Goal: Transaction & Acquisition: Purchase product/service

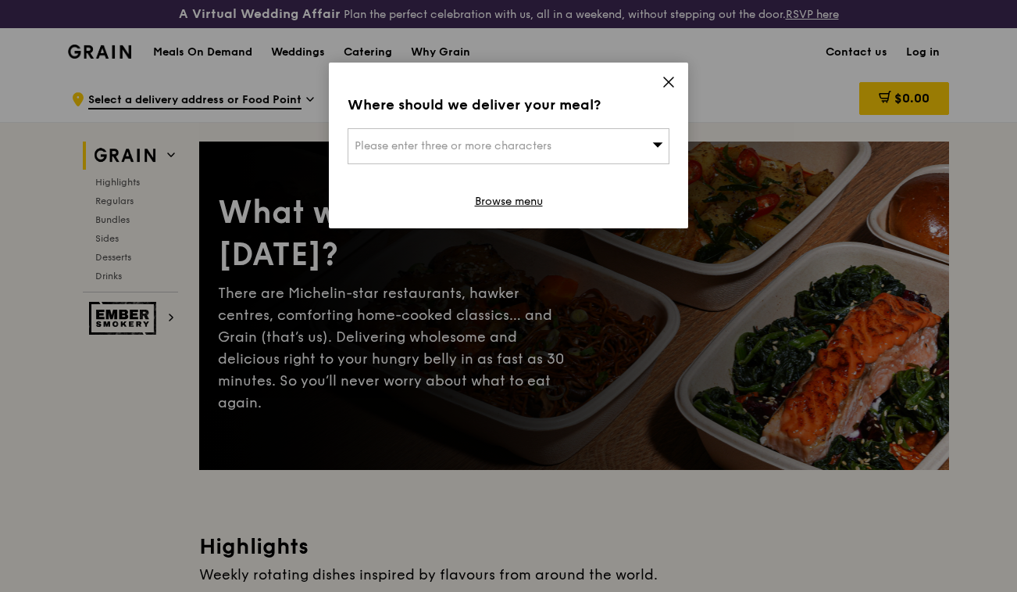
click at [632, 148] on div "Please enter three or more characters" at bounding box center [509, 146] width 322 height 36
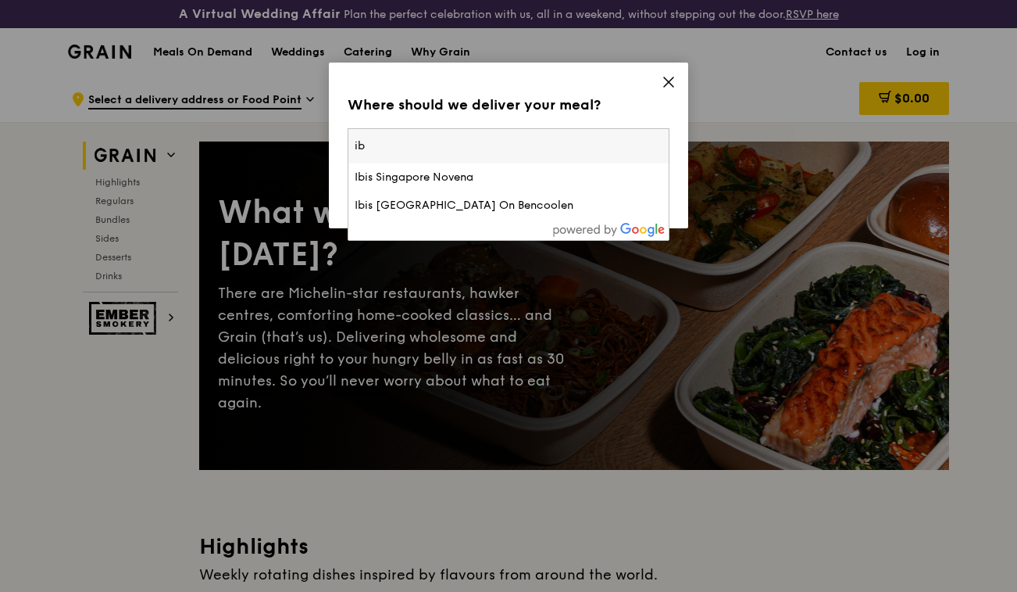
type input "i"
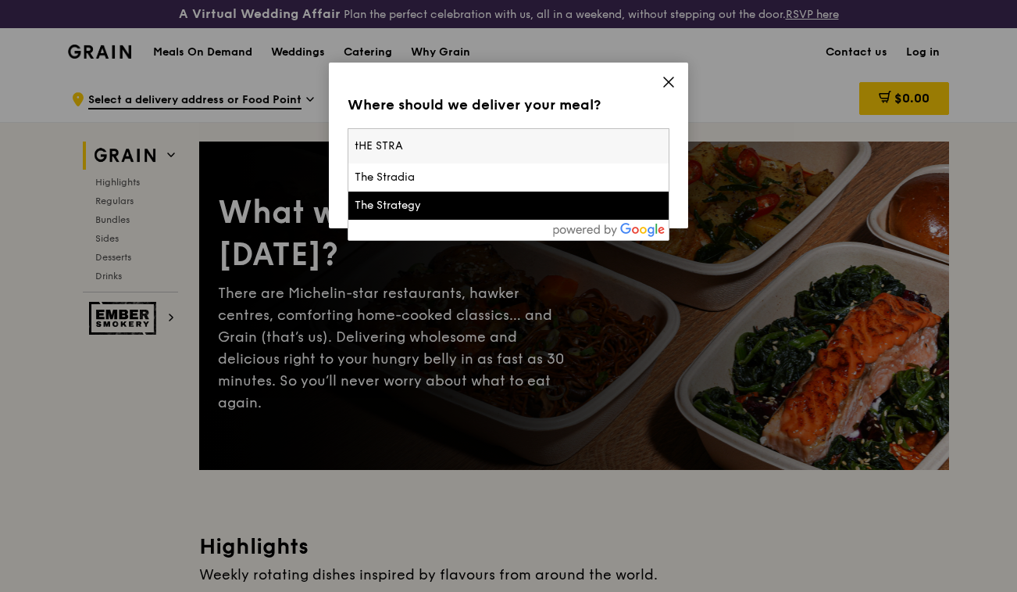
type input "tHE STRA"
click at [598, 207] on div "The Strategy" at bounding box center [509, 206] width 308 height 16
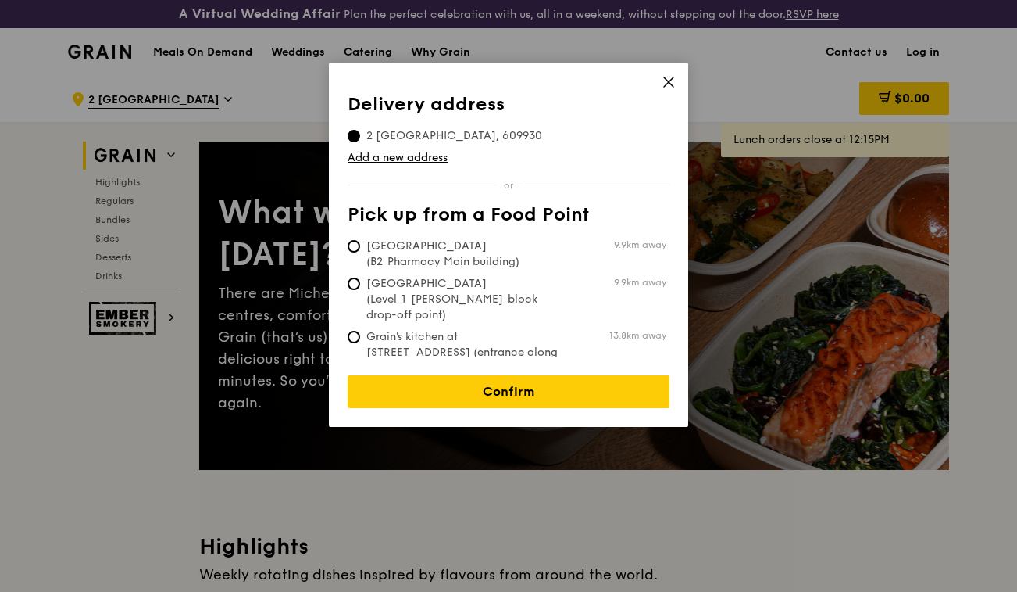
click at [448, 251] on span "Tan Tock Seng Hospital (B2 Pharmacy Main building)" at bounding box center [464, 253] width 233 height 31
click at [360, 251] on input "Tan Tock Seng Hospital (B2 Pharmacy Main building) 9.9km away" at bounding box center [354, 246] width 13 height 13
radio input "true"
click at [449, 294] on span "Tan Tock Seng Hospital (Level 1 Ward block drop-off point)" at bounding box center [464, 299] width 233 height 47
click at [360, 290] on input "Tan Tock Seng Hospital (Level 1 Ward block drop-off point) 9.9km away" at bounding box center [354, 283] width 13 height 13
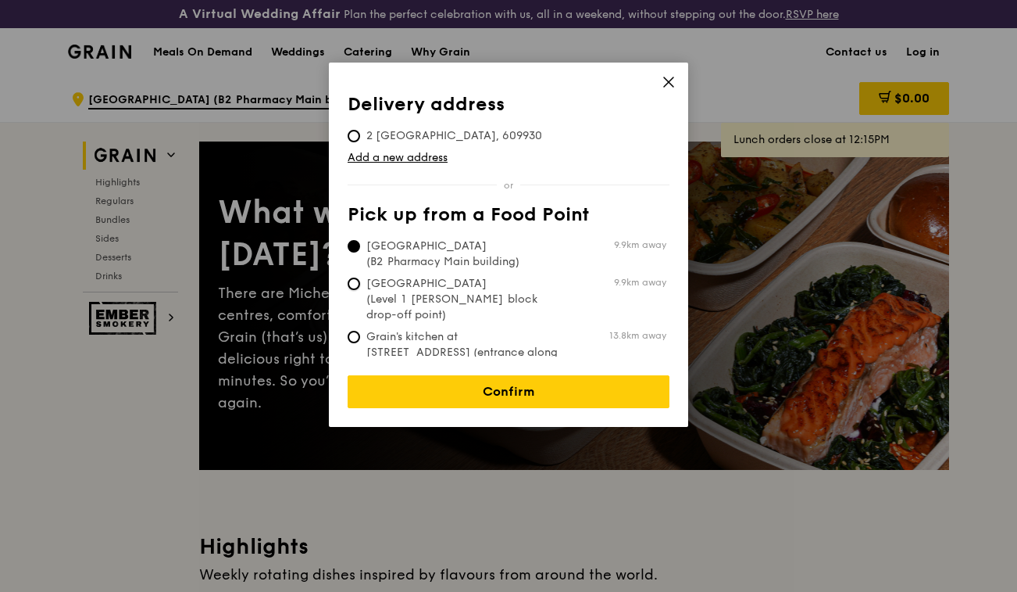
radio input "true"
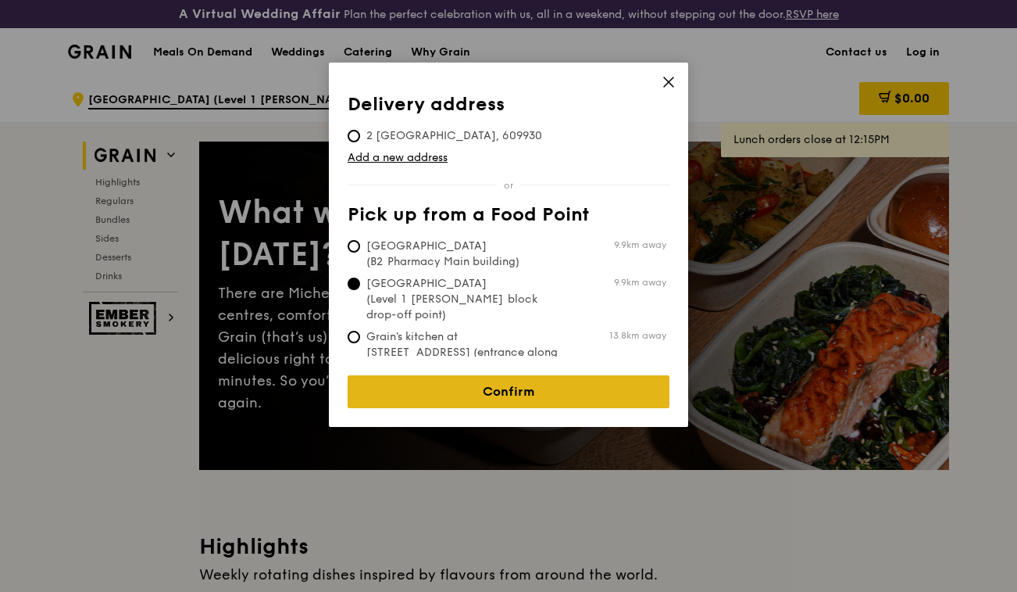
click at [473, 381] on link "Confirm" at bounding box center [509, 391] width 322 height 33
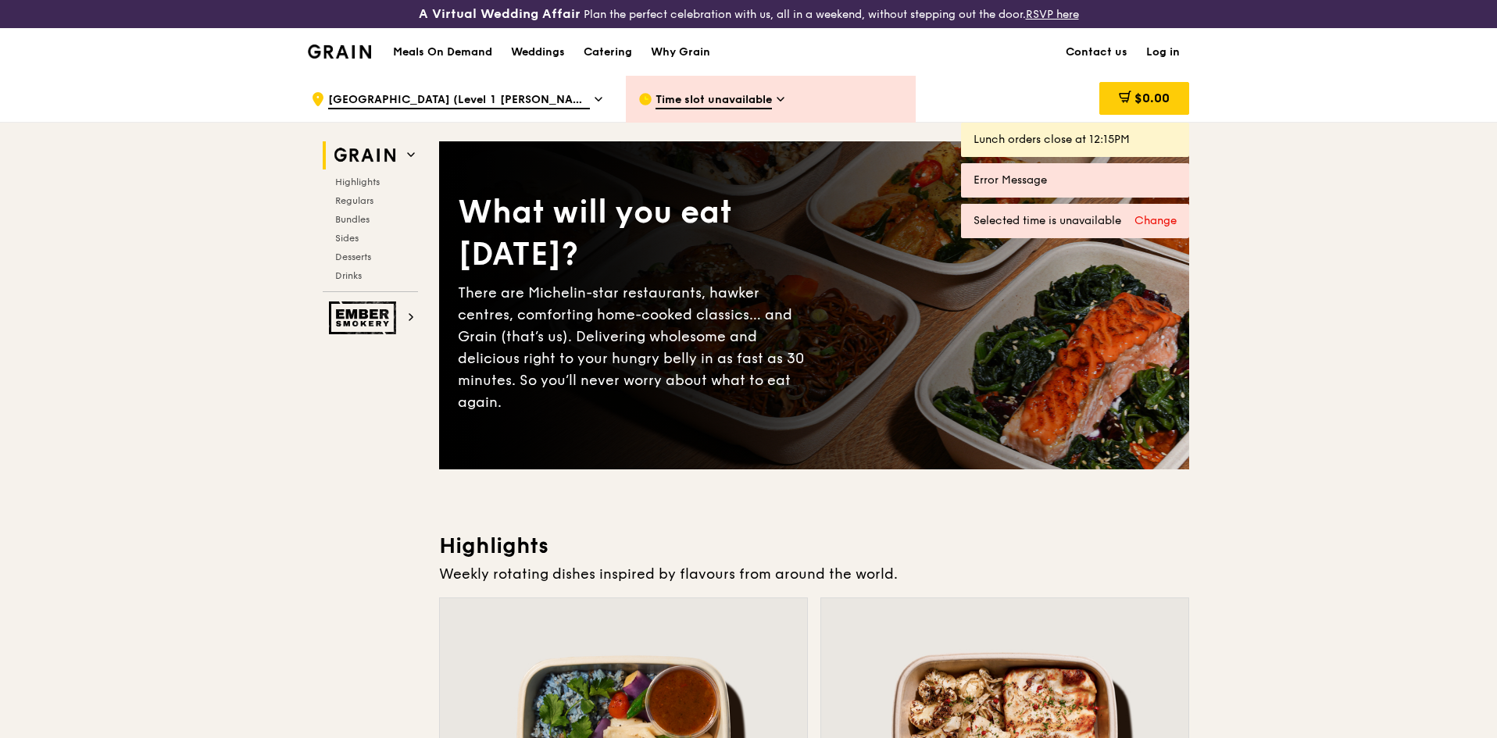
click at [595, 102] on icon at bounding box center [599, 99] width 8 height 14
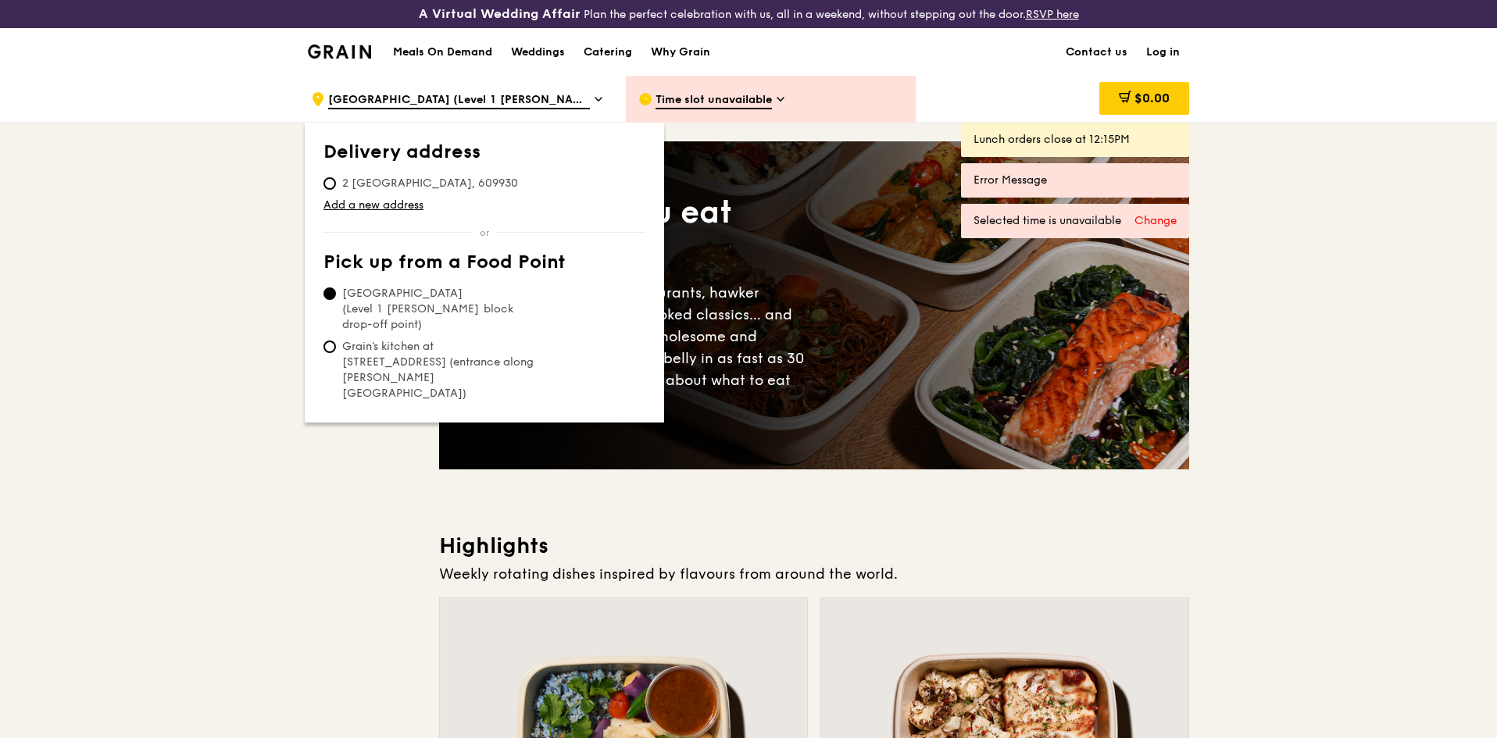
click at [481, 178] on span "2 International Business Park, 609930" at bounding box center [429, 184] width 213 height 16
click at [336, 178] on input "2 International Business Park, 609930" at bounding box center [329, 183] width 13 height 13
radio input "true"
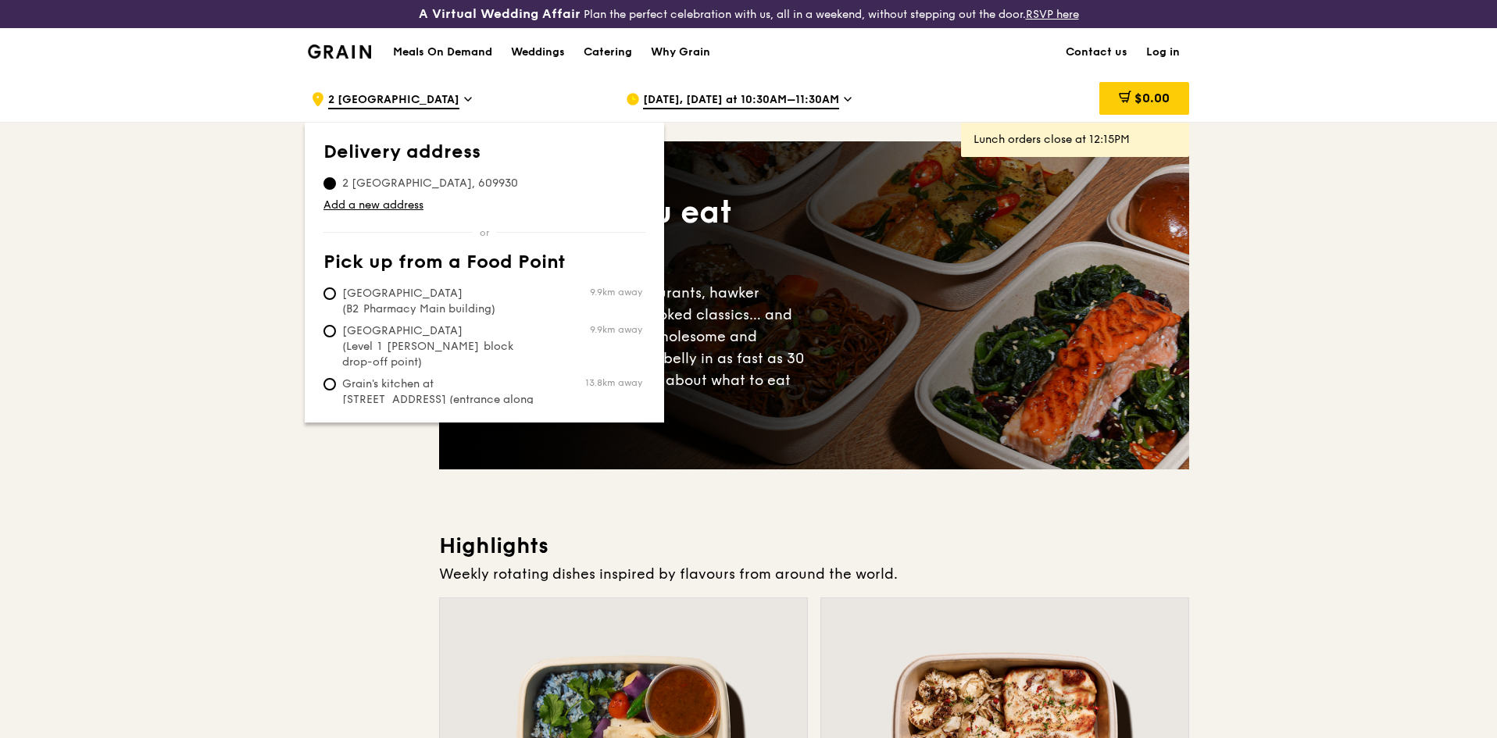
click at [844, 94] on icon at bounding box center [848, 99] width 8 height 14
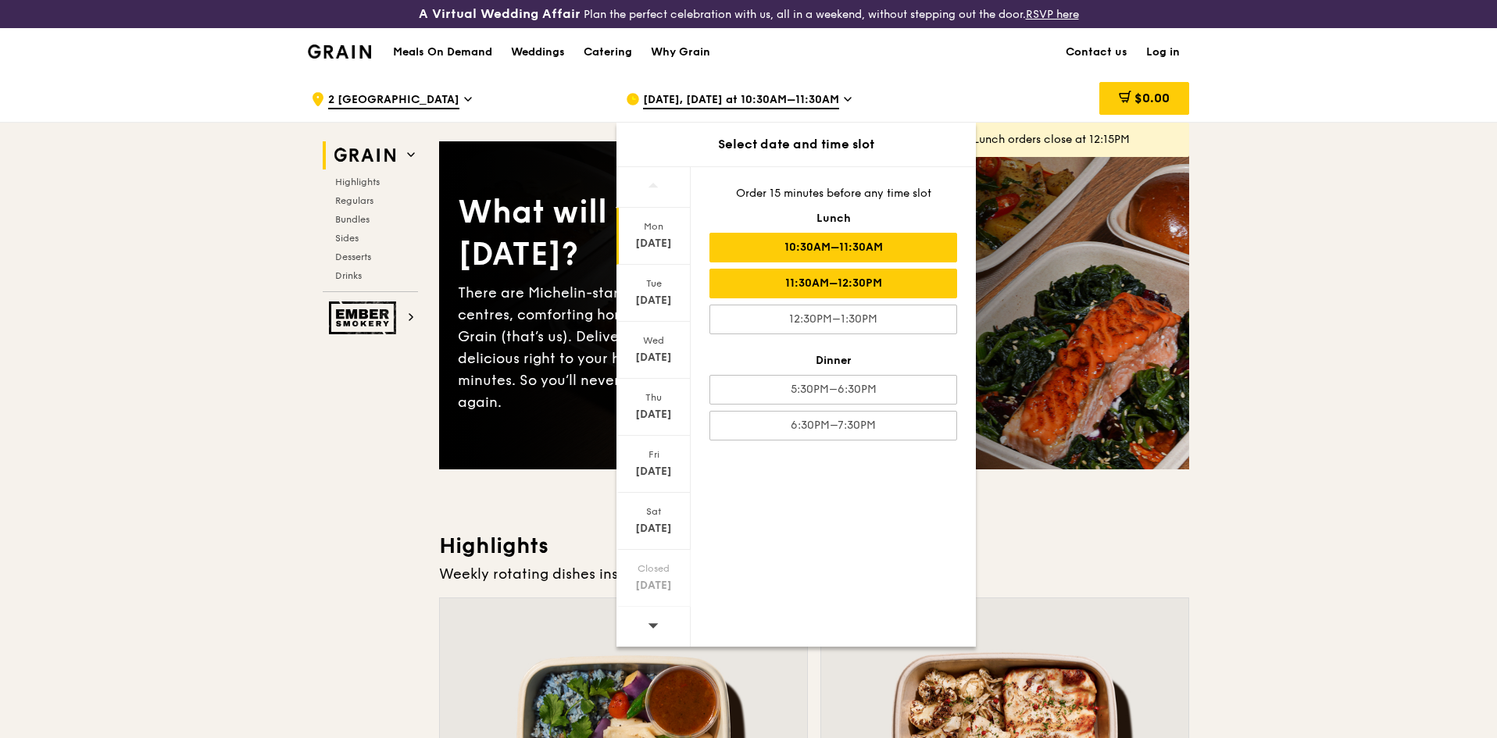
click at [867, 290] on div "11:30AM–12:30PM" at bounding box center [834, 284] width 248 height 30
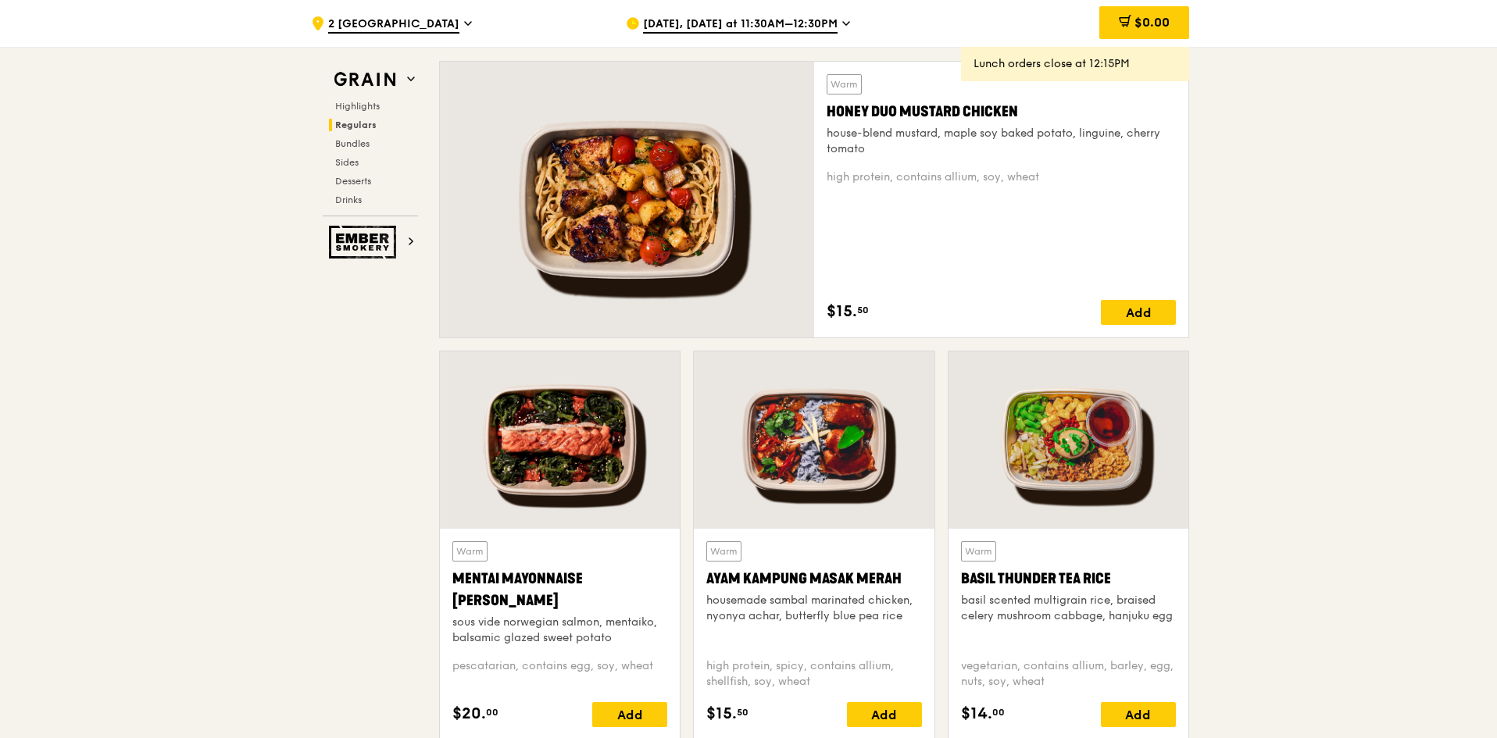
scroll to position [1250, 0]
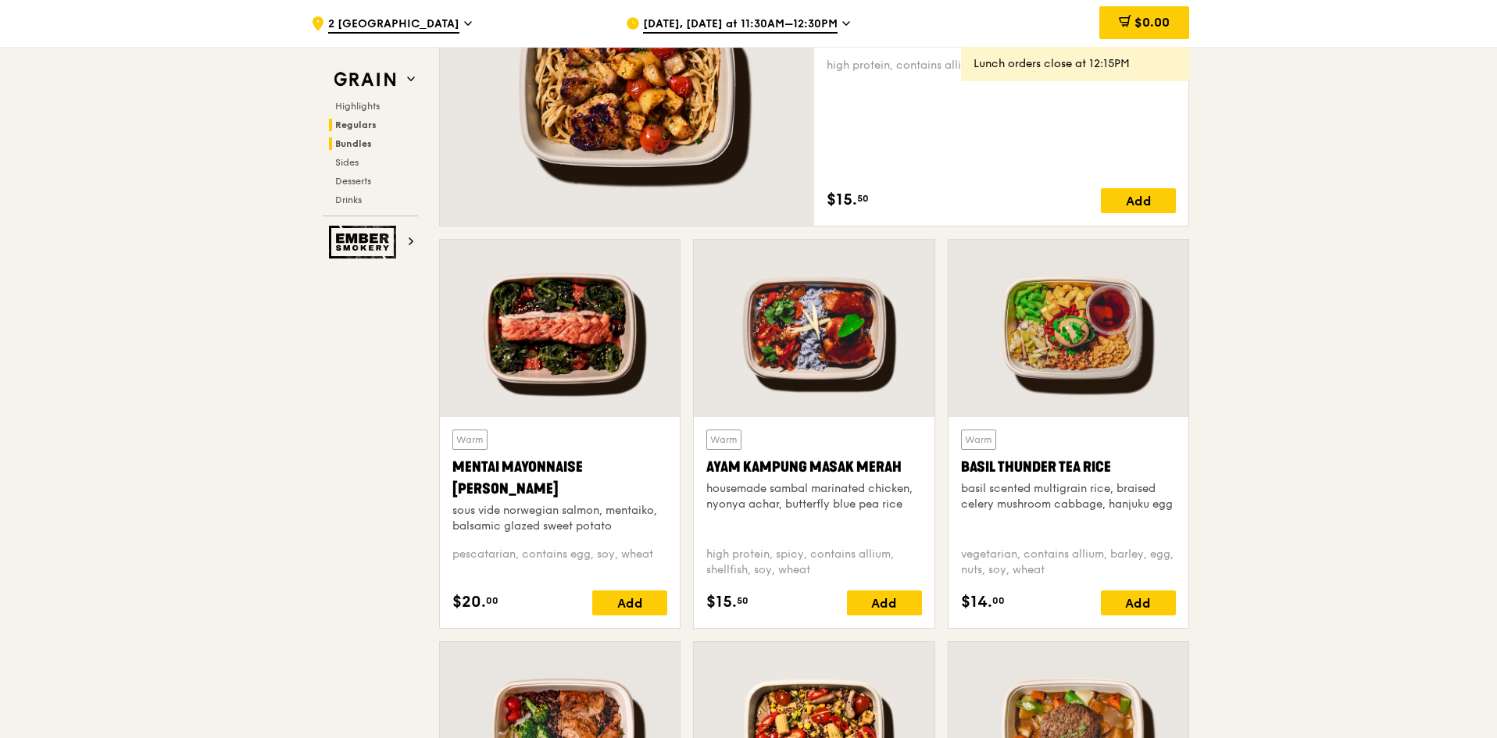
click at [358, 147] on span "Bundles" at bounding box center [353, 143] width 37 height 11
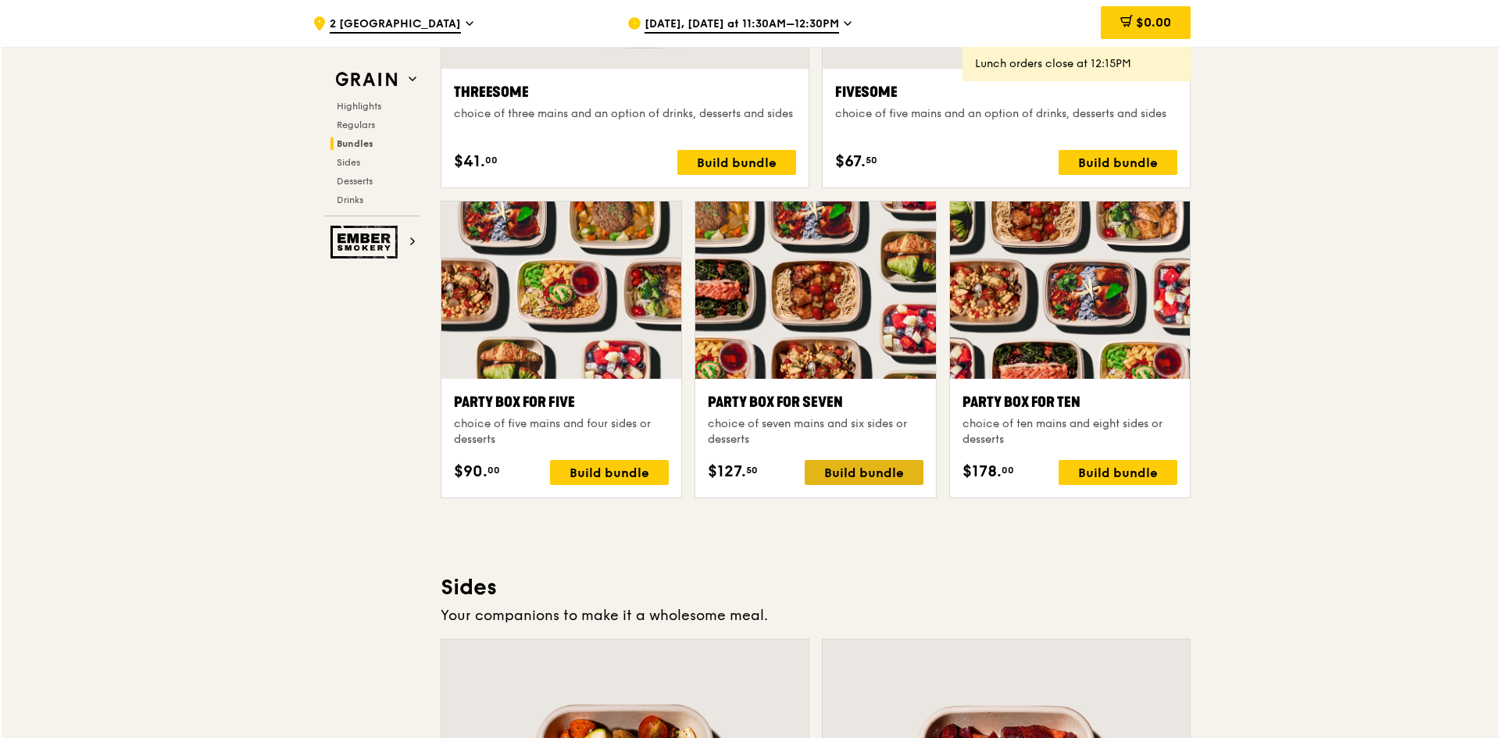
scroll to position [2997, 0]
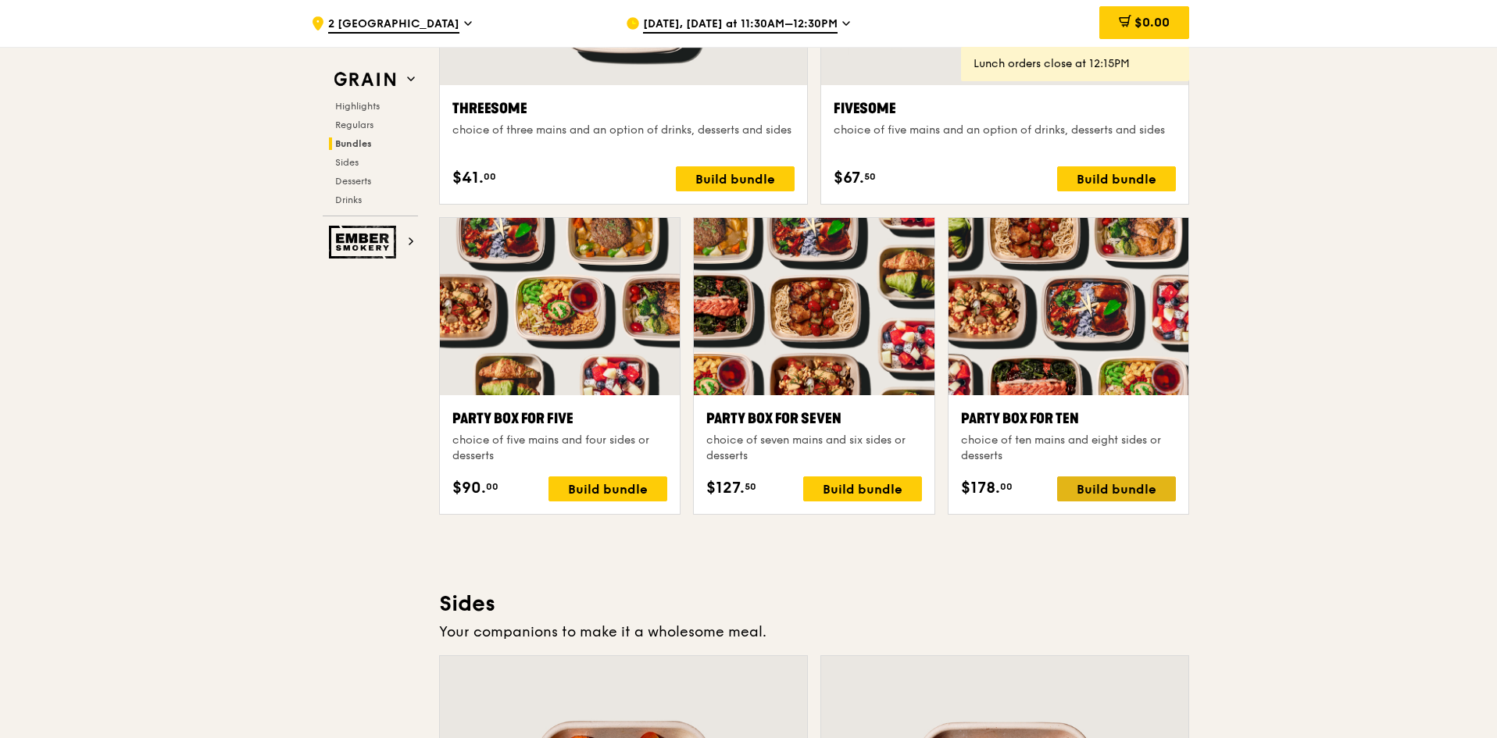
click at [1017, 495] on div "Build bundle" at bounding box center [1116, 489] width 119 height 25
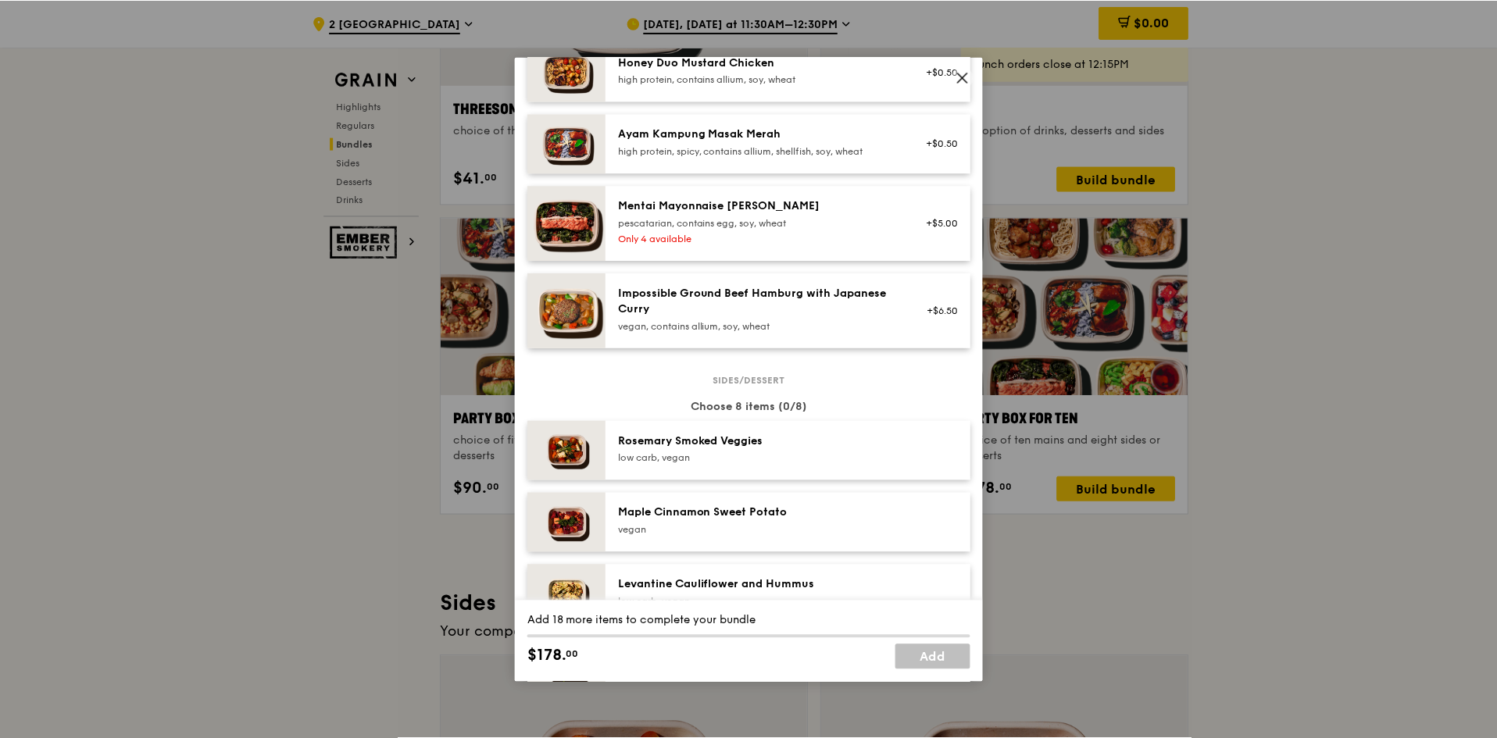
scroll to position [398, 0]
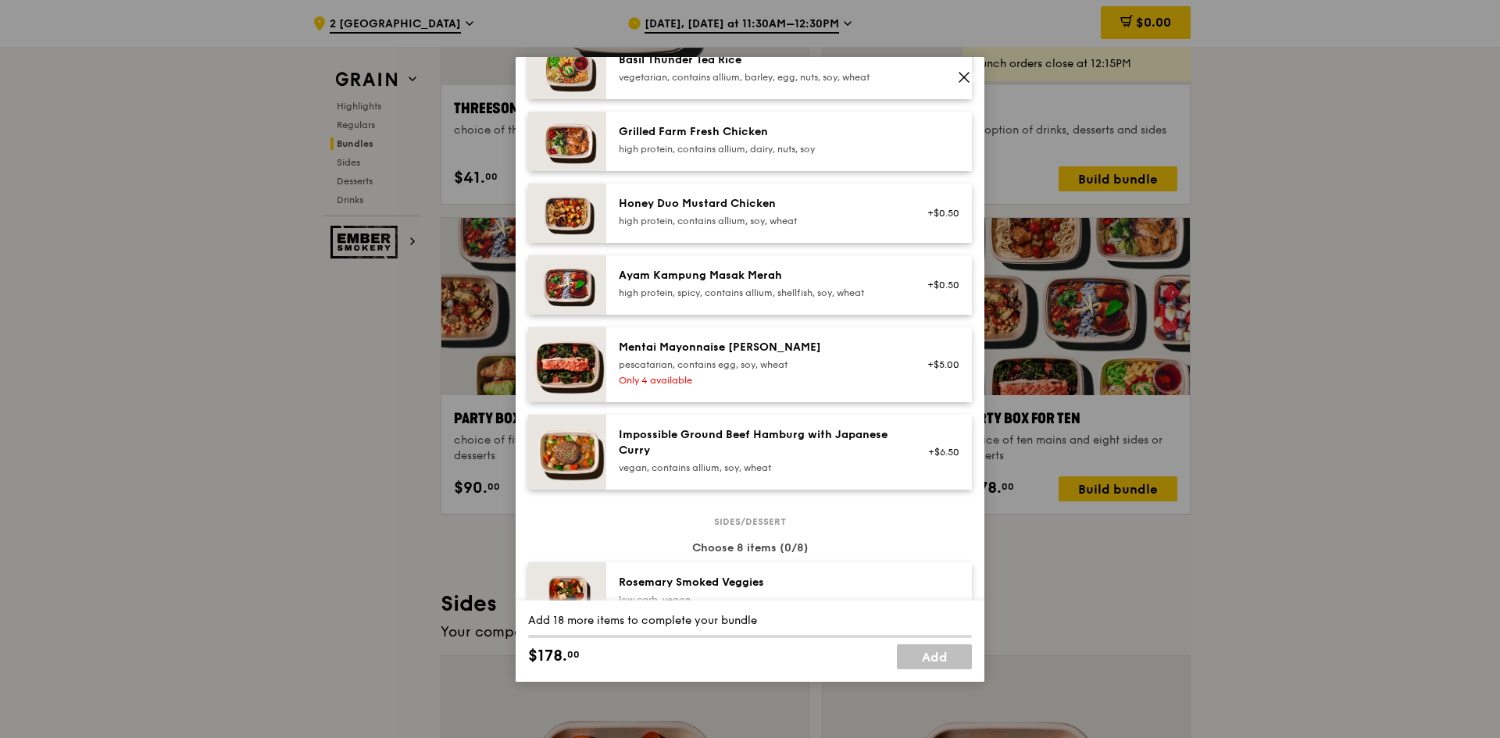
click at [969, 77] on icon at bounding box center [964, 77] width 14 height 14
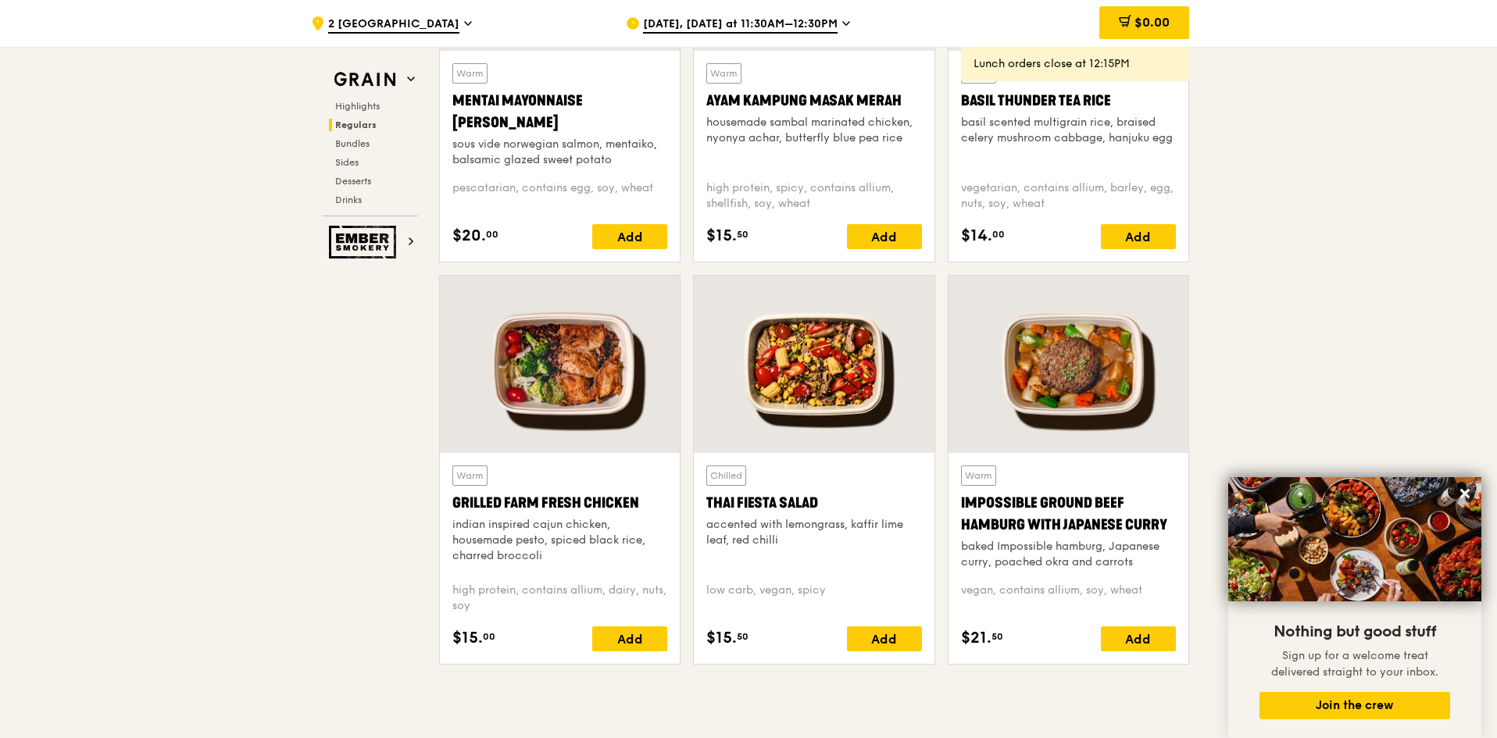
scroll to position [1669, 0]
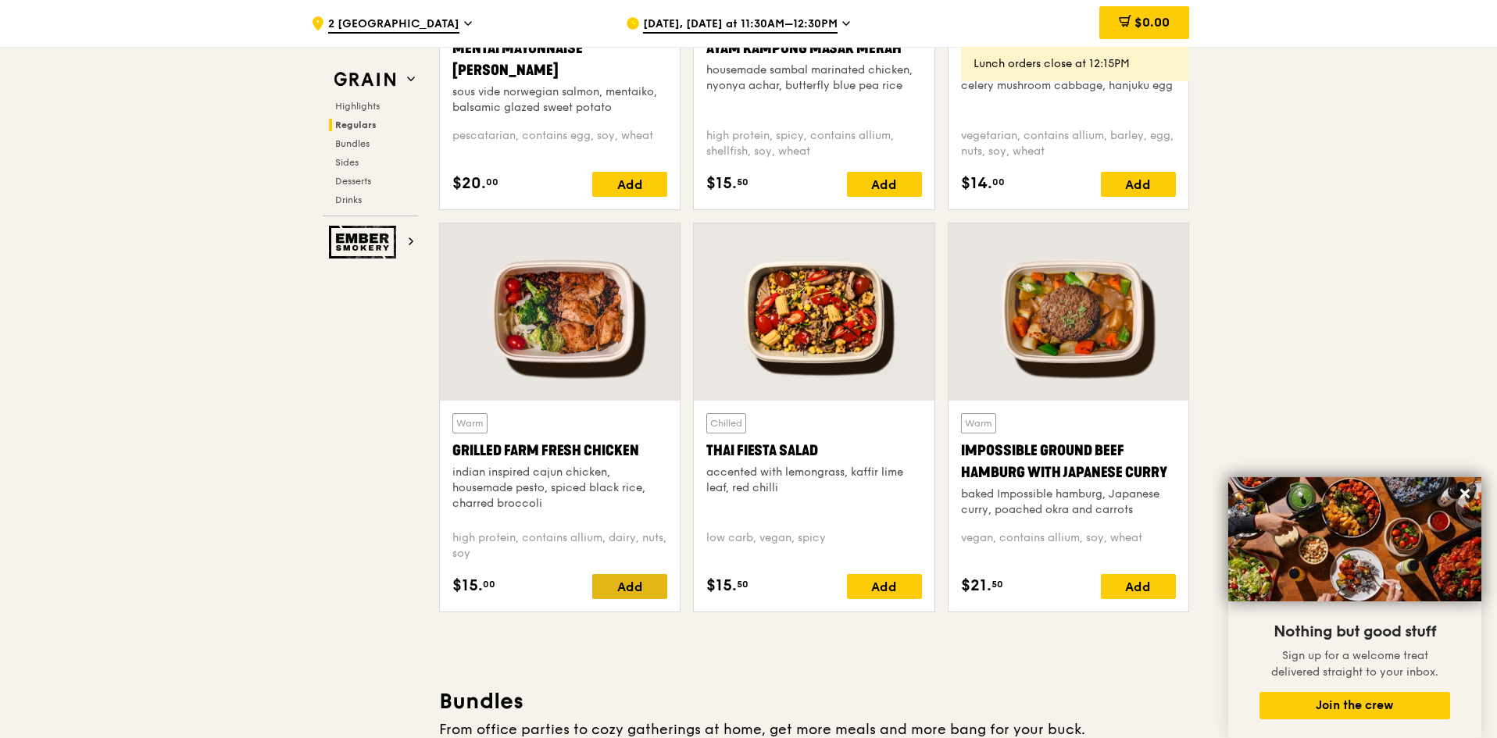
click at [614, 587] on div "Add" at bounding box center [629, 586] width 75 height 25
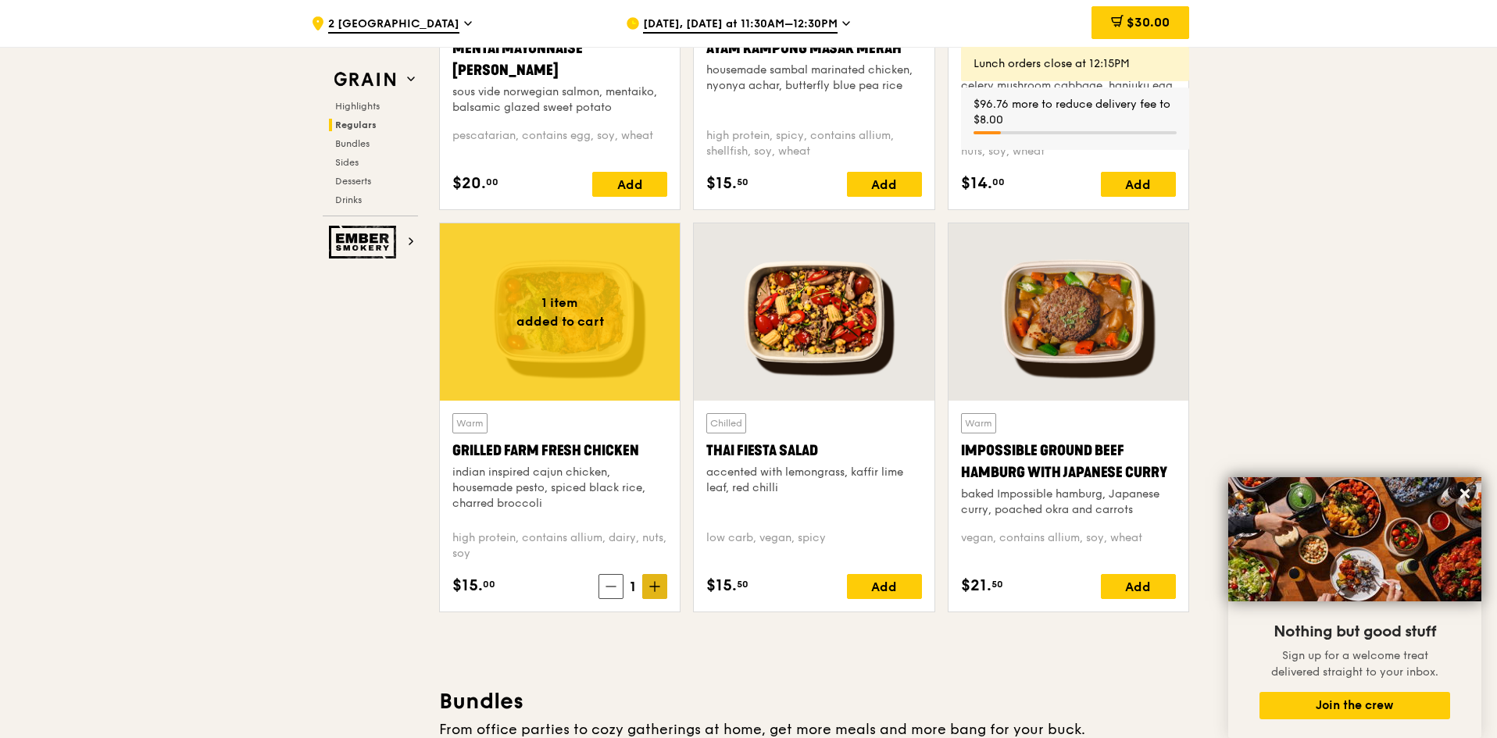
click at [657, 585] on icon at bounding box center [654, 586] width 11 height 11
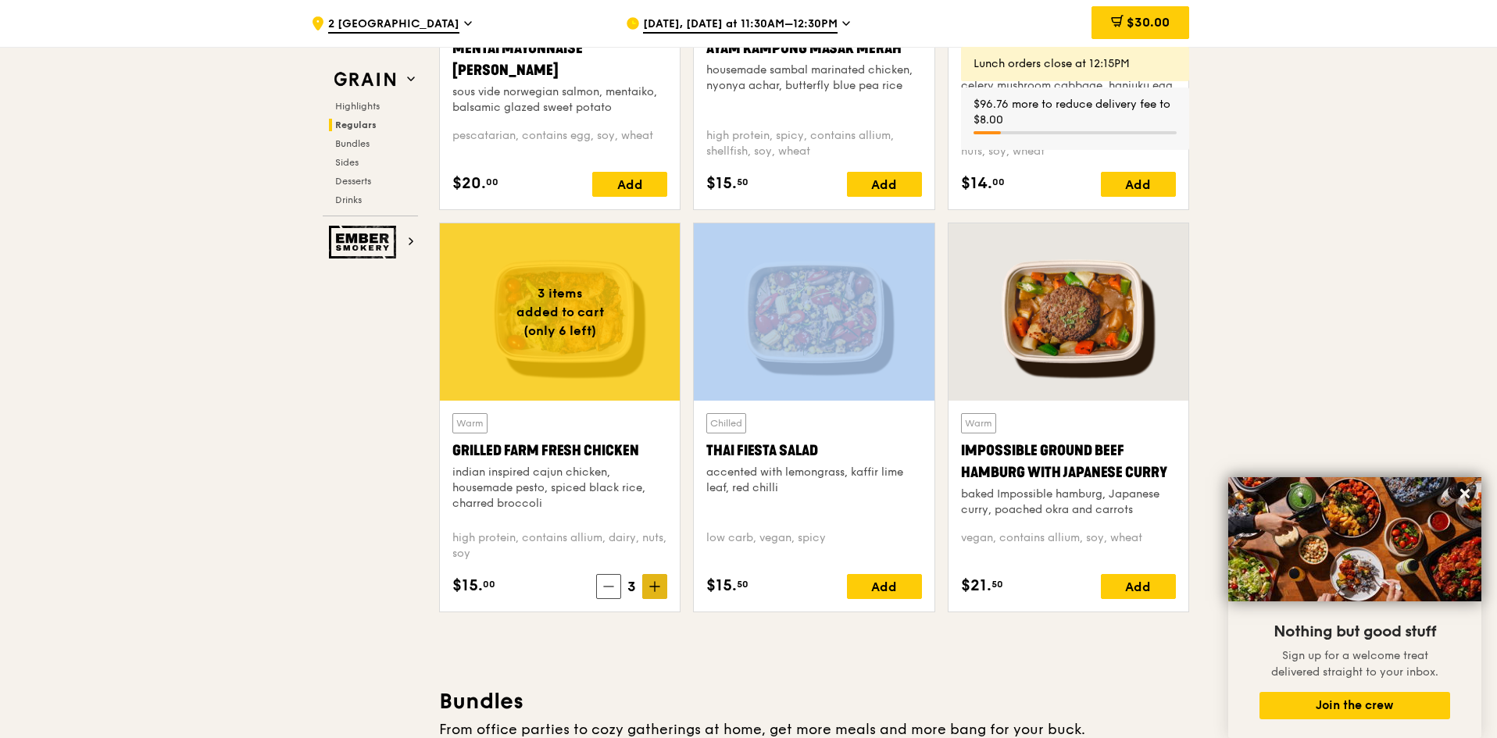
click at [657, 585] on icon at bounding box center [654, 586] width 11 height 11
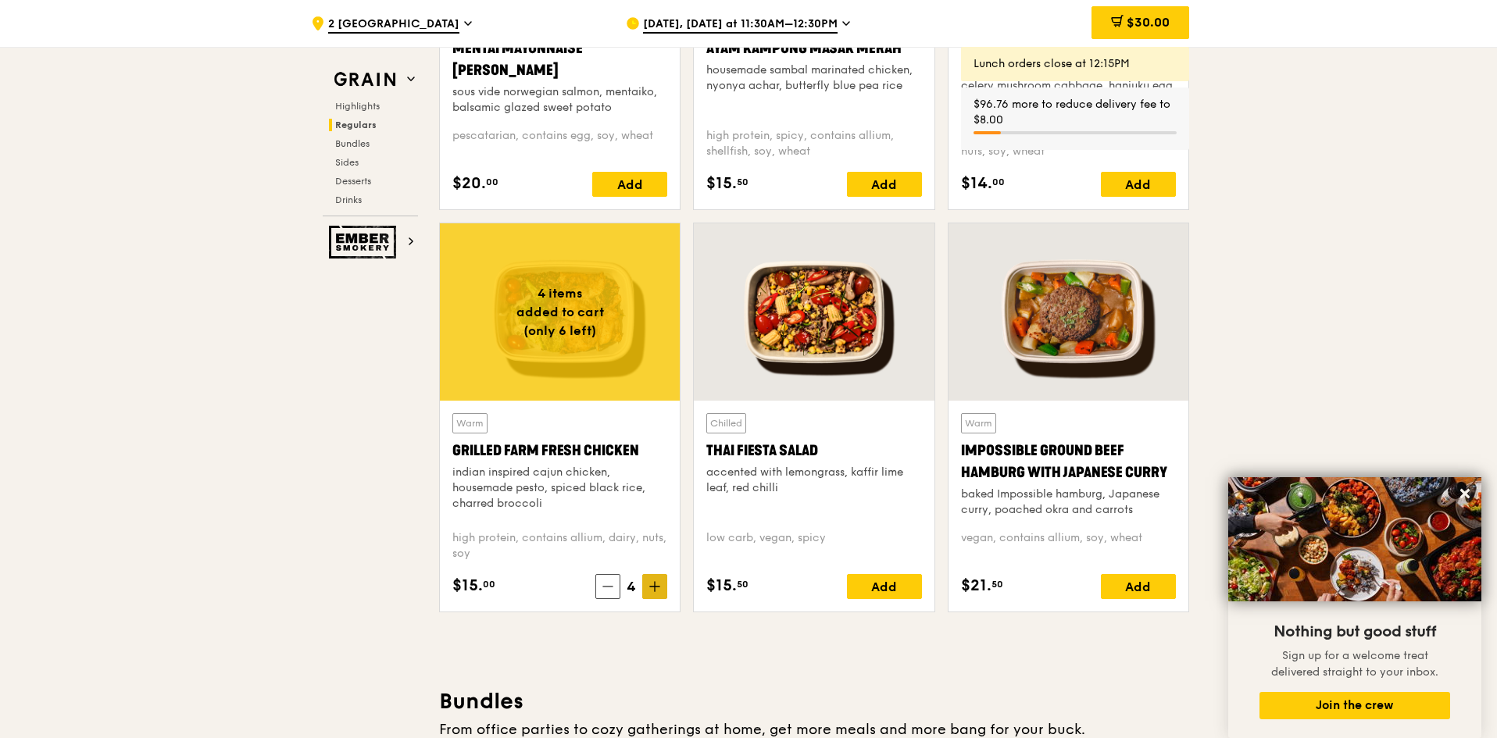
click at [657, 585] on icon at bounding box center [654, 586] width 11 height 11
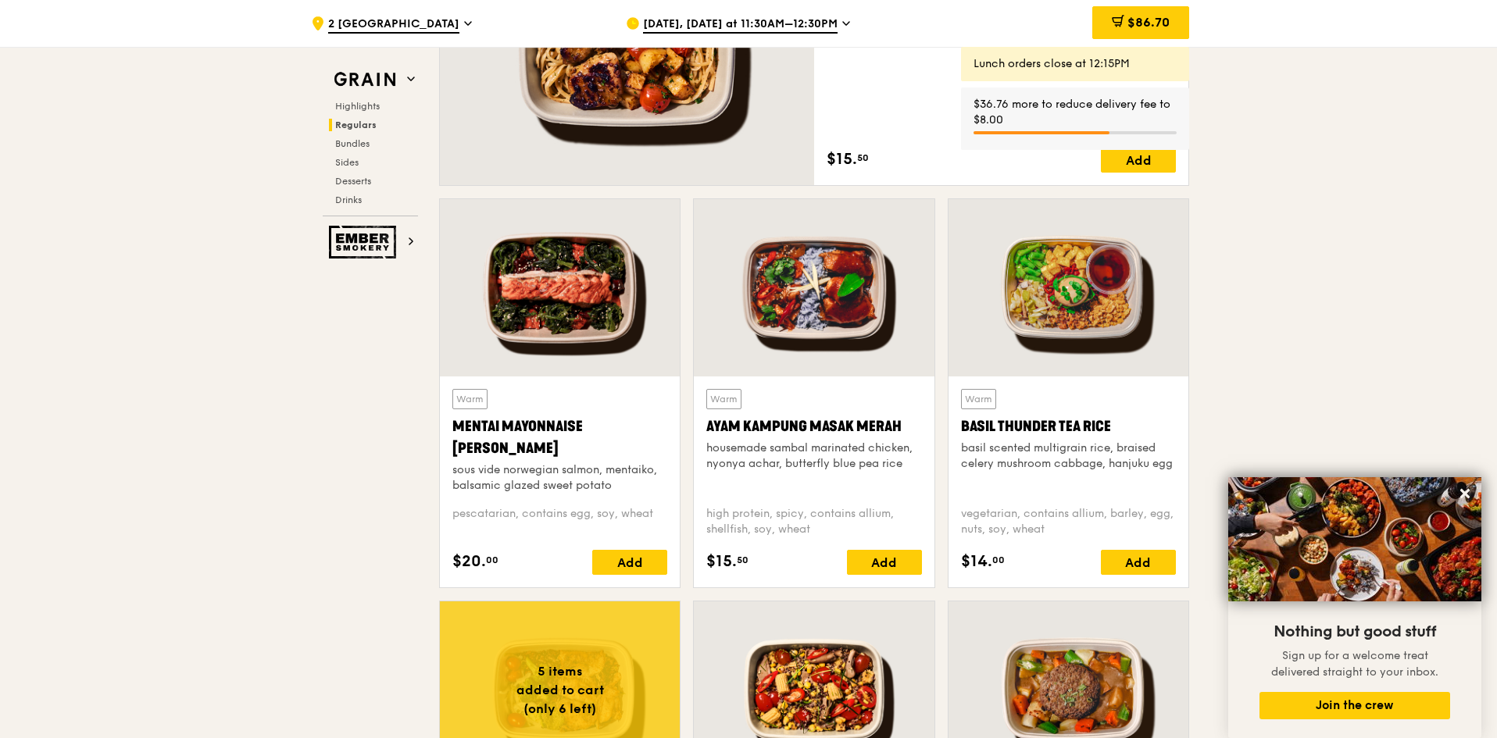
scroll to position [1278, 0]
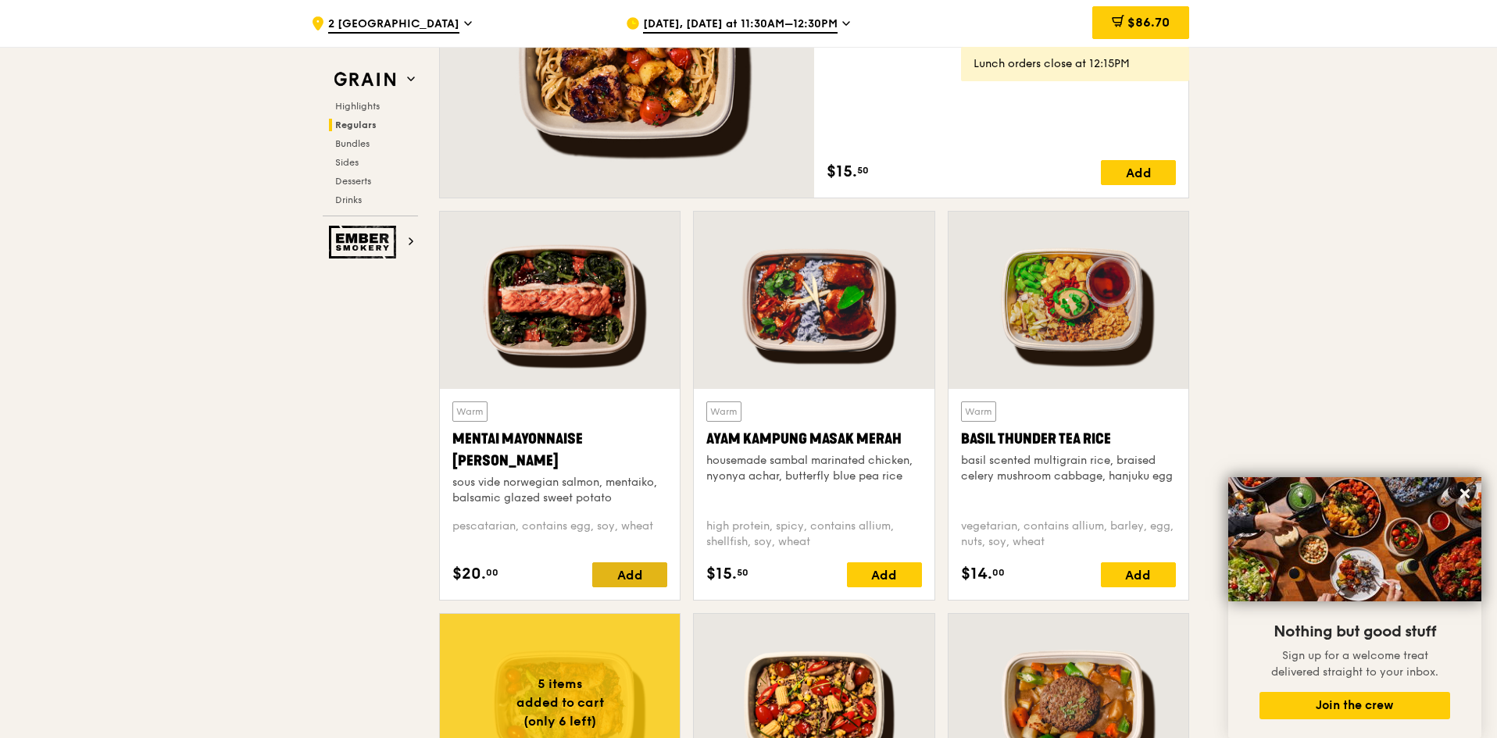
click at [628, 576] on div "Add" at bounding box center [629, 575] width 75 height 25
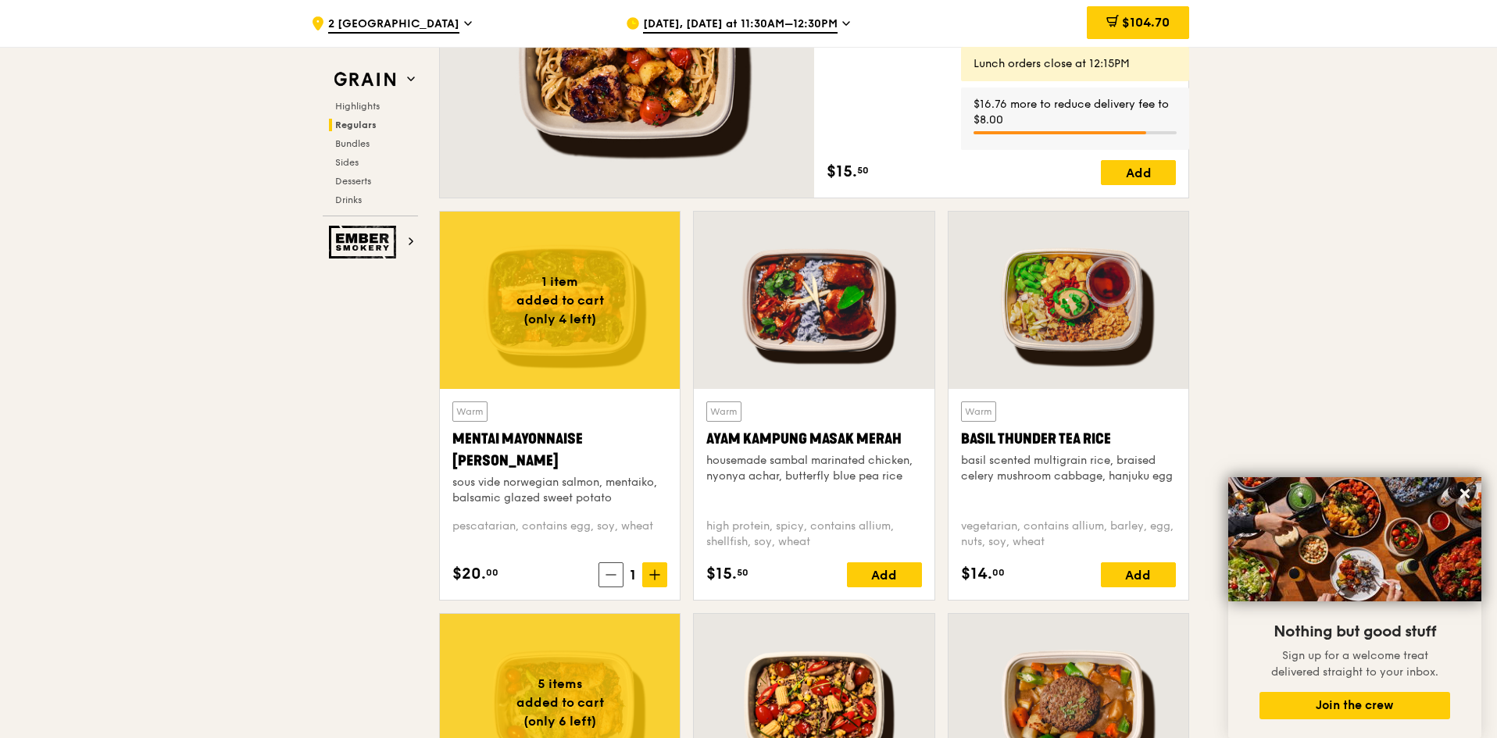
click at [651, 575] on icon at bounding box center [654, 575] width 9 height 0
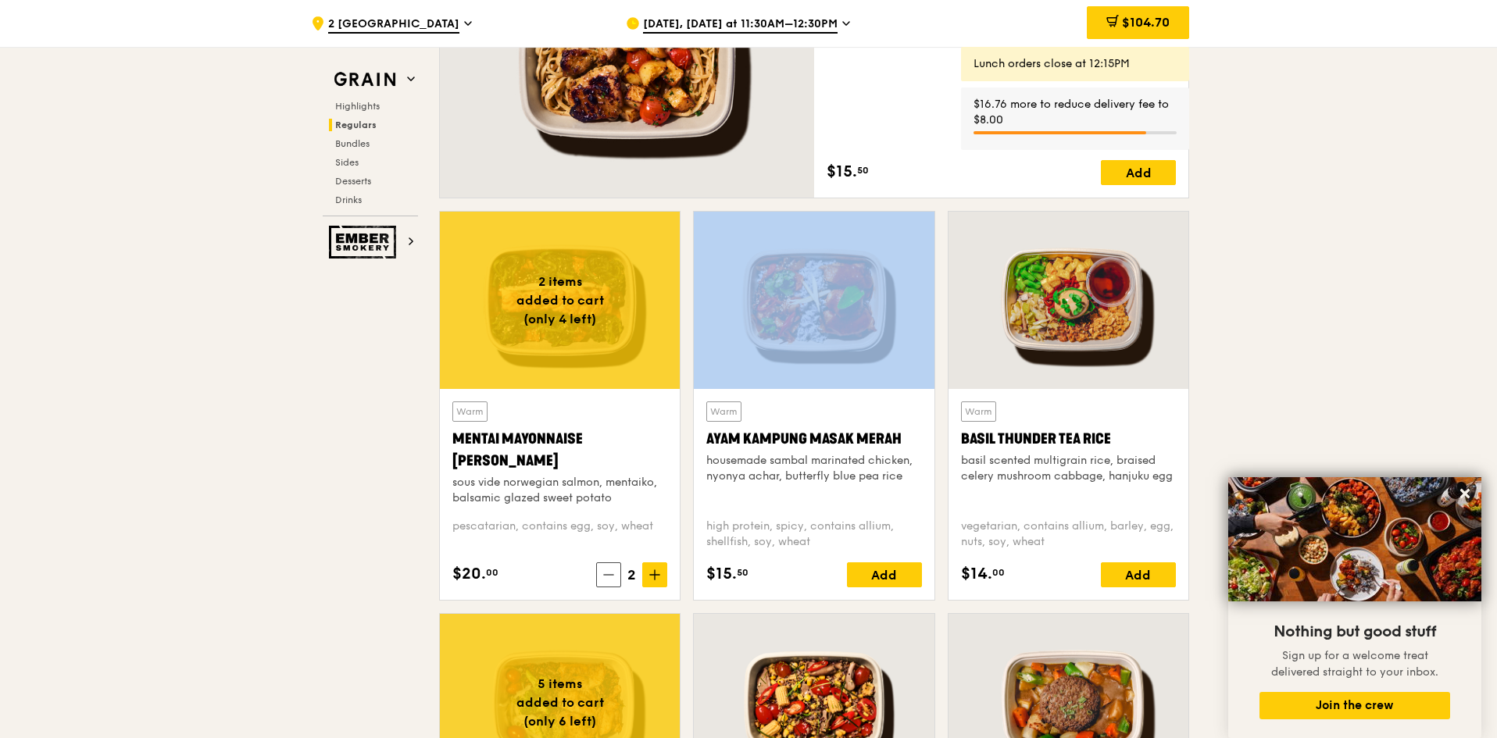
click at [651, 575] on icon at bounding box center [654, 575] width 9 height 0
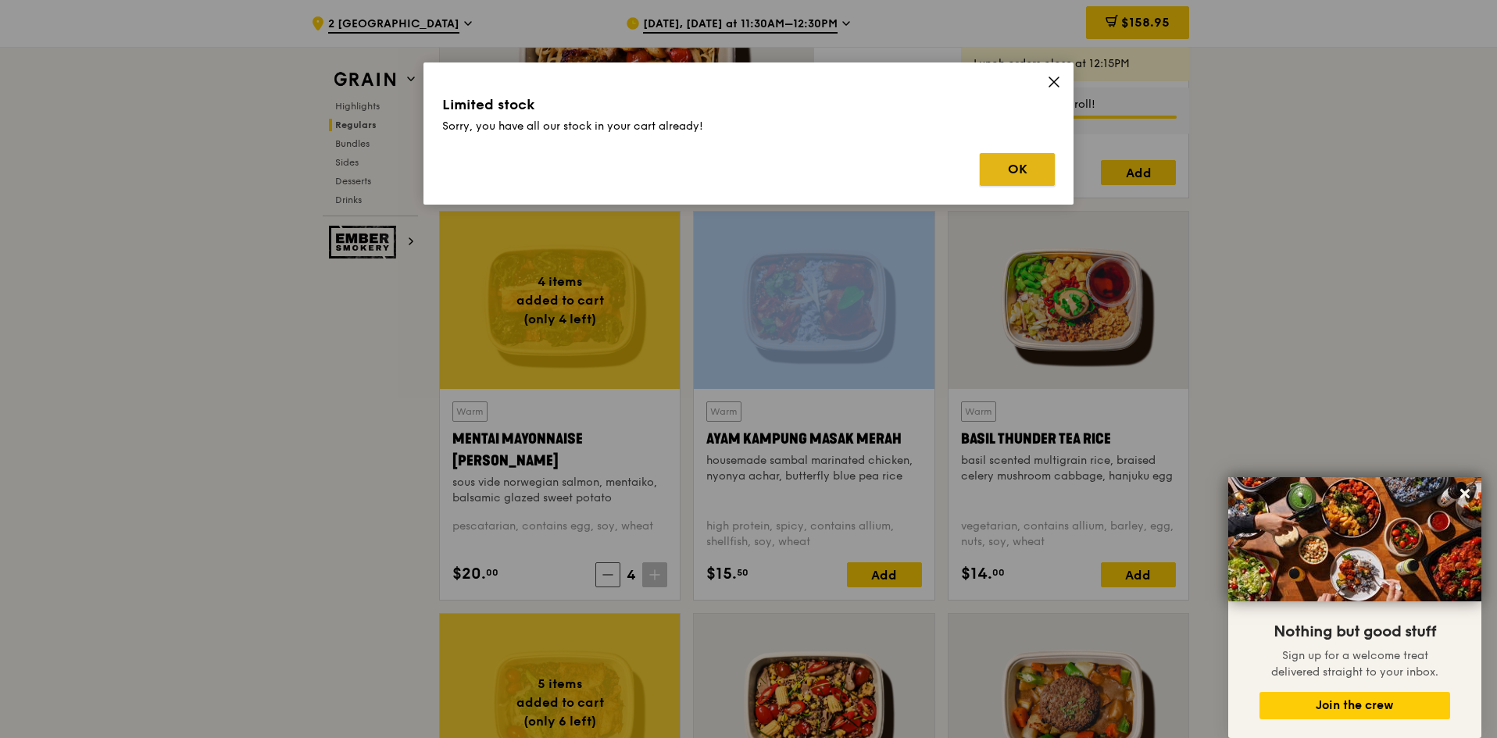
click at [1017, 172] on button "OK" at bounding box center [1017, 169] width 75 height 33
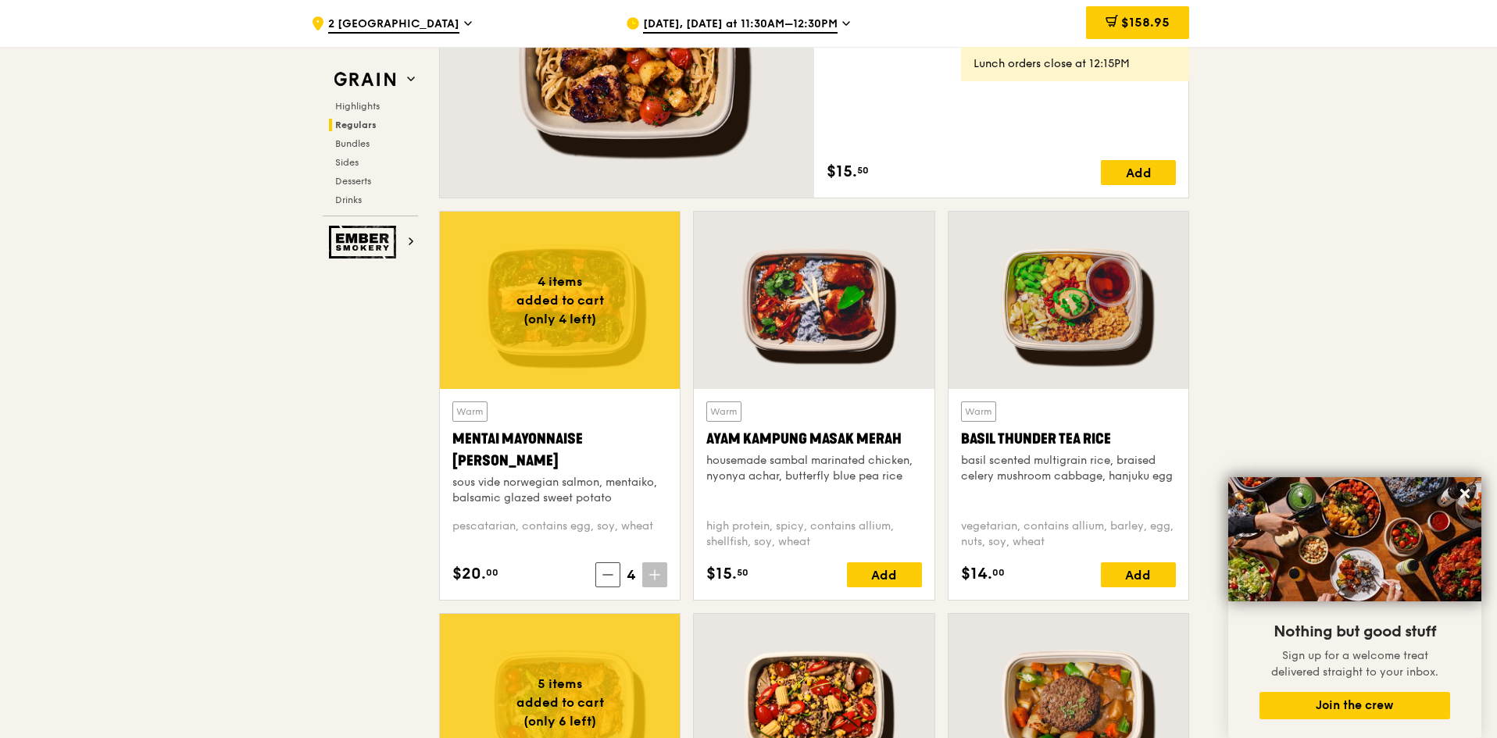
click at [902, 572] on div "Add" at bounding box center [884, 575] width 75 height 25
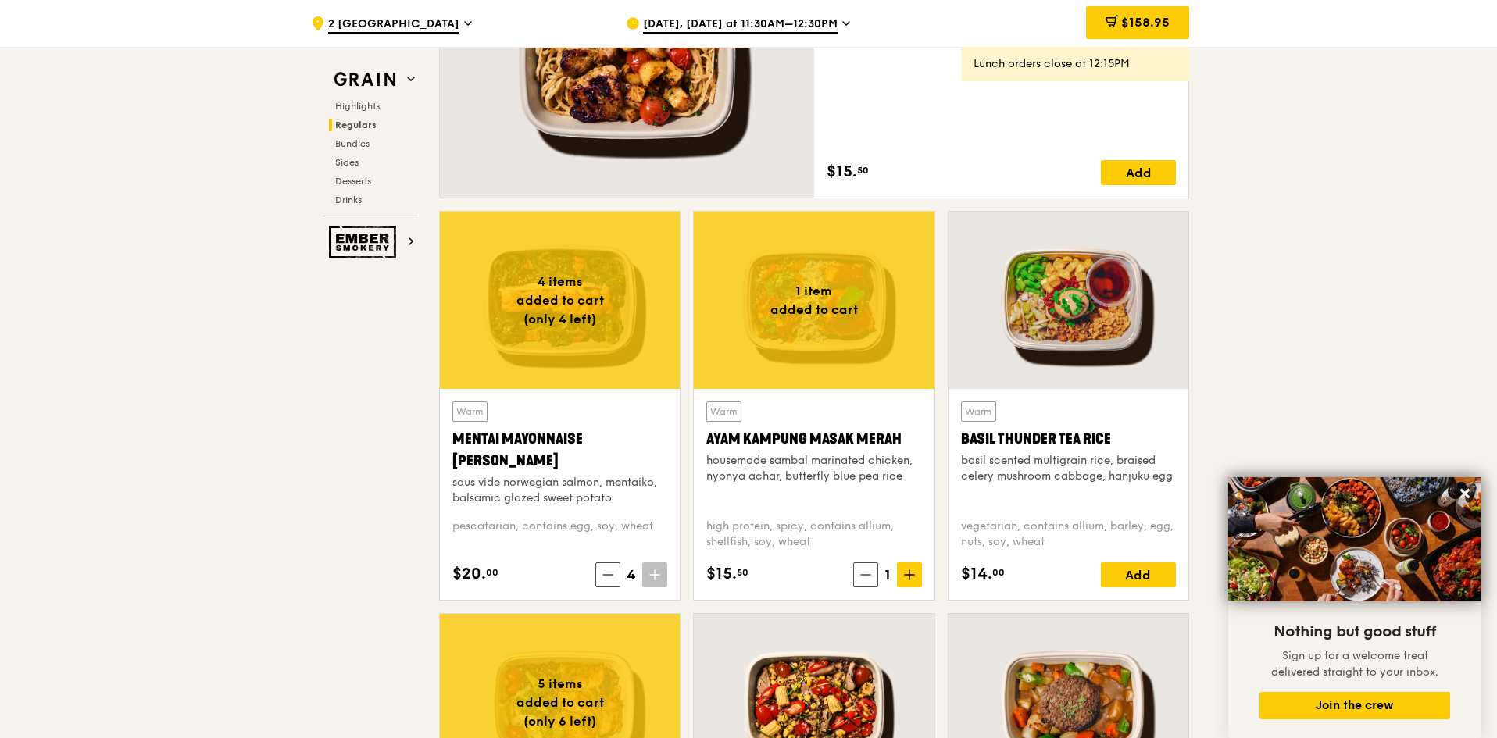
click at [902, 572] on span at bounding box center [909, 575] width 25 height 25
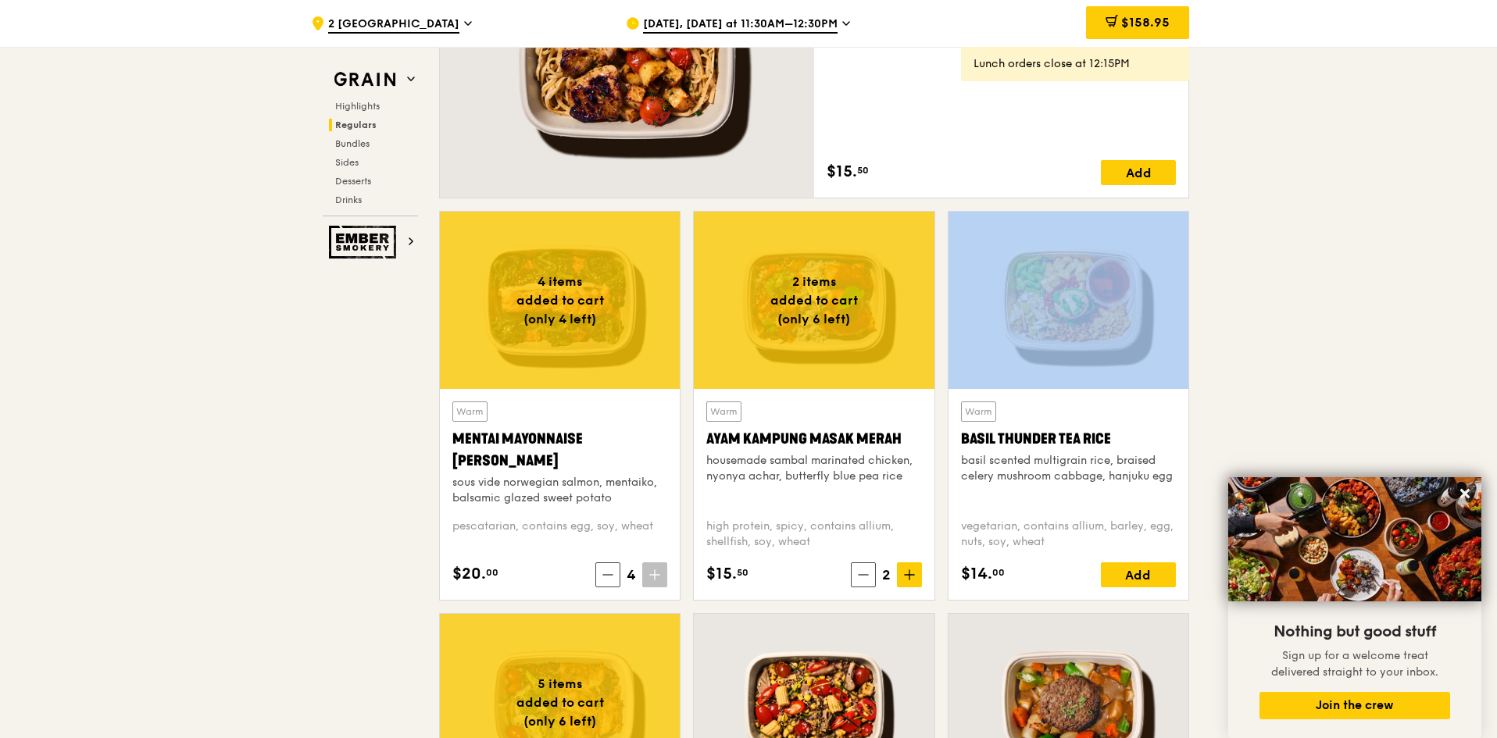
click at [902, 572] on span at bounding box center [909, 575] width 25 height 25
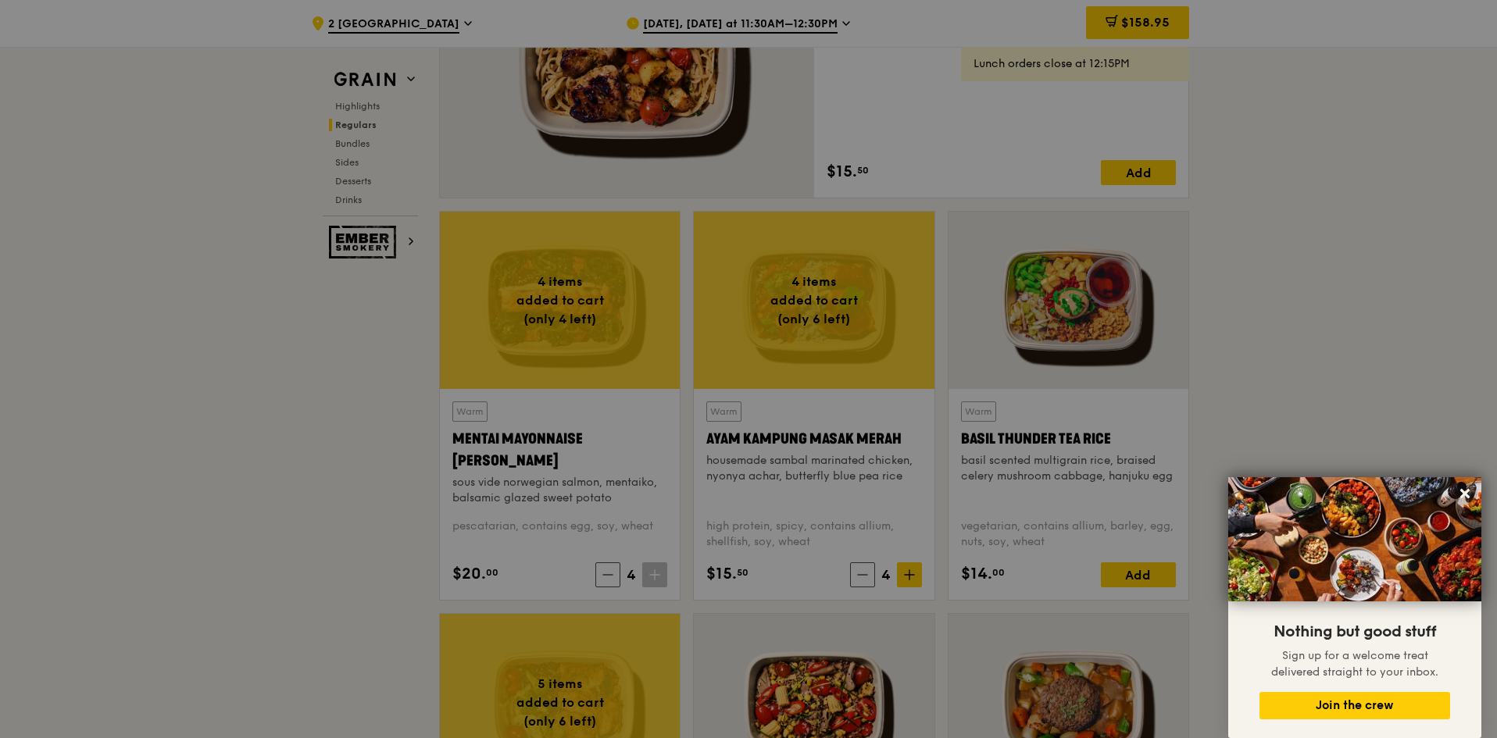
click at [902, 571] on div at bounding box center [748, 369] width 1497 height 738
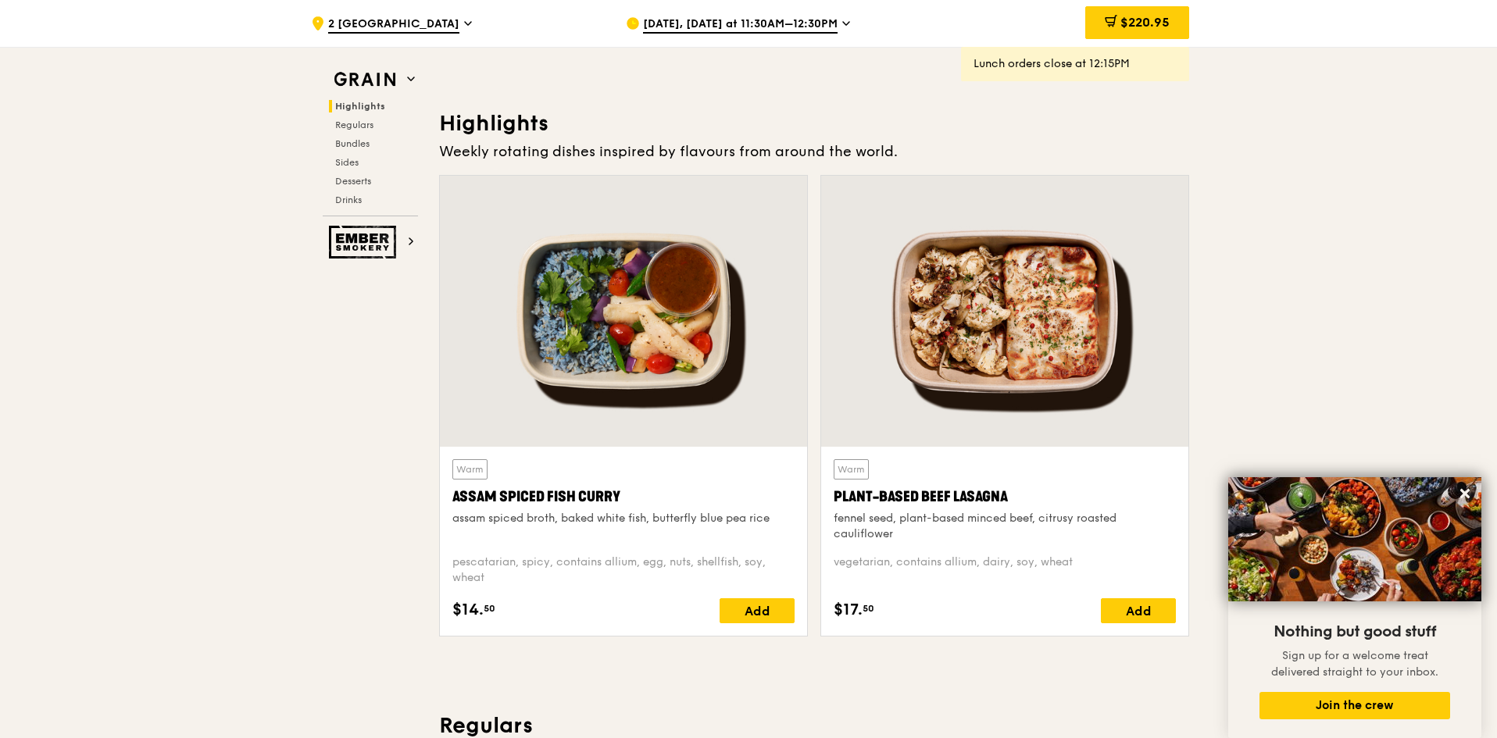
scroll to position [469, 0]
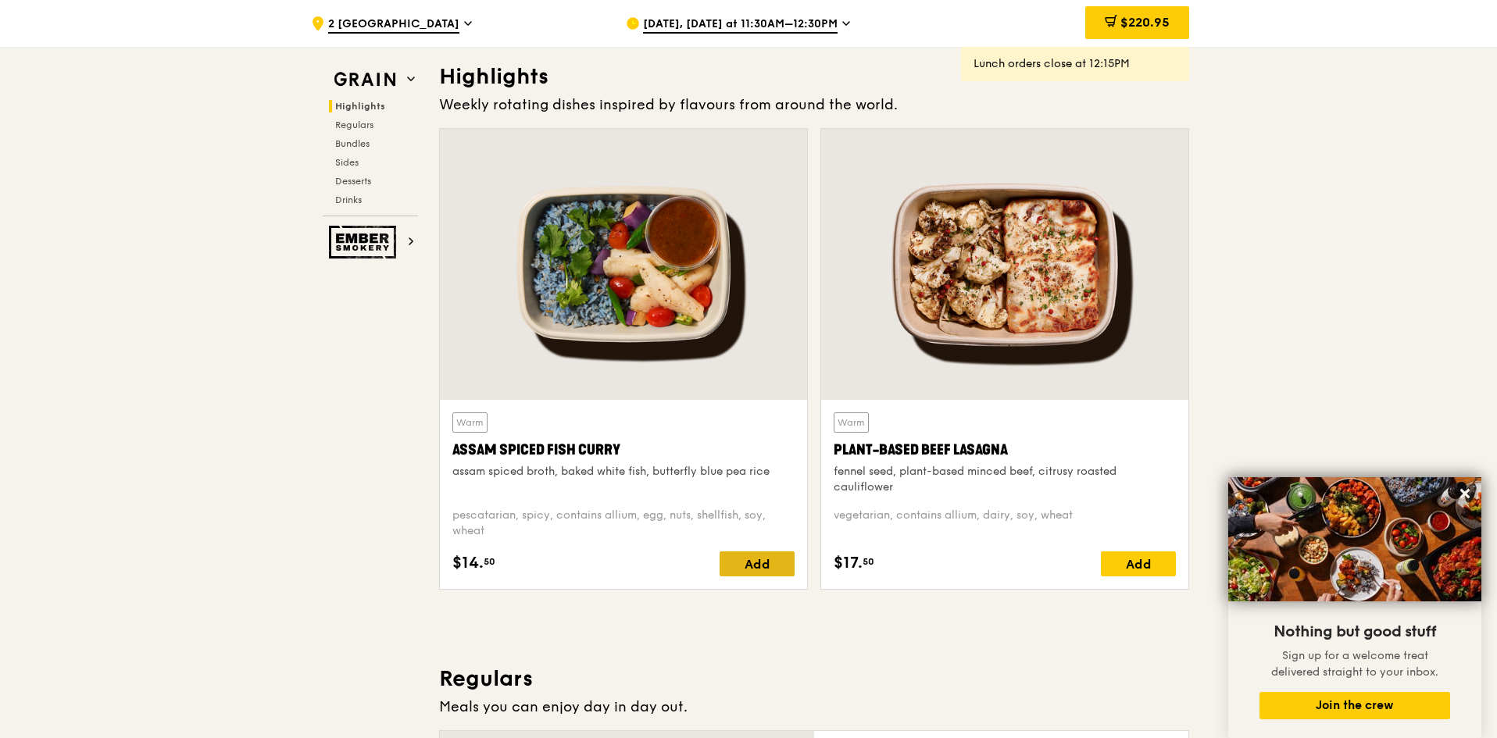
click at [752, 568] on div "Add" at bounding box center [757, 564] width 75 height 25
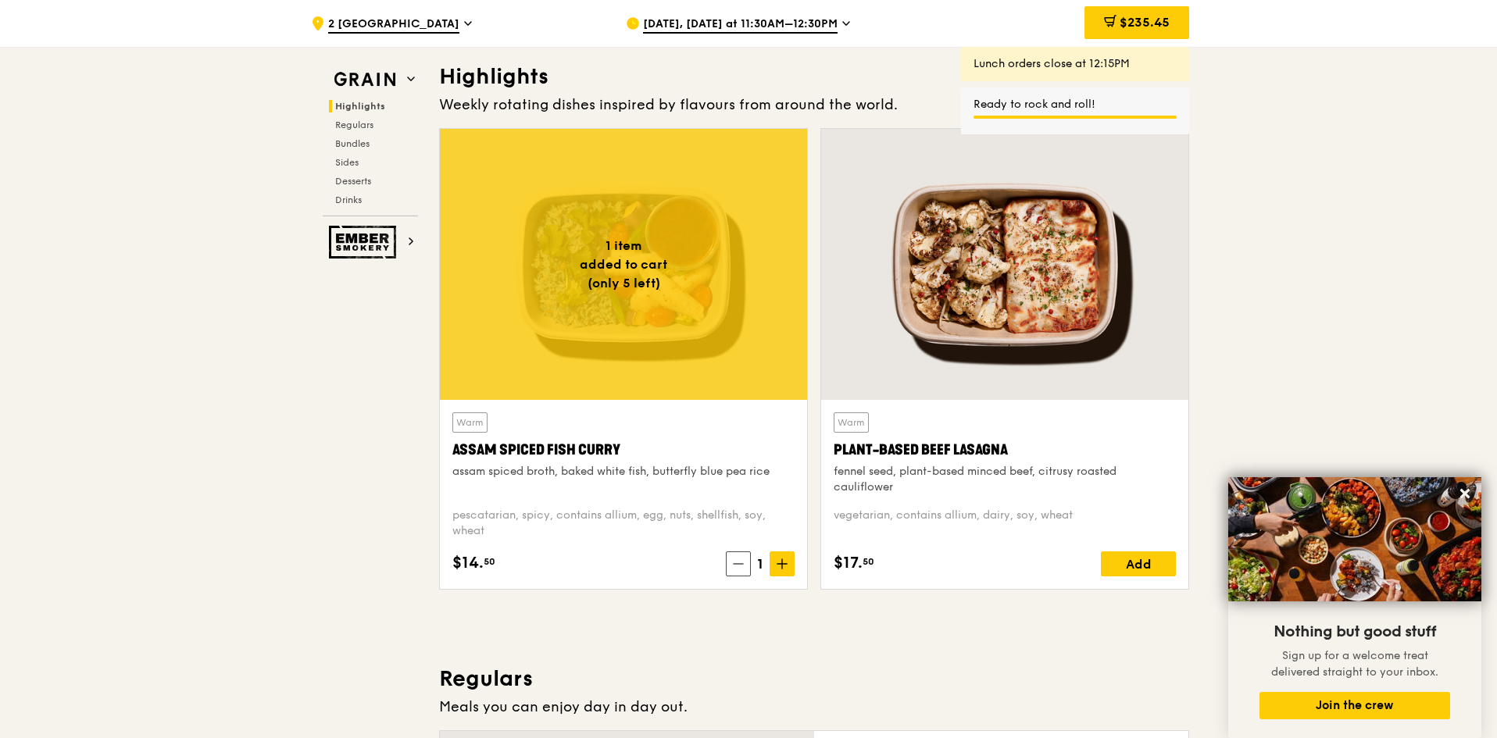
click at [782, 563] on icon at bounding box center [782, 563] width 0 height 9
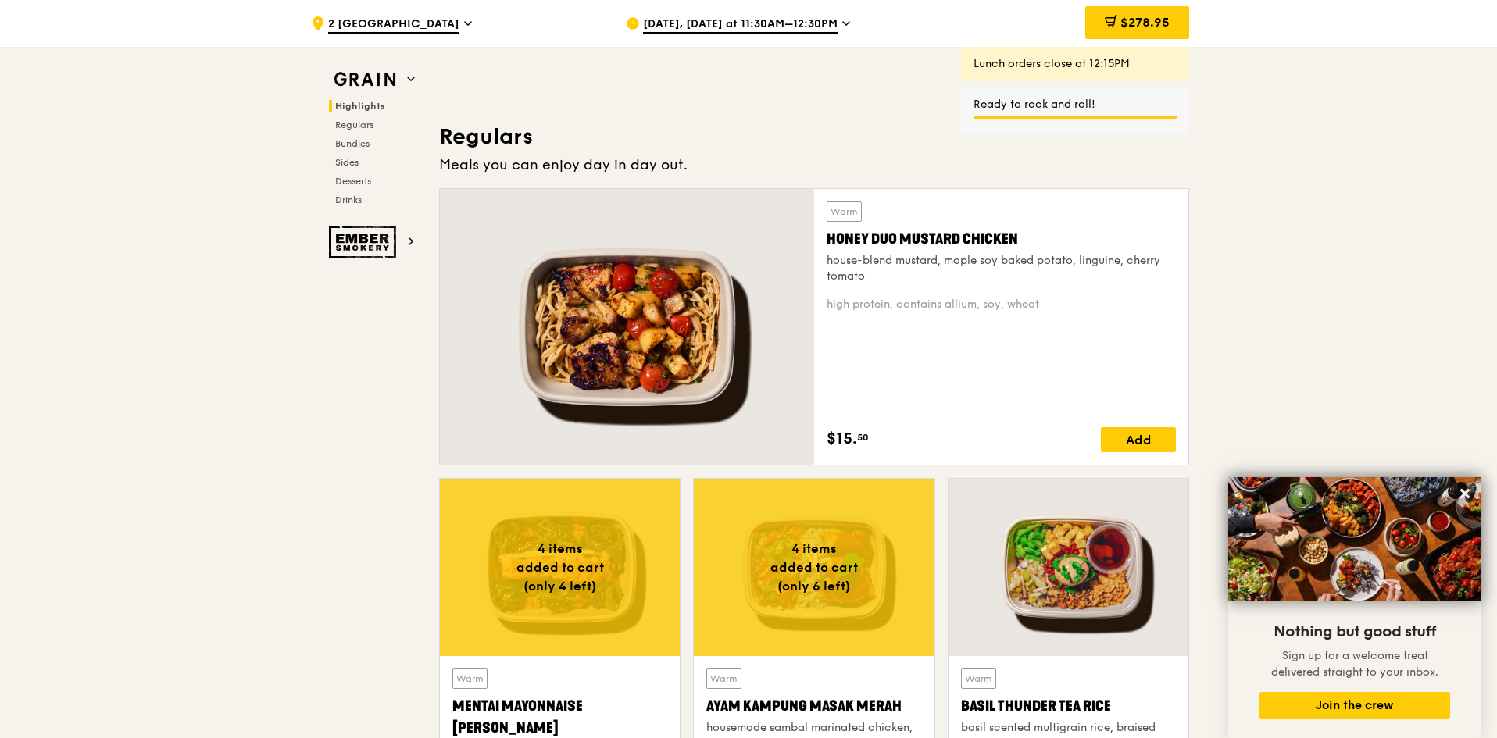
scroll to position [1016, 0]
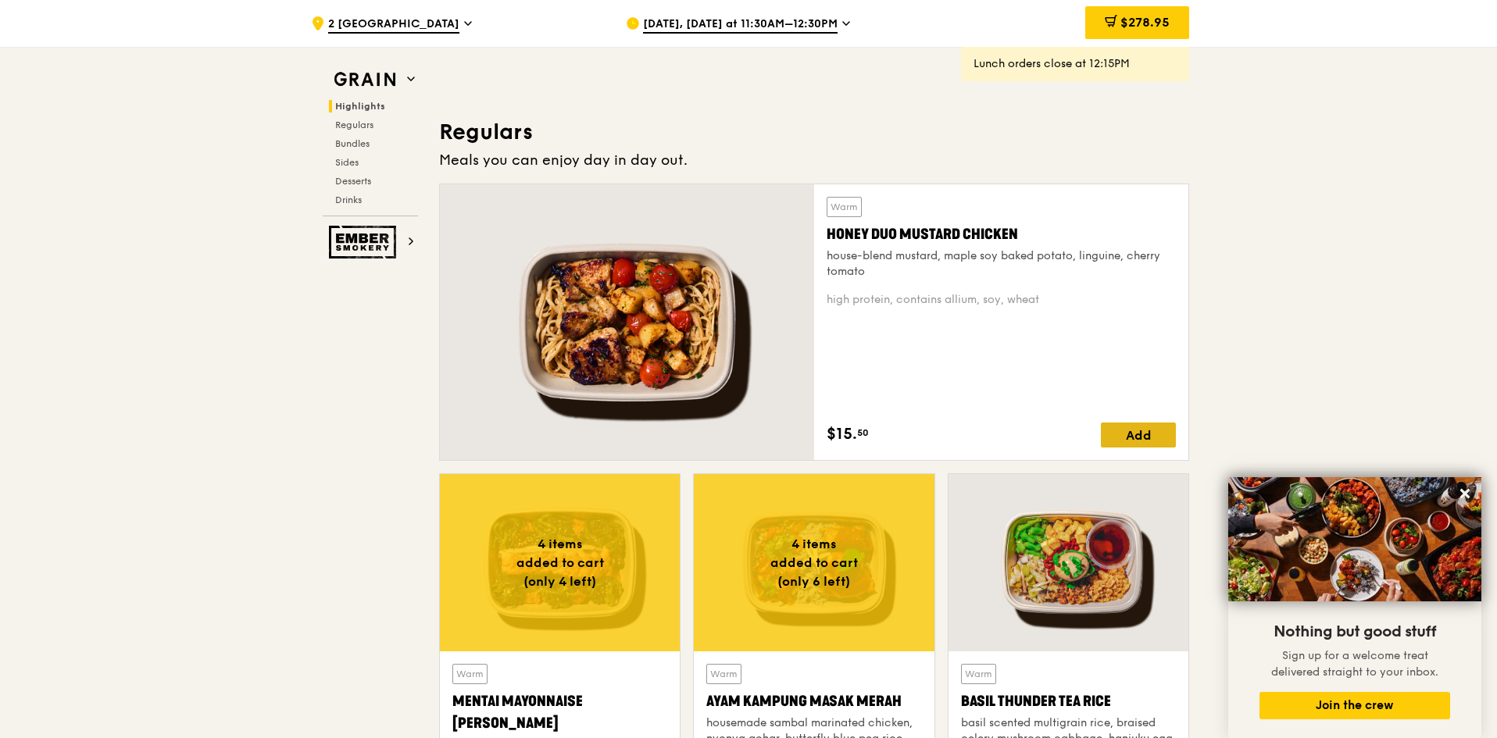
click at [1017, 436] on div "Add" at bounding box center [1138, 435] width 75 height 25
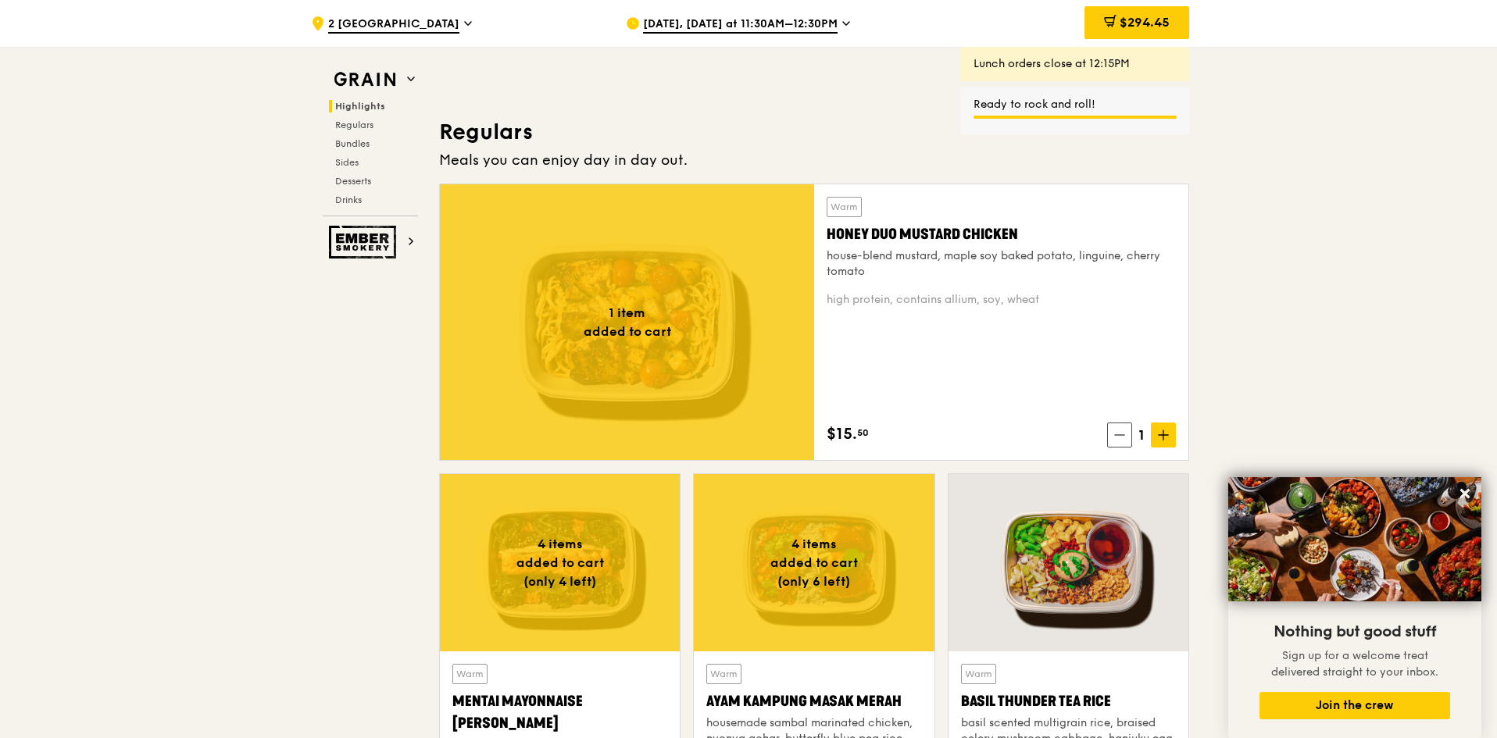
click at [1017, 434] on icon at bounding box center [1163, 435] width 11 height 11
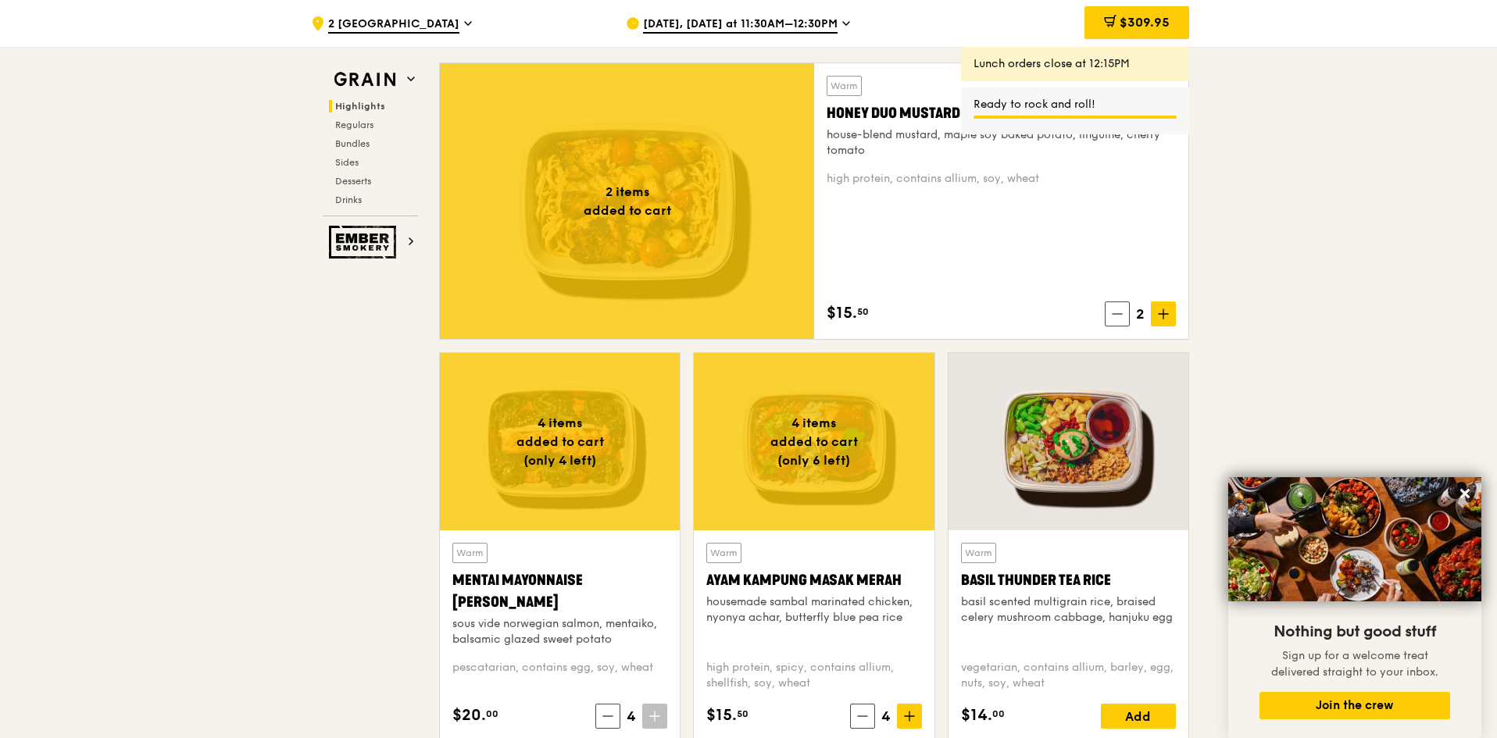
scroll to position [1250, 0]
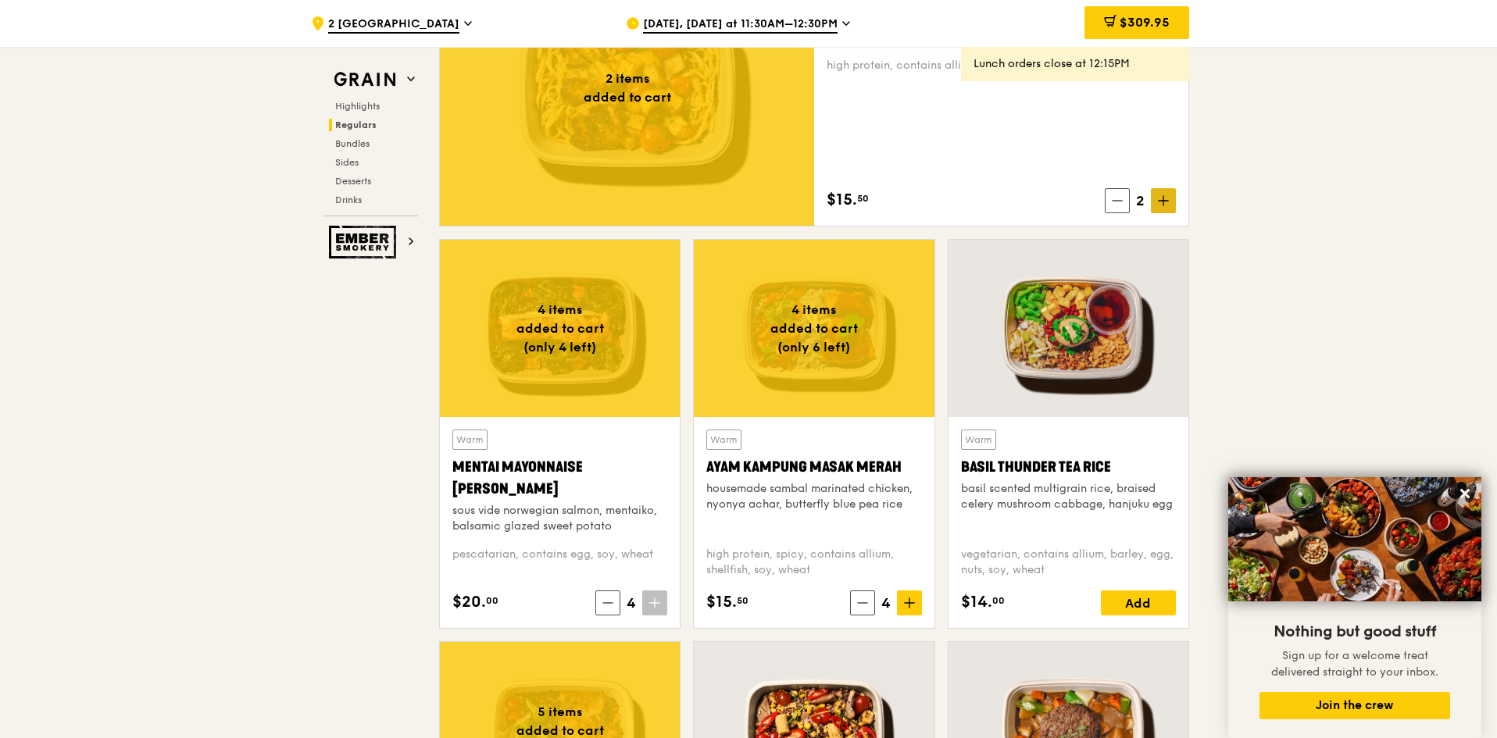
click at [1017, 201] on icon at bounding box center [1163, 201] width 9 height 0
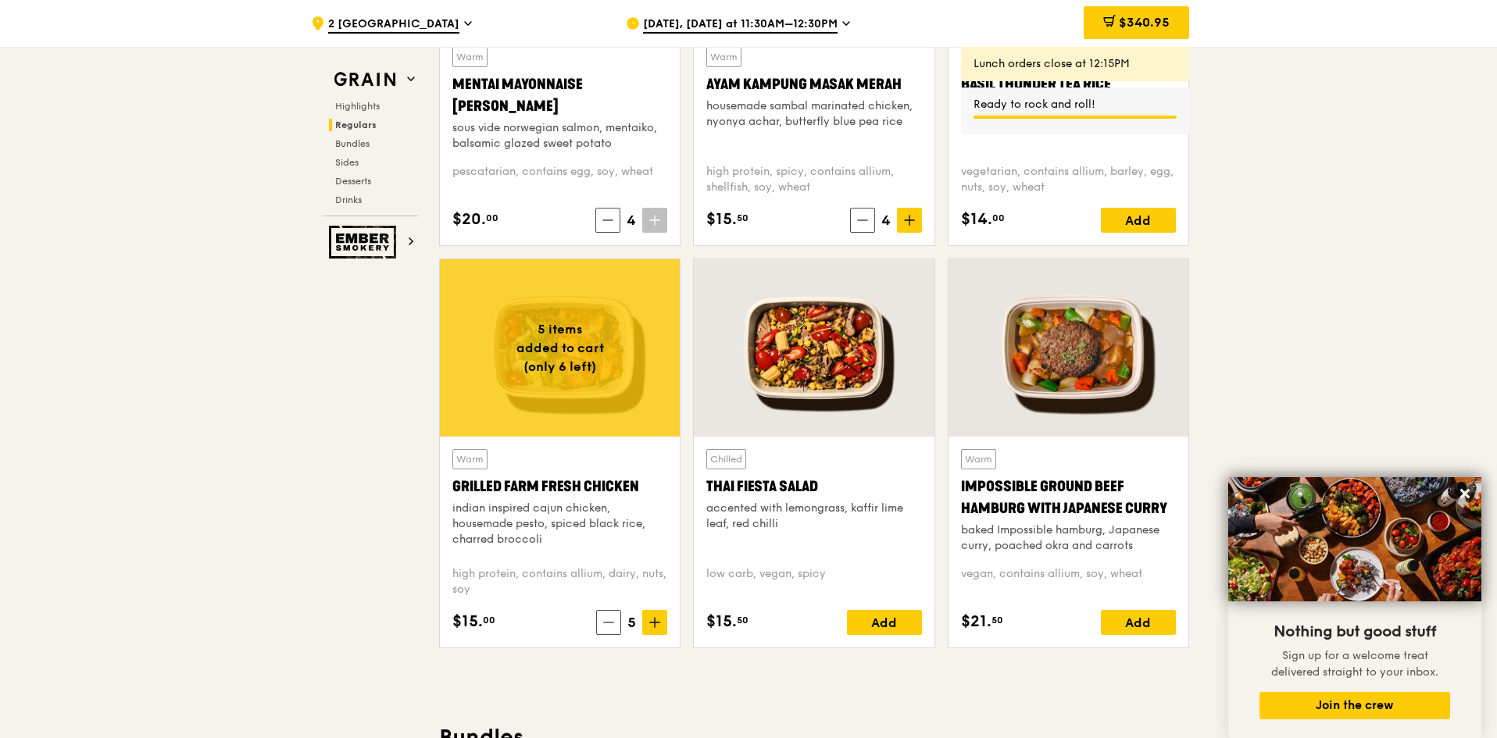
scroll to position [1641, 0]
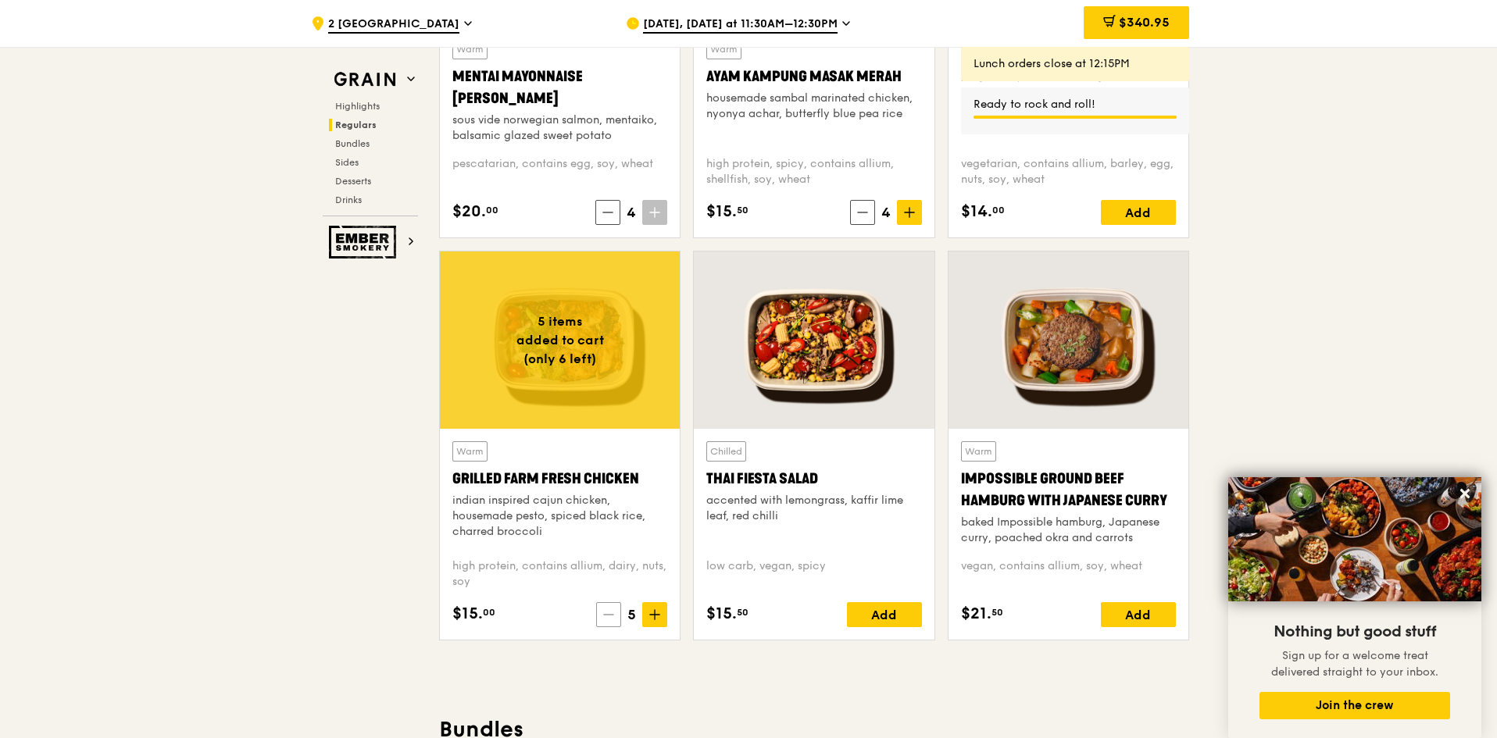
click at [604, 591] on icon at bounding box center [608, 614] width 11 height 11
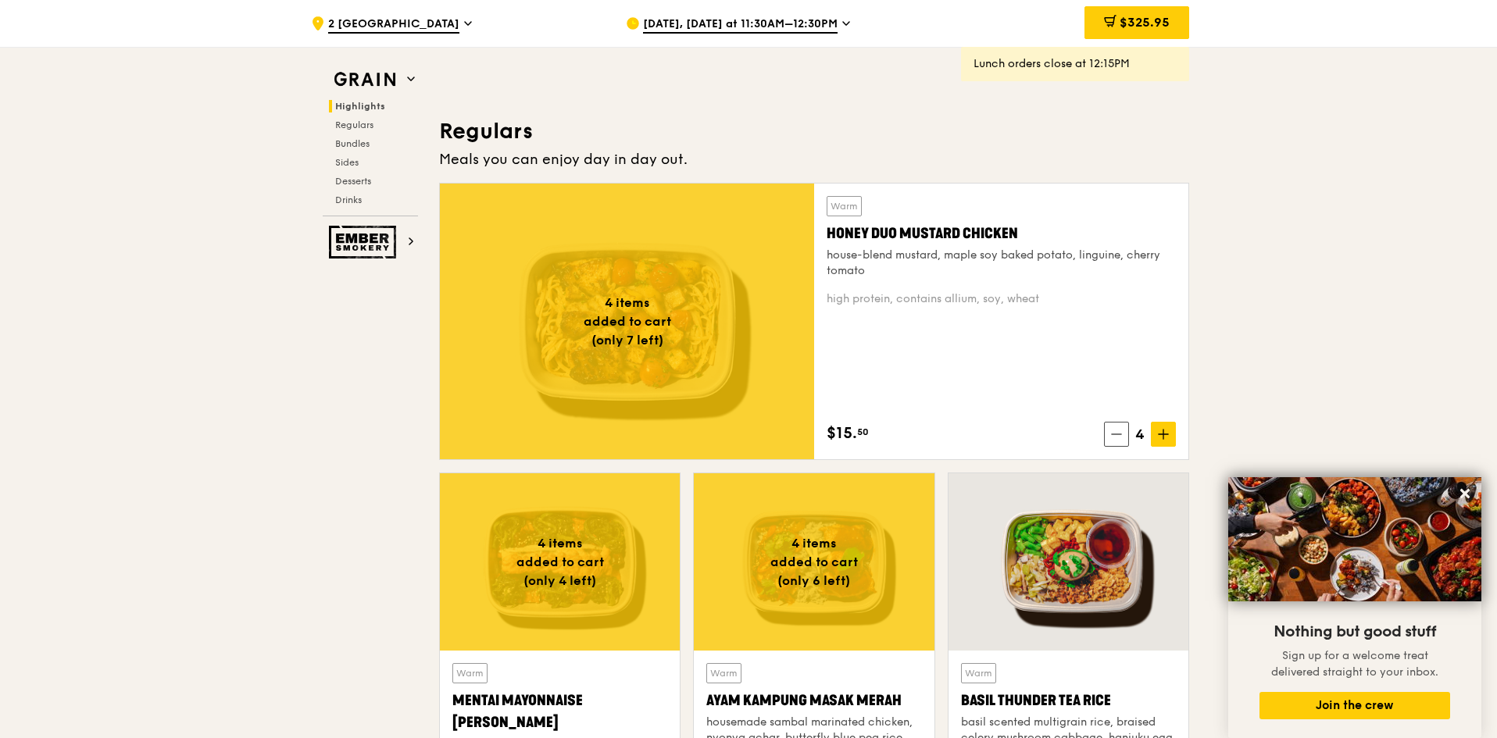
scroll to position [1016, 0]
click at [1017, 34] on div "$325.95" at bounding box center [1137, 22] width 105 height 33
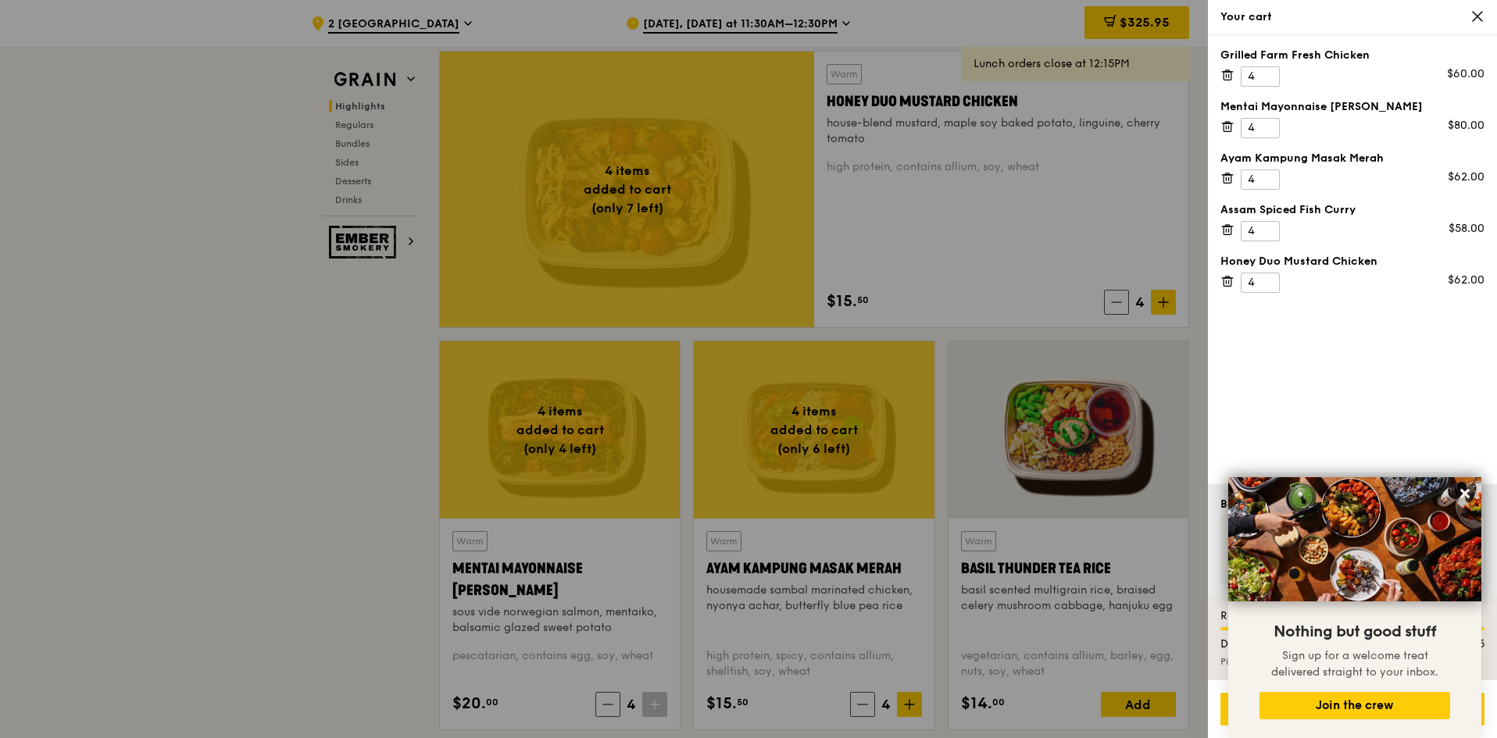
scroll to position [1328, 0]
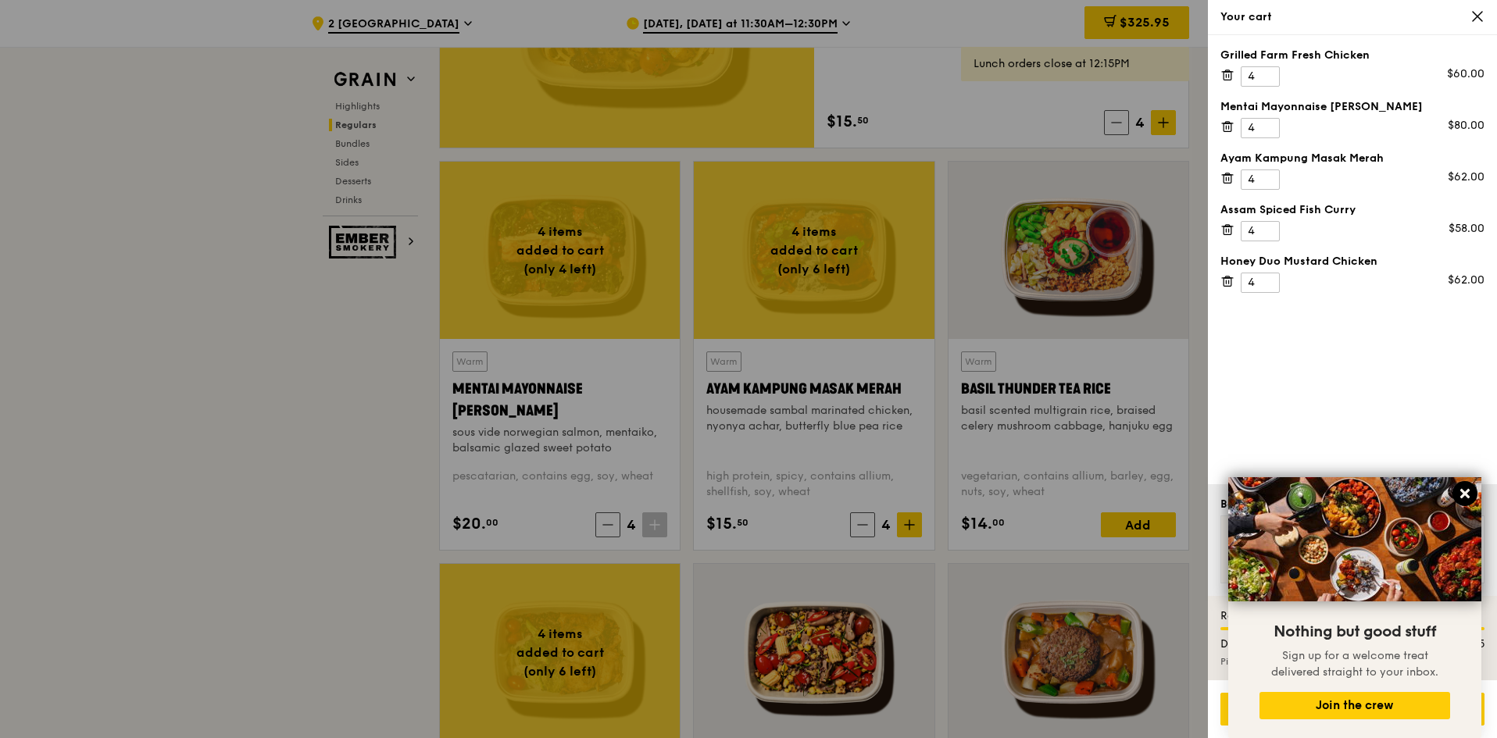
click at [1017, 487] on icon at bounding box center [1465, 494] width 14 height 14
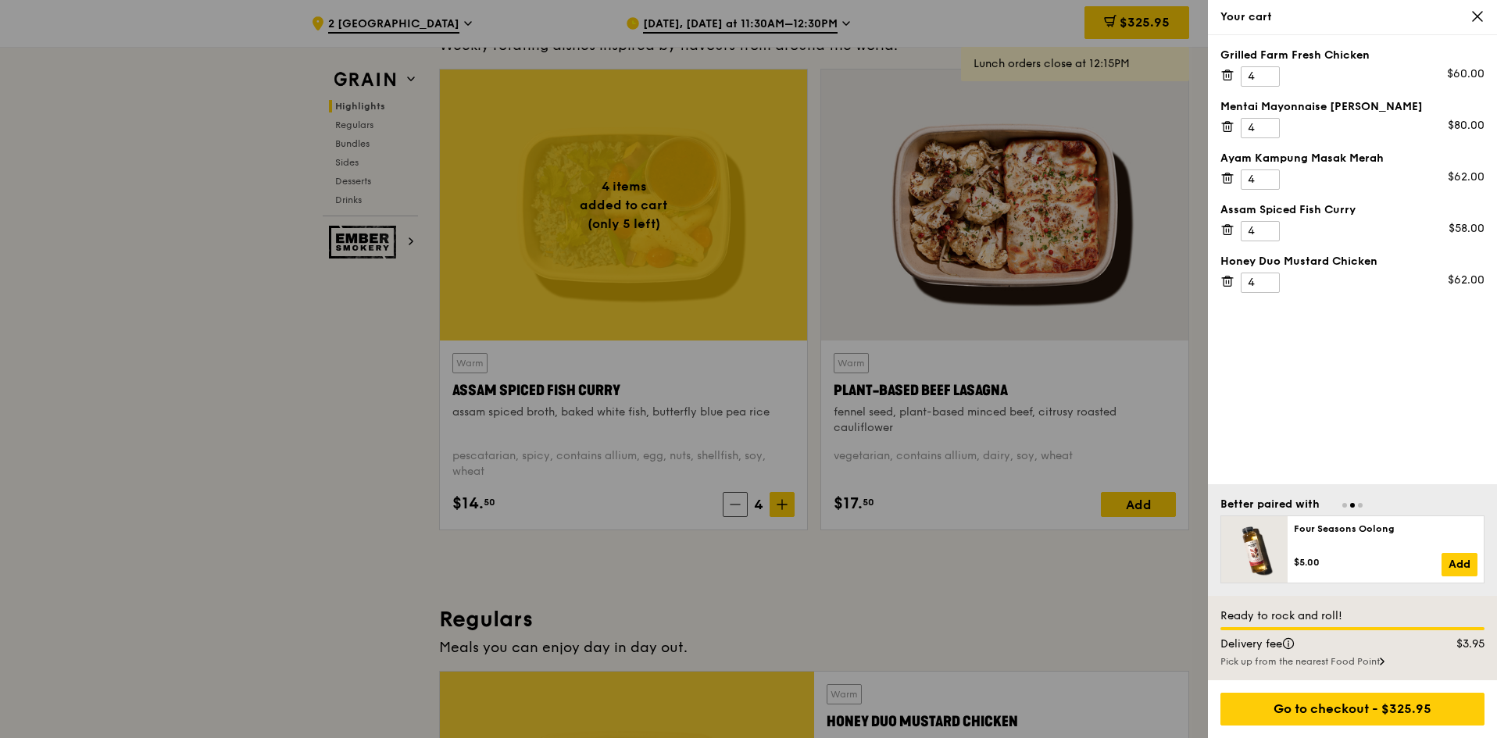
scroll to position [469, 0]
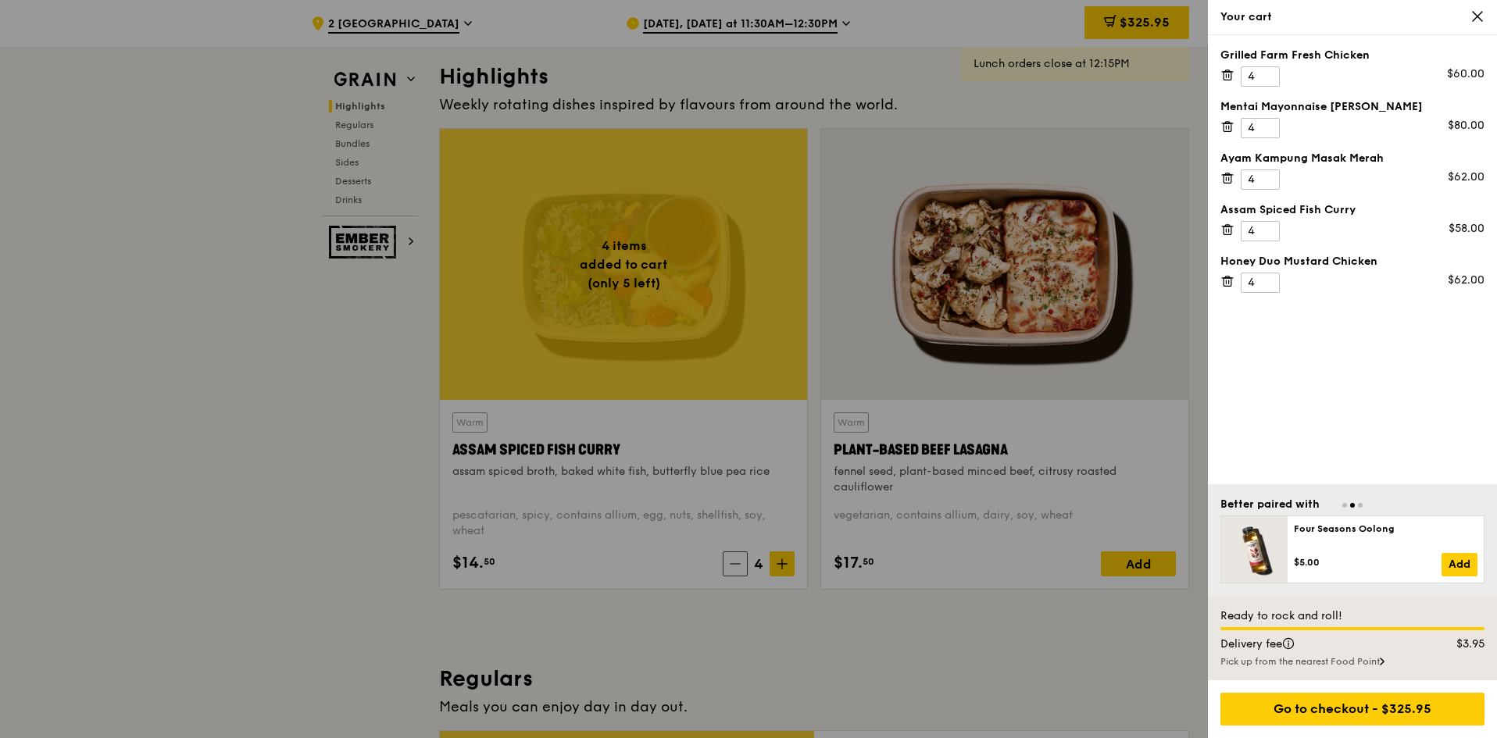
click at [1017, 278] on div at bounding box center [748, 369] width 1497 height 738
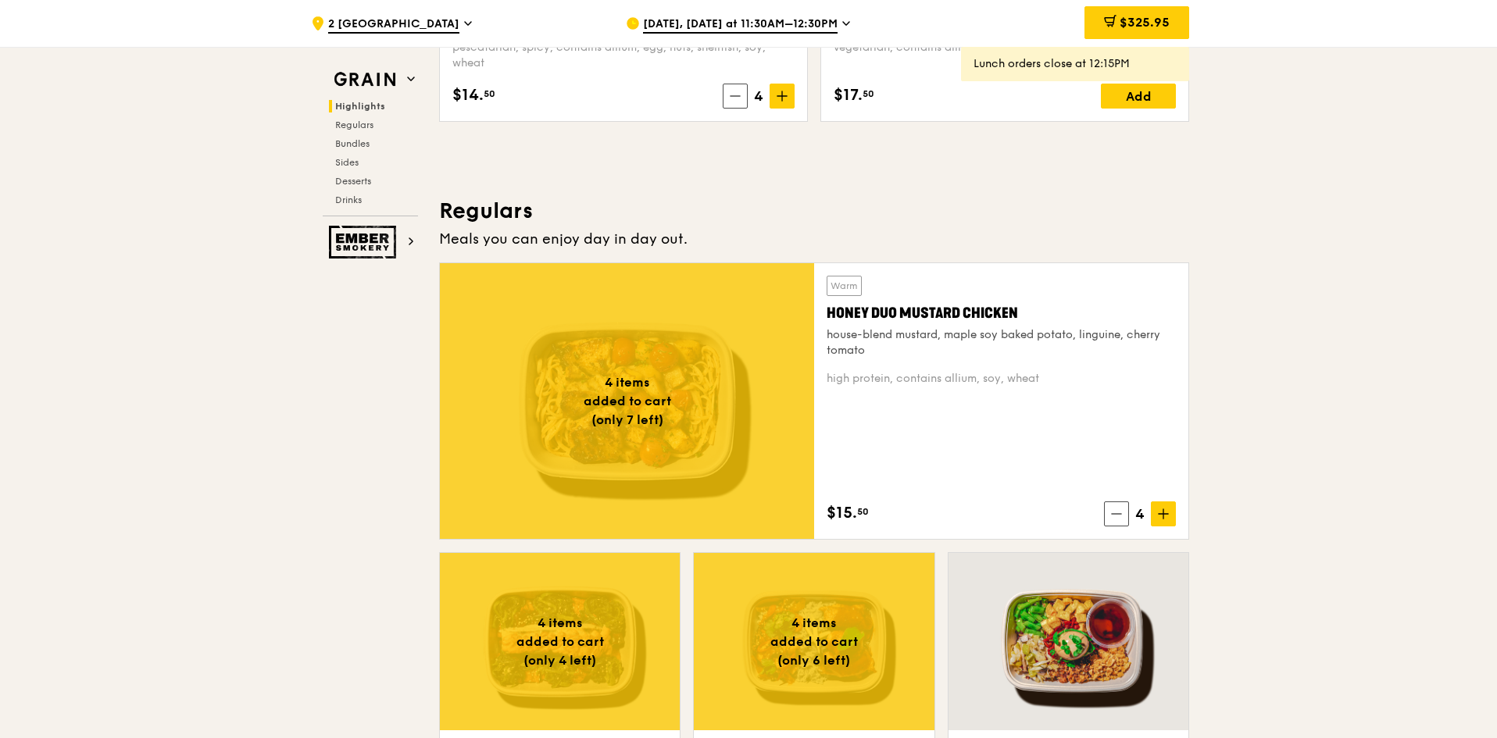
scroll to position [938, 0]
click at [730, 95] on icon at bounding box center [735, 95] width 11 height 11
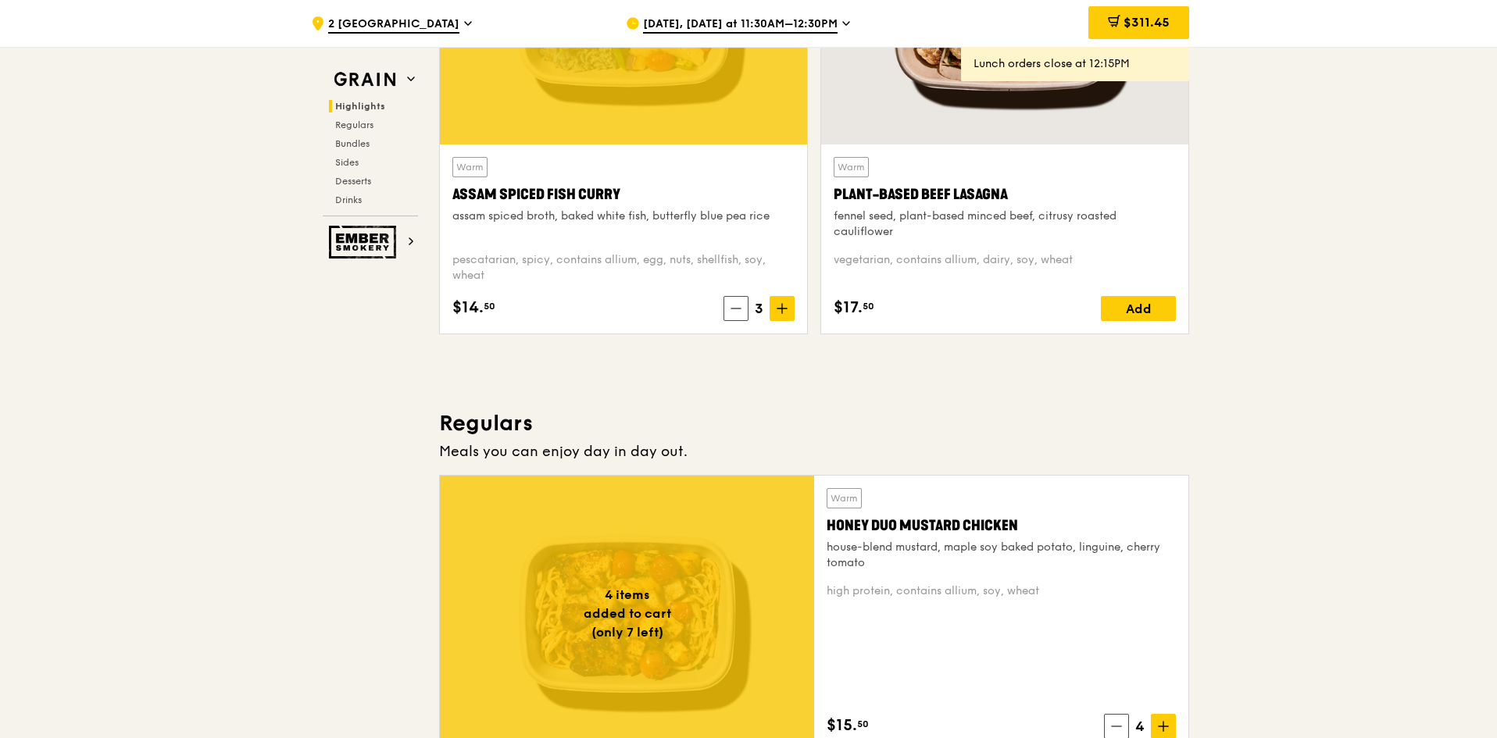
scroll to position [703, 0]
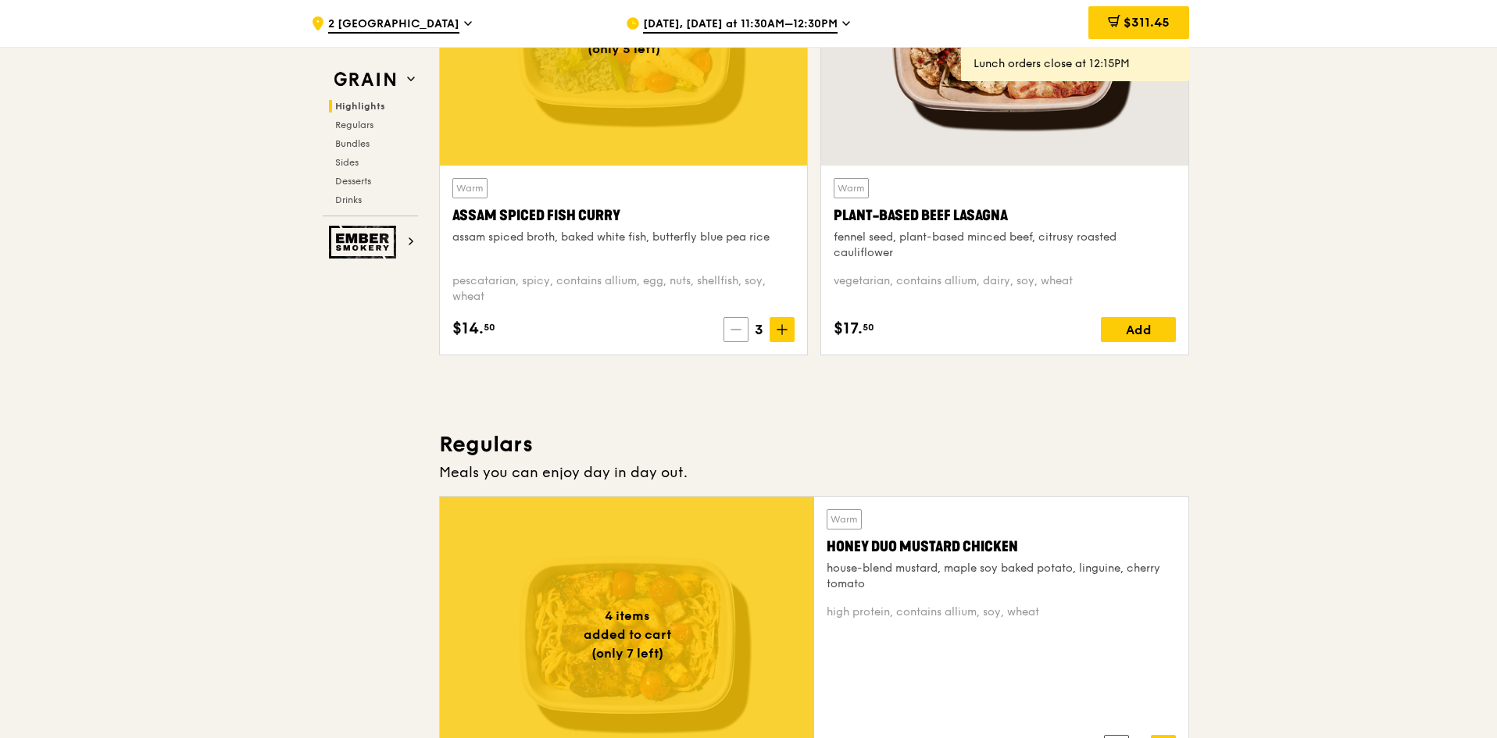
click at [742, 326] on icon at bounding box center [736, 329] width 11 height 11
click at [738, 336] on span at bounding box center [738, 329] width 25 height 25
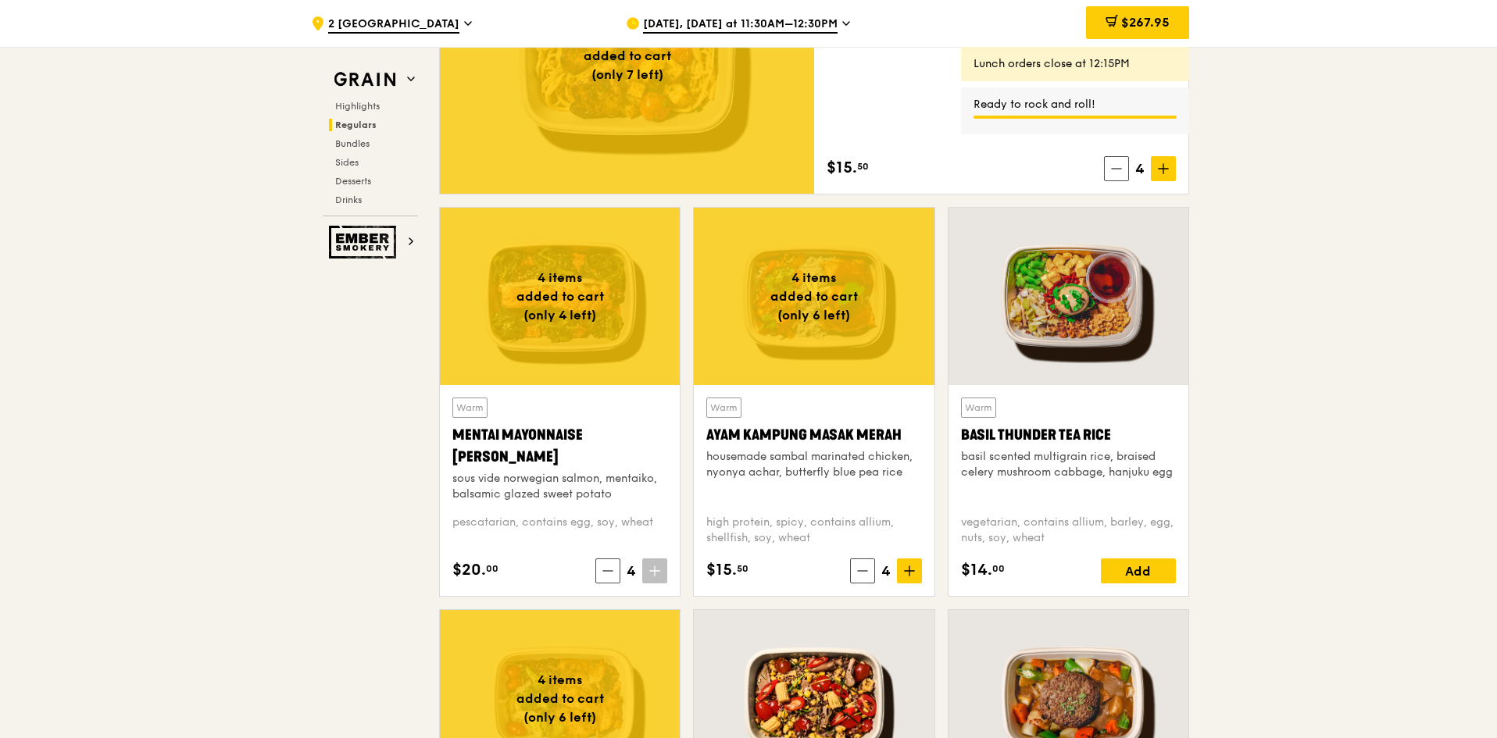
scroll to position [1328, 0]
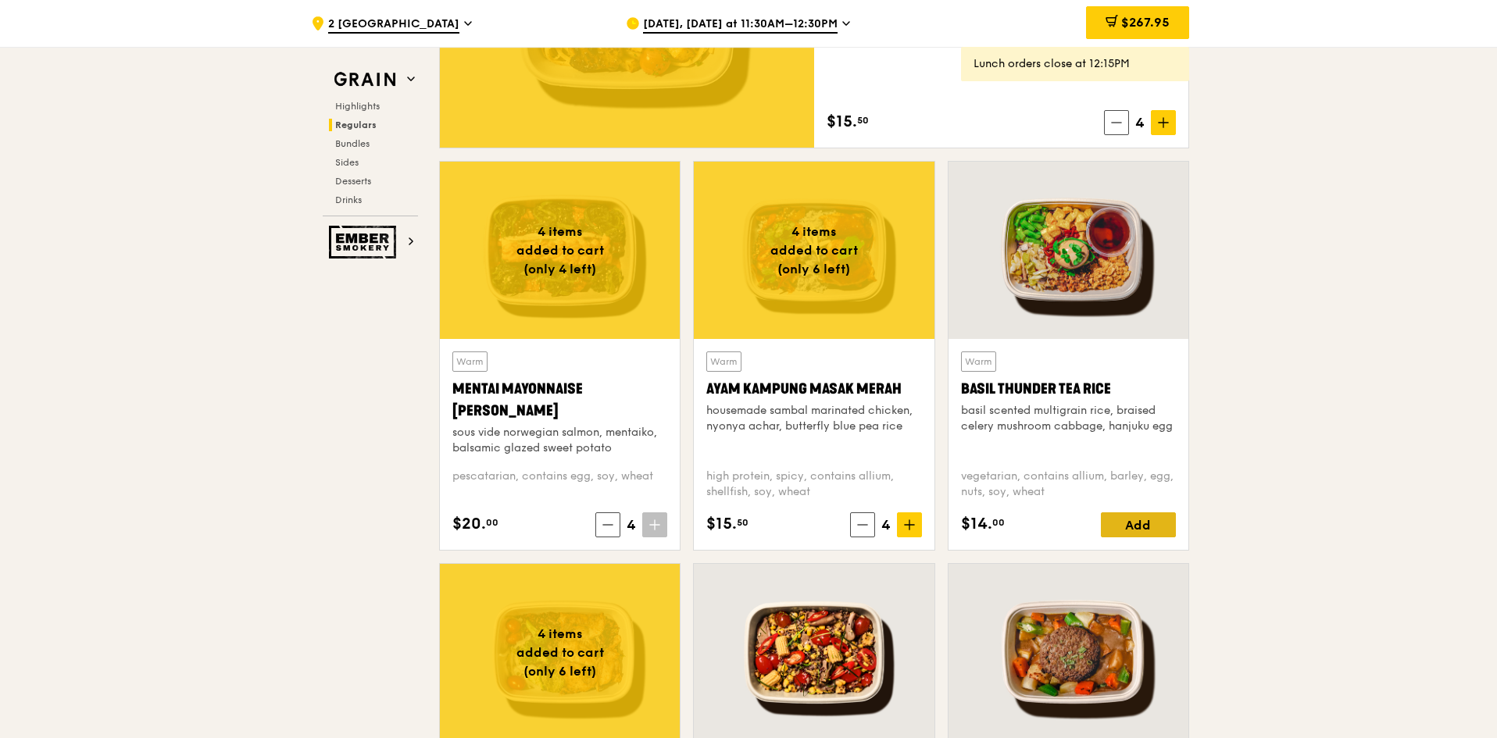
click at [1017, 525] on div "Add" at bounding box center [1138, 525] width 75 height 25
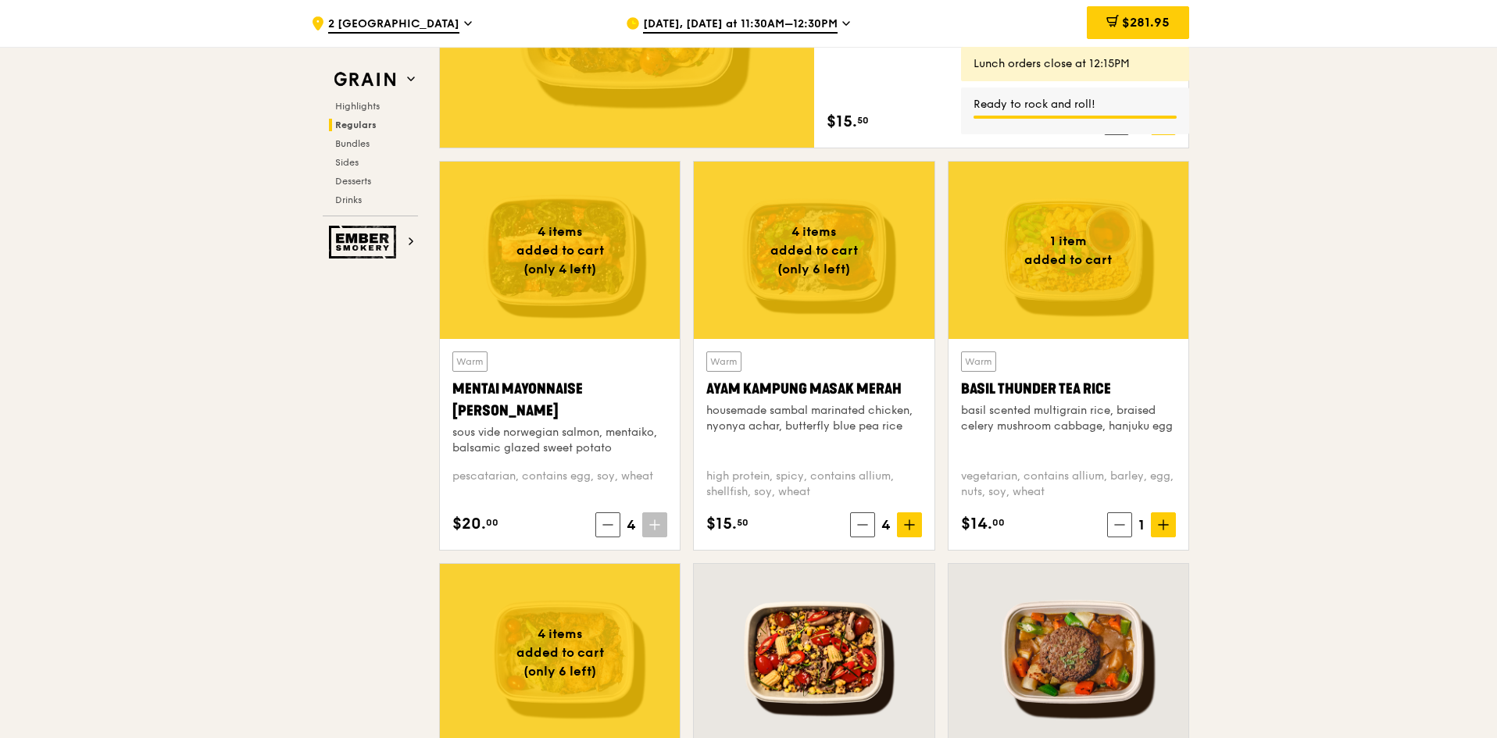
click at [1017, 525] on icon at bounding box center [1163, 525] width 9 height 0
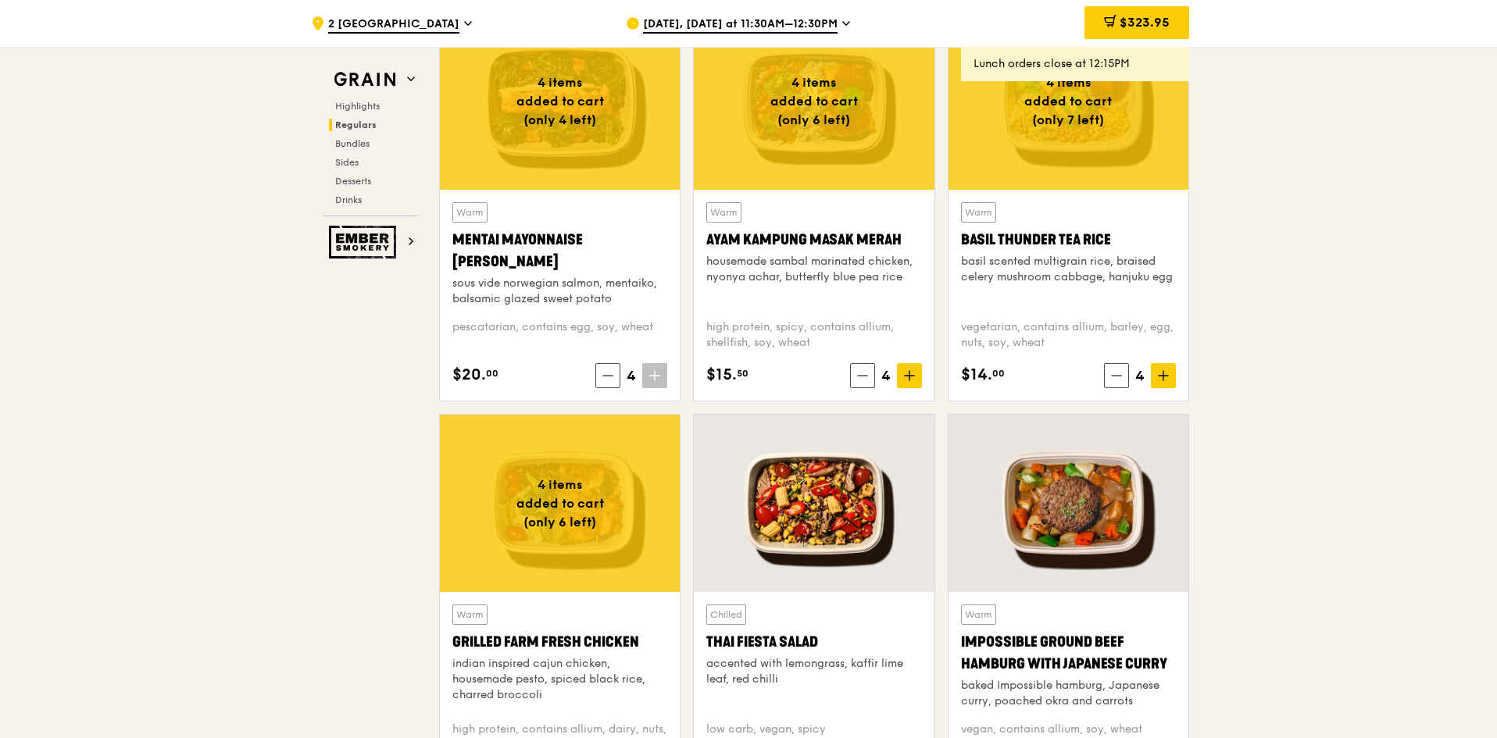
scroll to position [1407, 0]
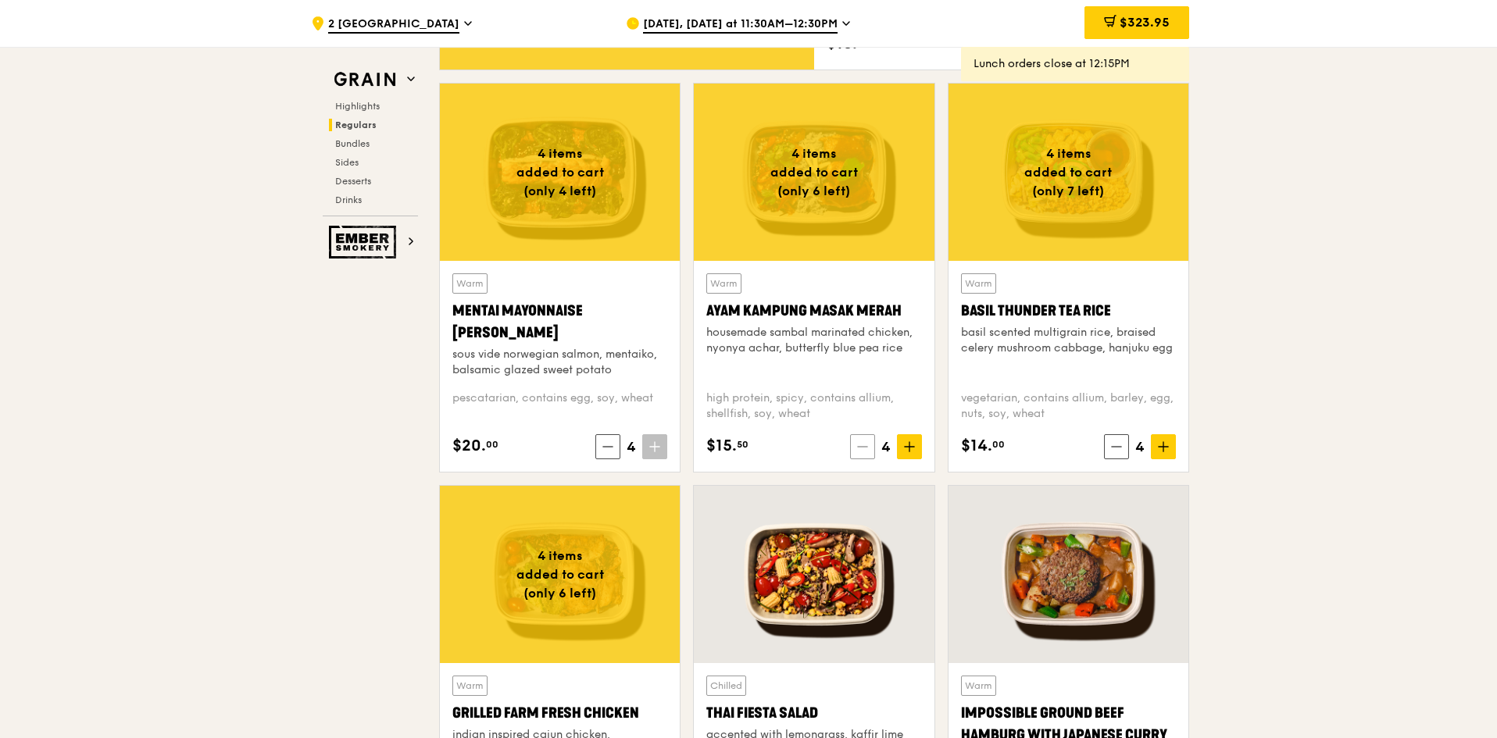
click at [865, 445] on icon at bounding box center [862, 446] width 11 height 11
click at [865, 445] on icon at bounding box center [863, 446] width 11 height 11
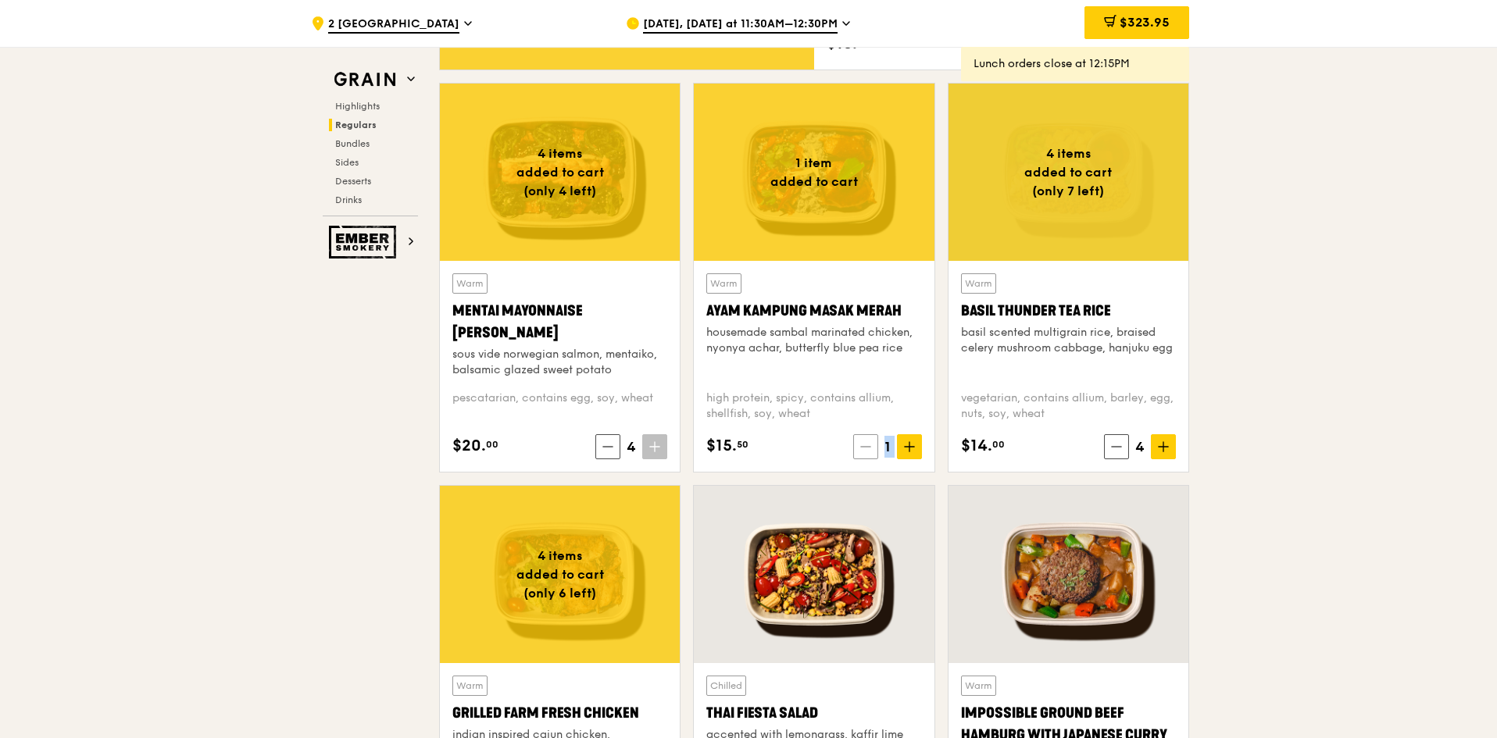
click at [865, 445] on icon at bounding box center [865, 446] width 11 height 11
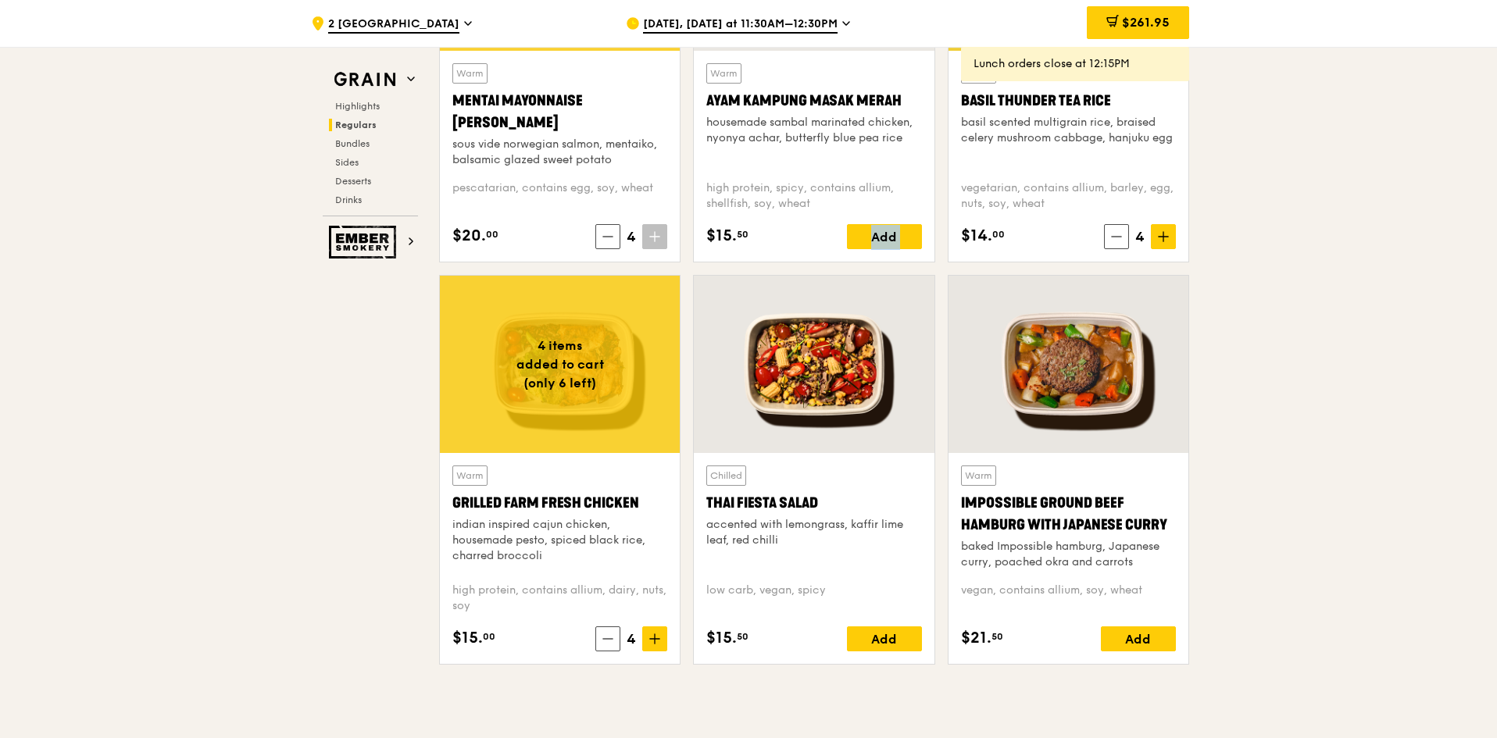
scroll to position [1641, 0]
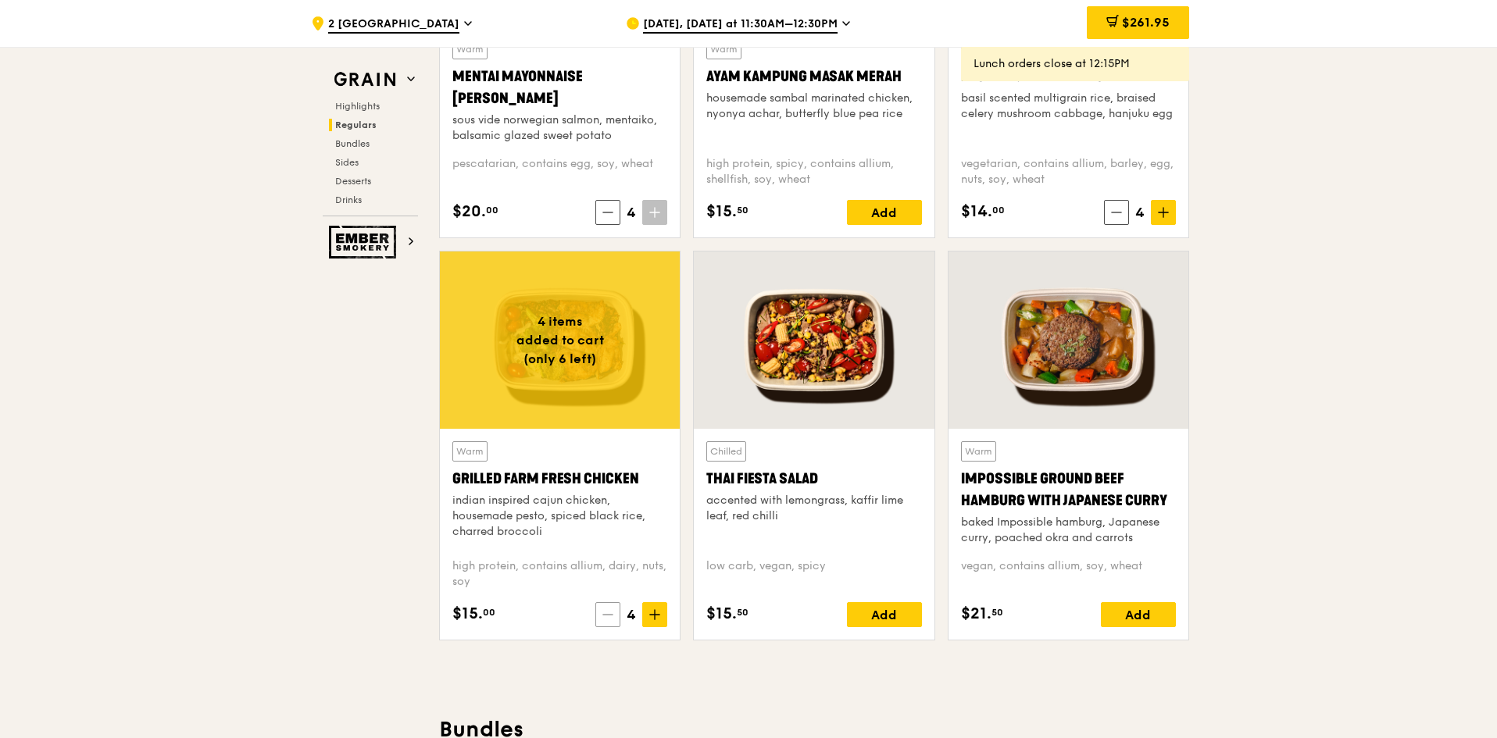
click at [606, 591] on span at bounding box center [607, 614] width 25 height 25
click at [606, 591] on span at bounding box center [608, 614] width 25 height 25
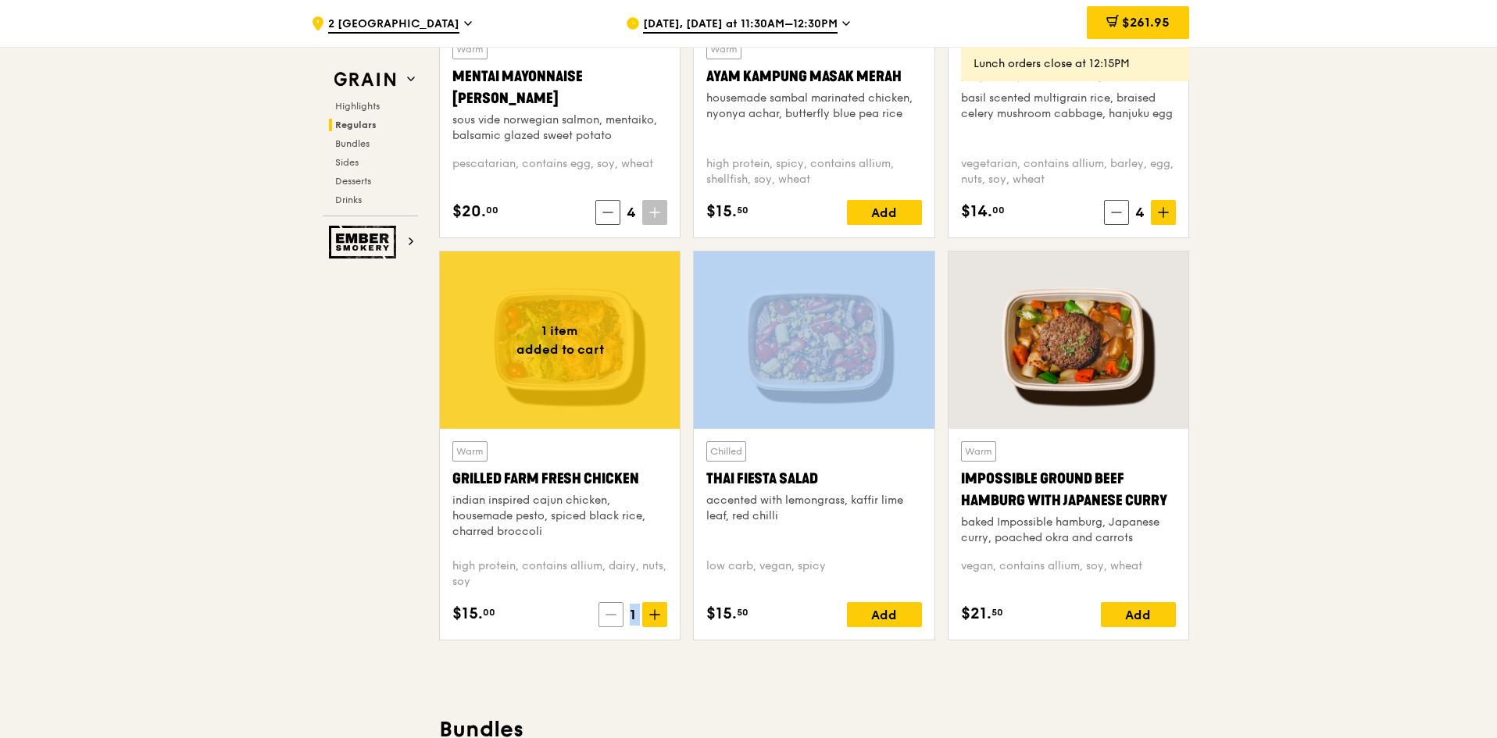
click at [606, 591] on span at bounding box center [611, 614] width 25 height 25
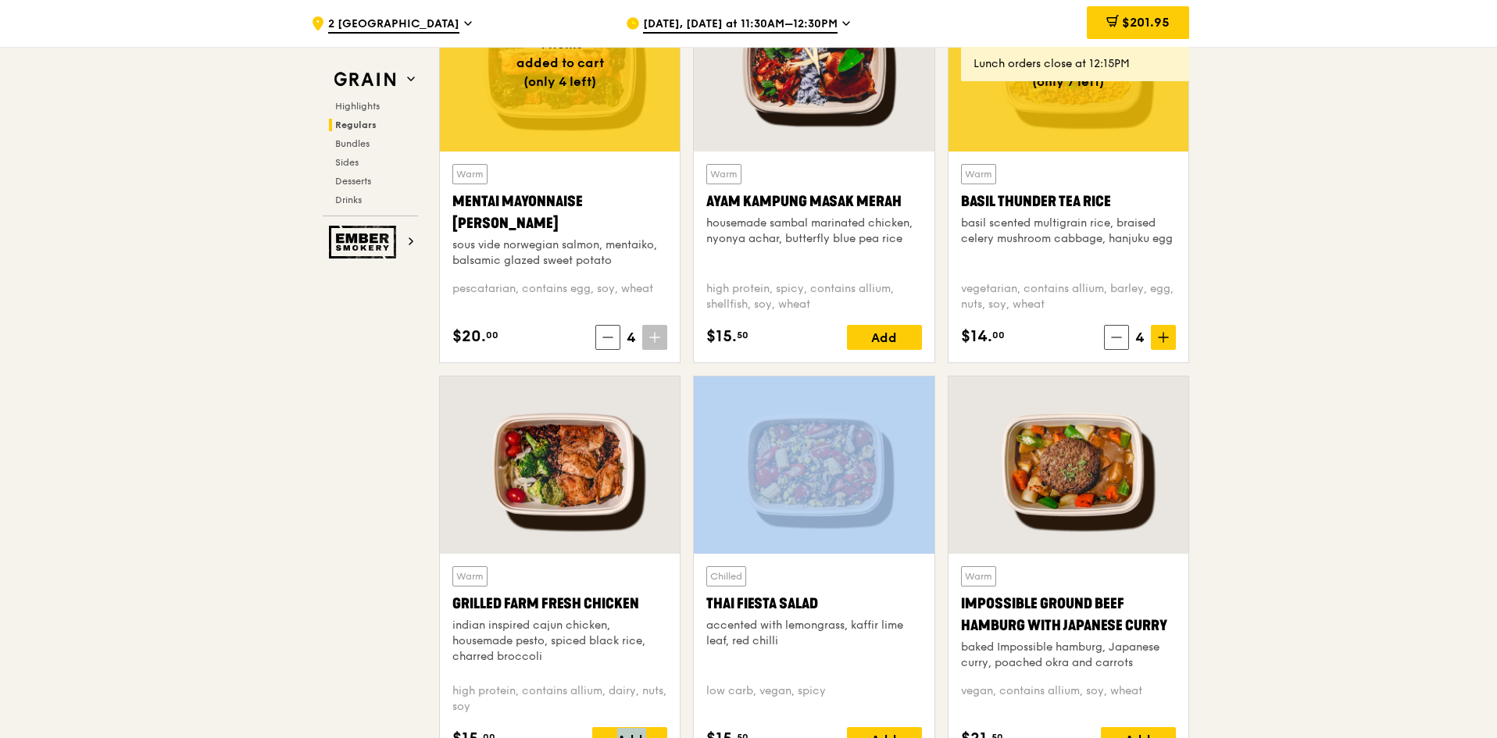
scroll to position [1407, 0]
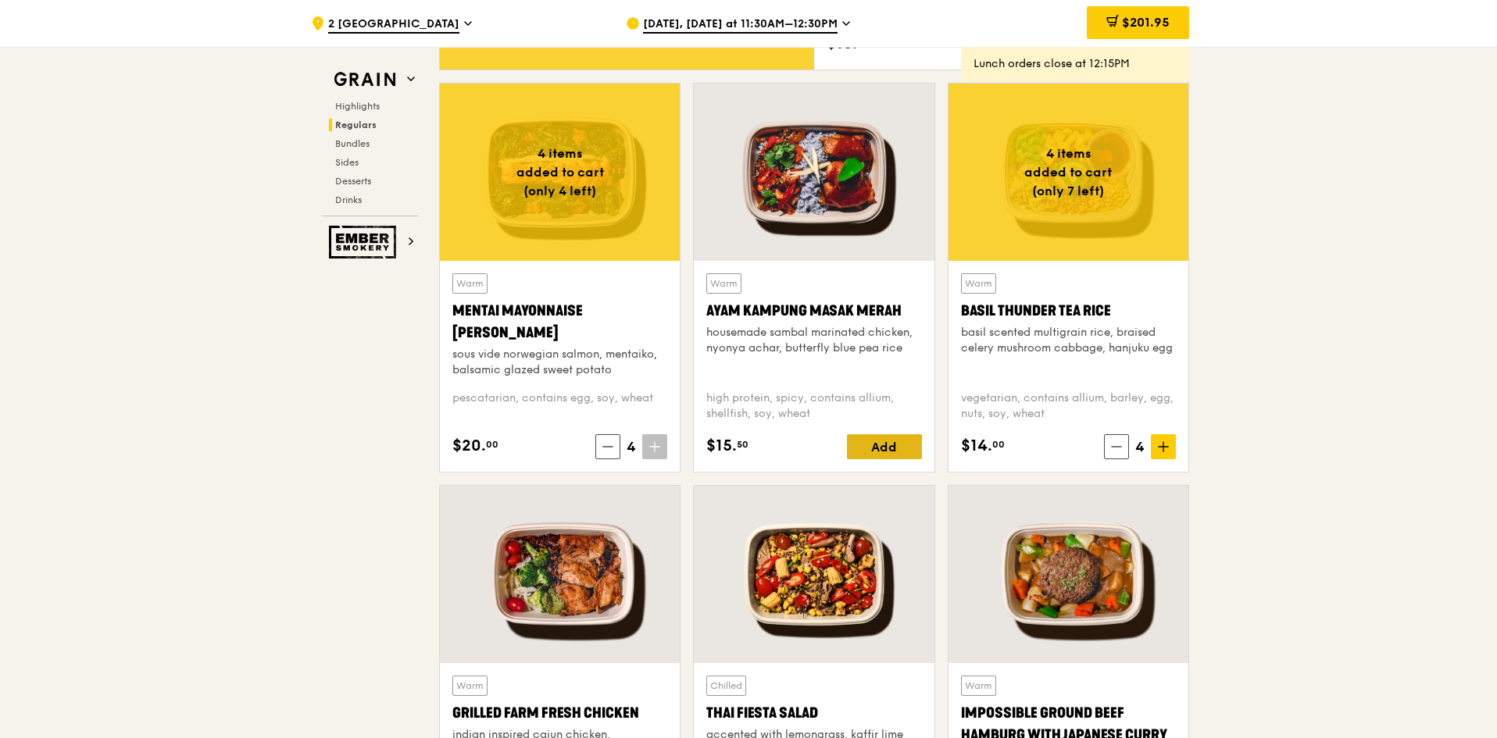
click at [906, 441] on div "Add" at bounding box center [884, 446] width 75 height 25
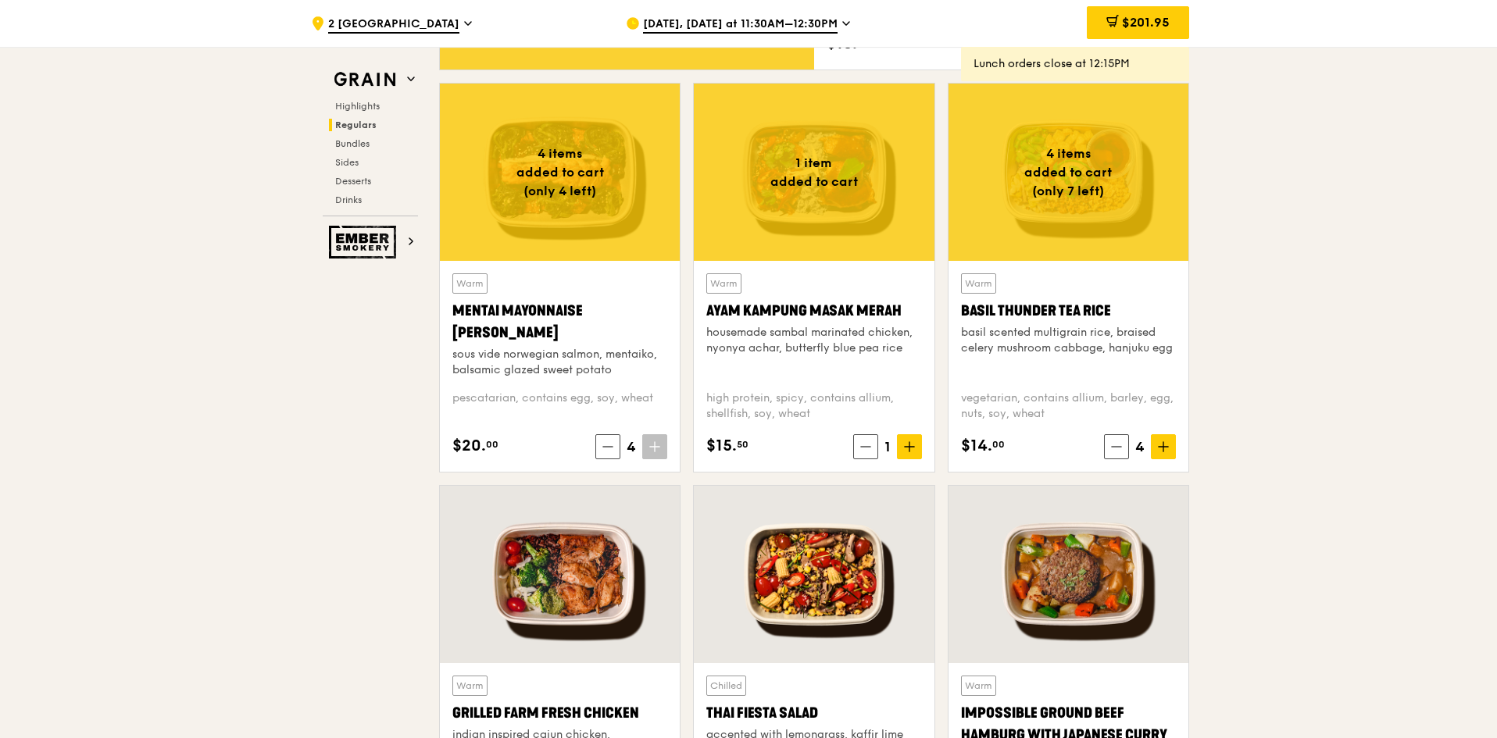
click at [906, 441] on span at bounding box center [909, 446] width 25 height 25
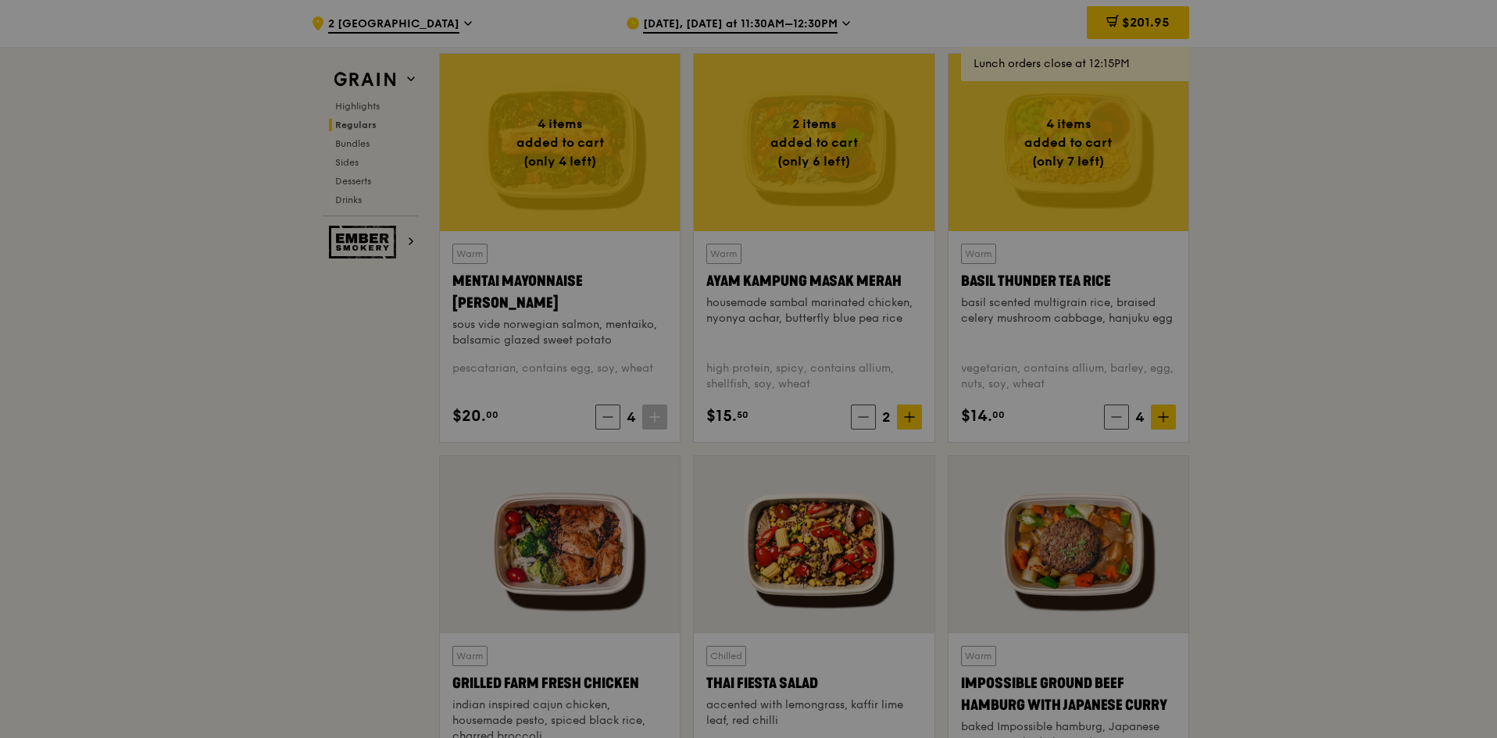
scroll to position [1563, 0]
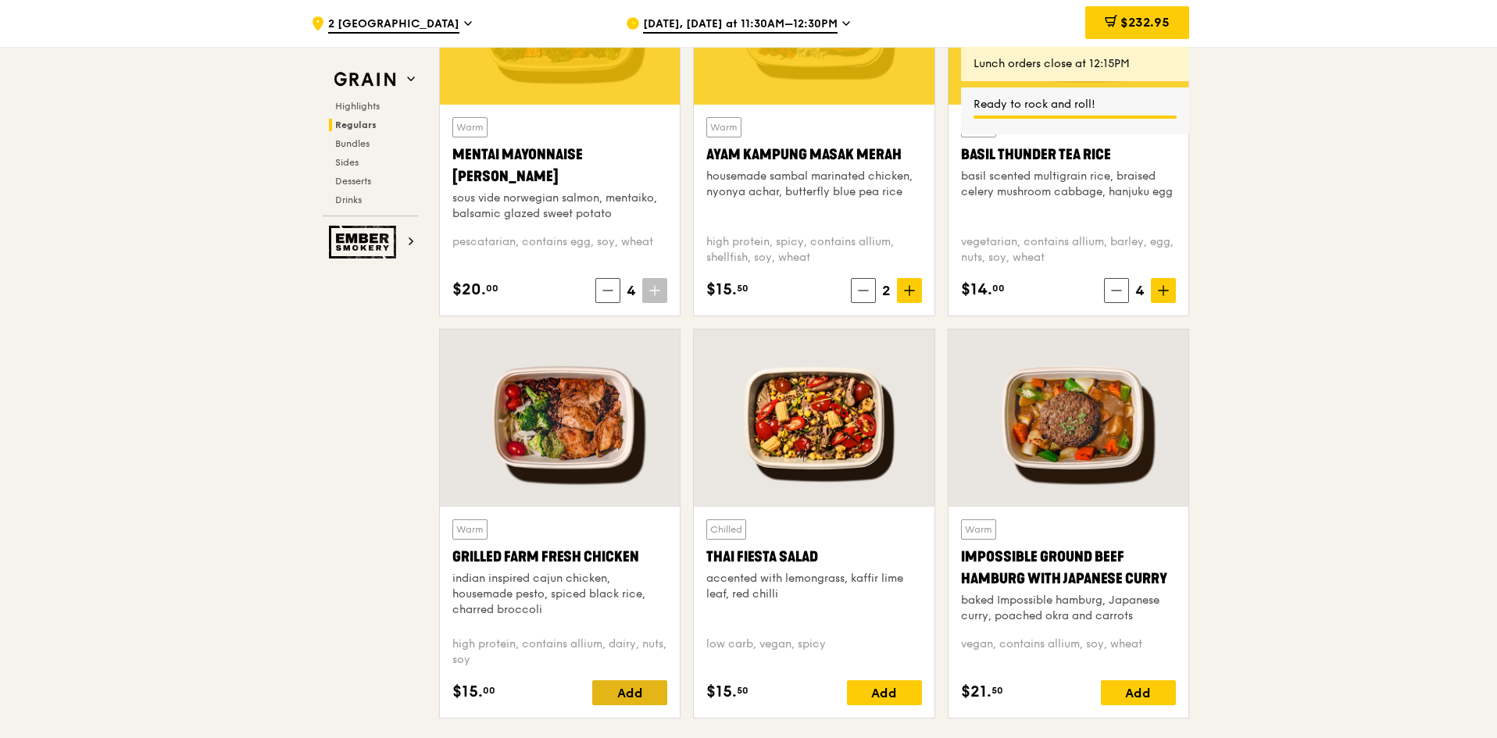
click at [640, 591] on div "Add" at bounding box center [629, 693] width 75 height 25
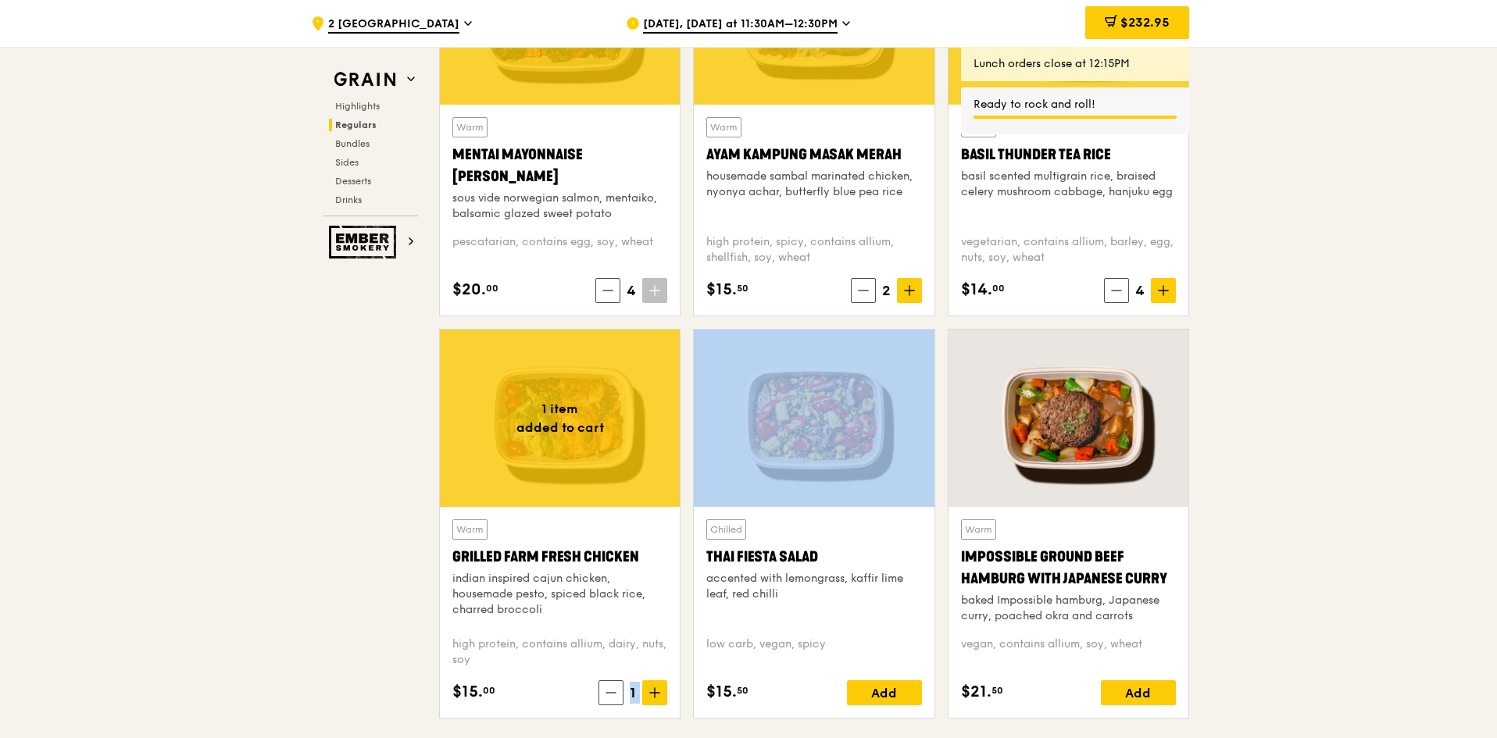
click at [640, 591] on span "1" at bounding box center [633, 693] width 19 height 22
click at [657, 591] on icon at bounding box center [654, 693] width 11 height 11
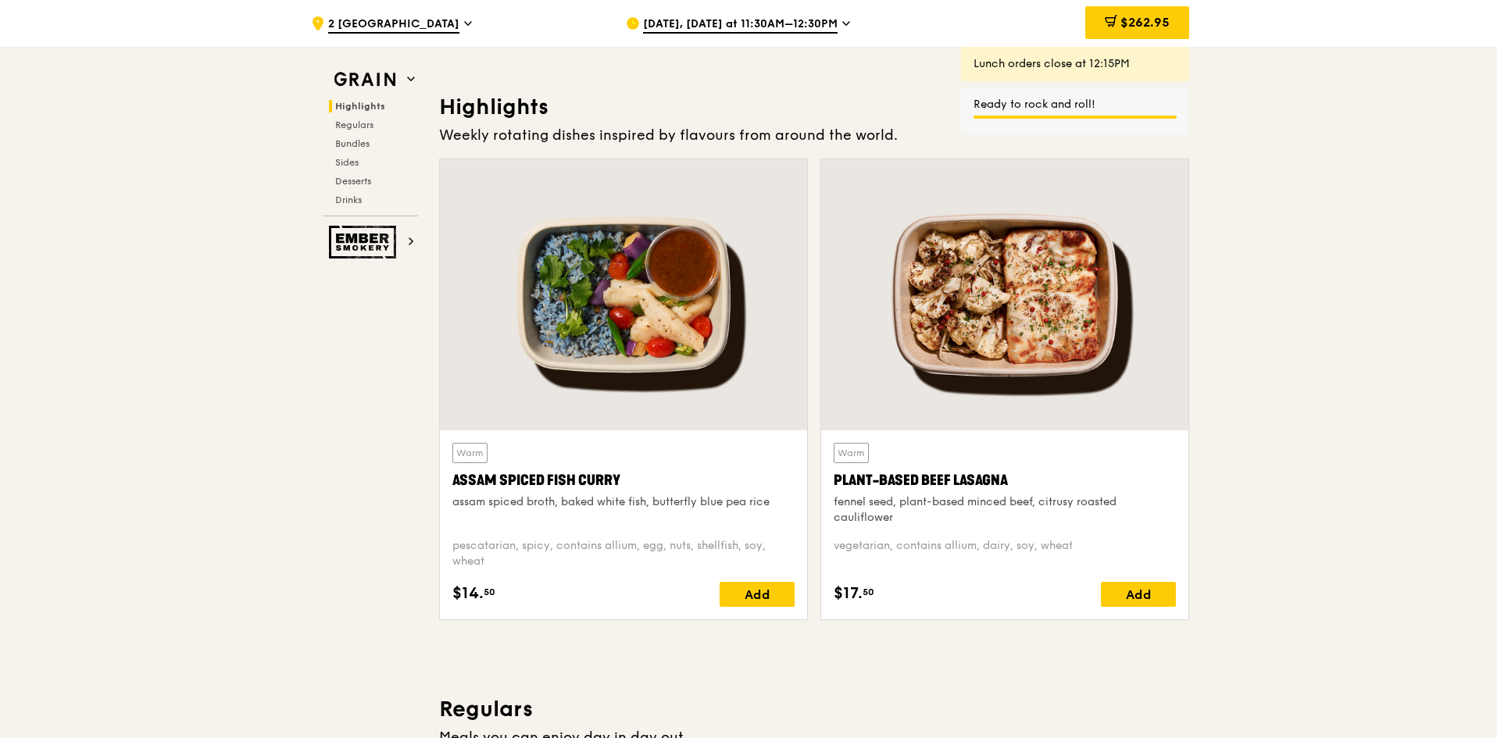
scroll to position [0, 0]
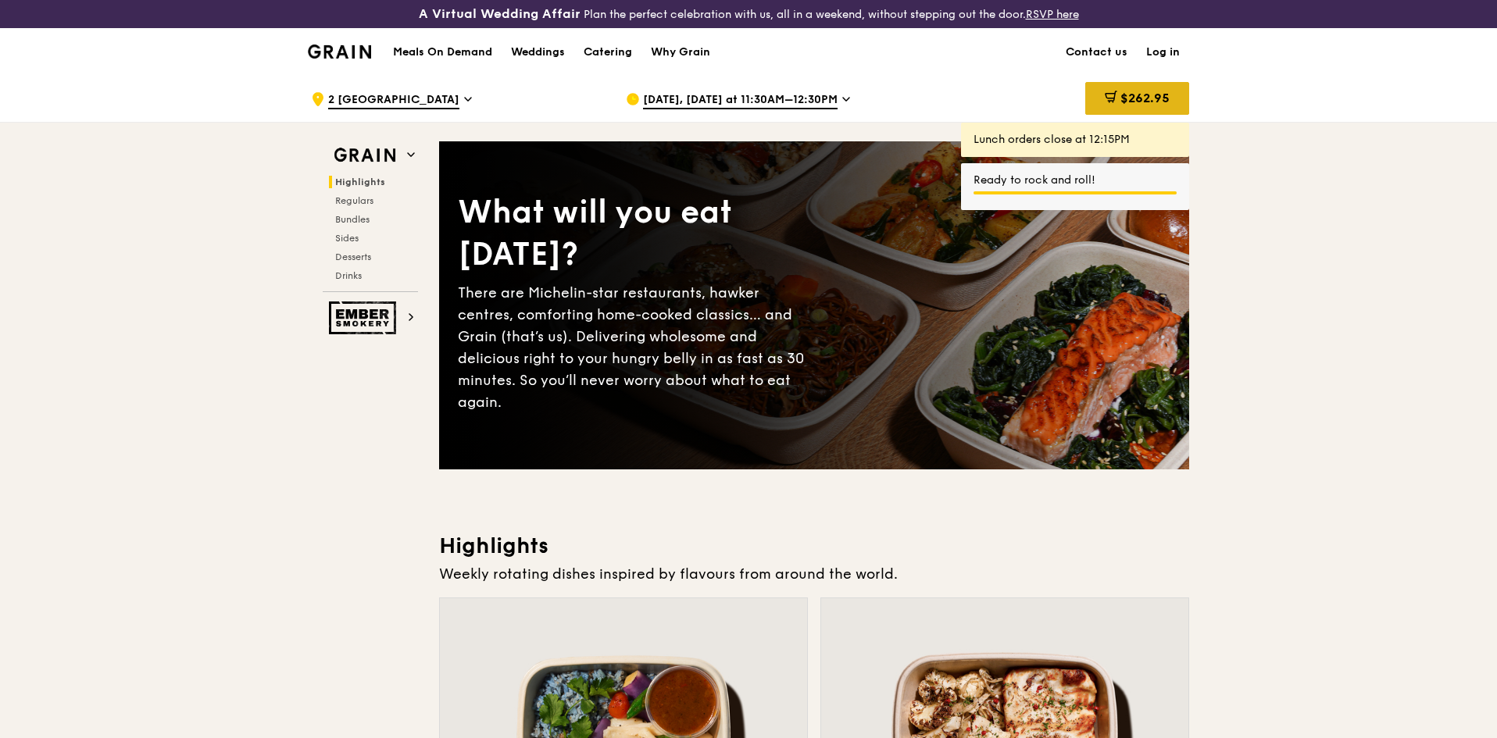
click at [1017, 100] on span "$262.95" at bounding box center [1145, 98] width 49 height 15
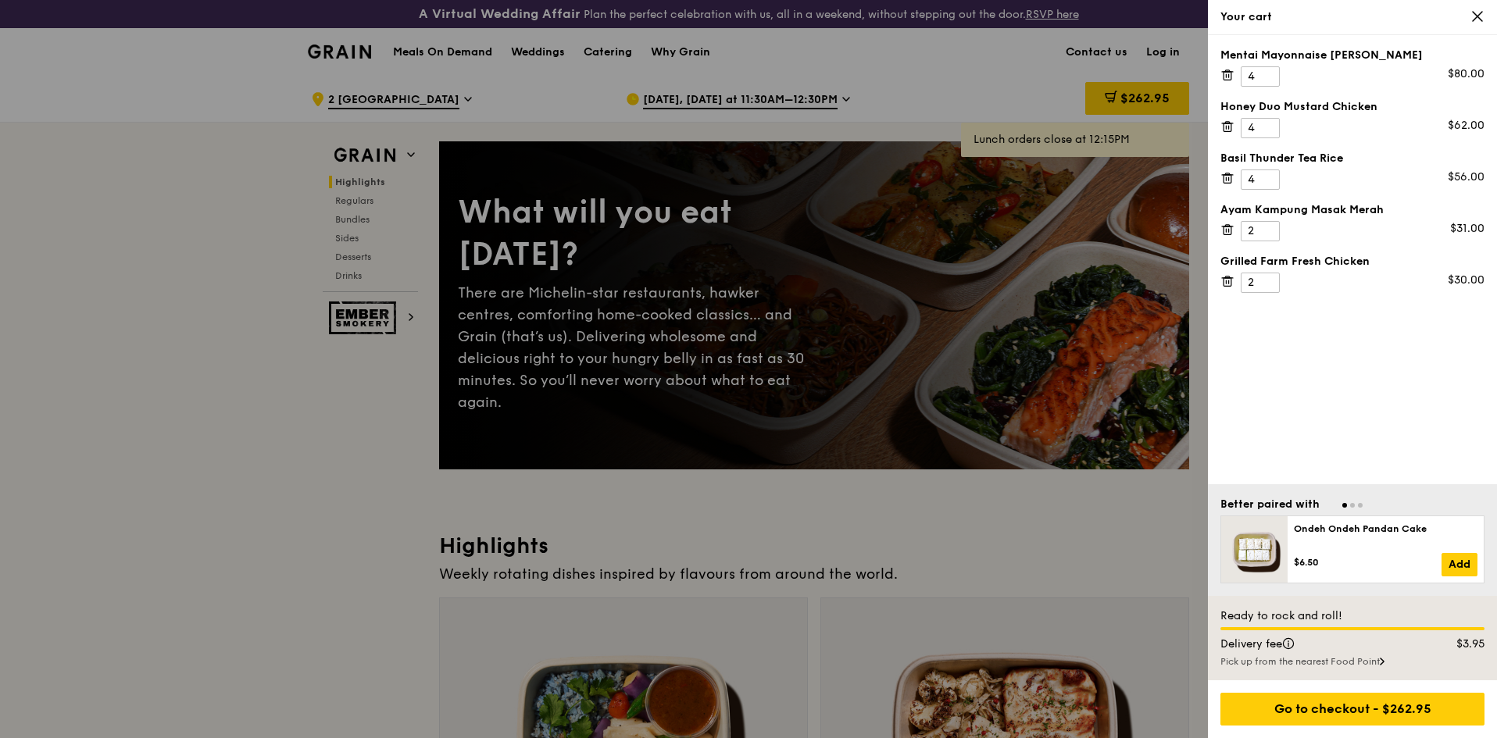
click at [1017, 552] on div at bounding box center [748, 369] width 1497 height 738
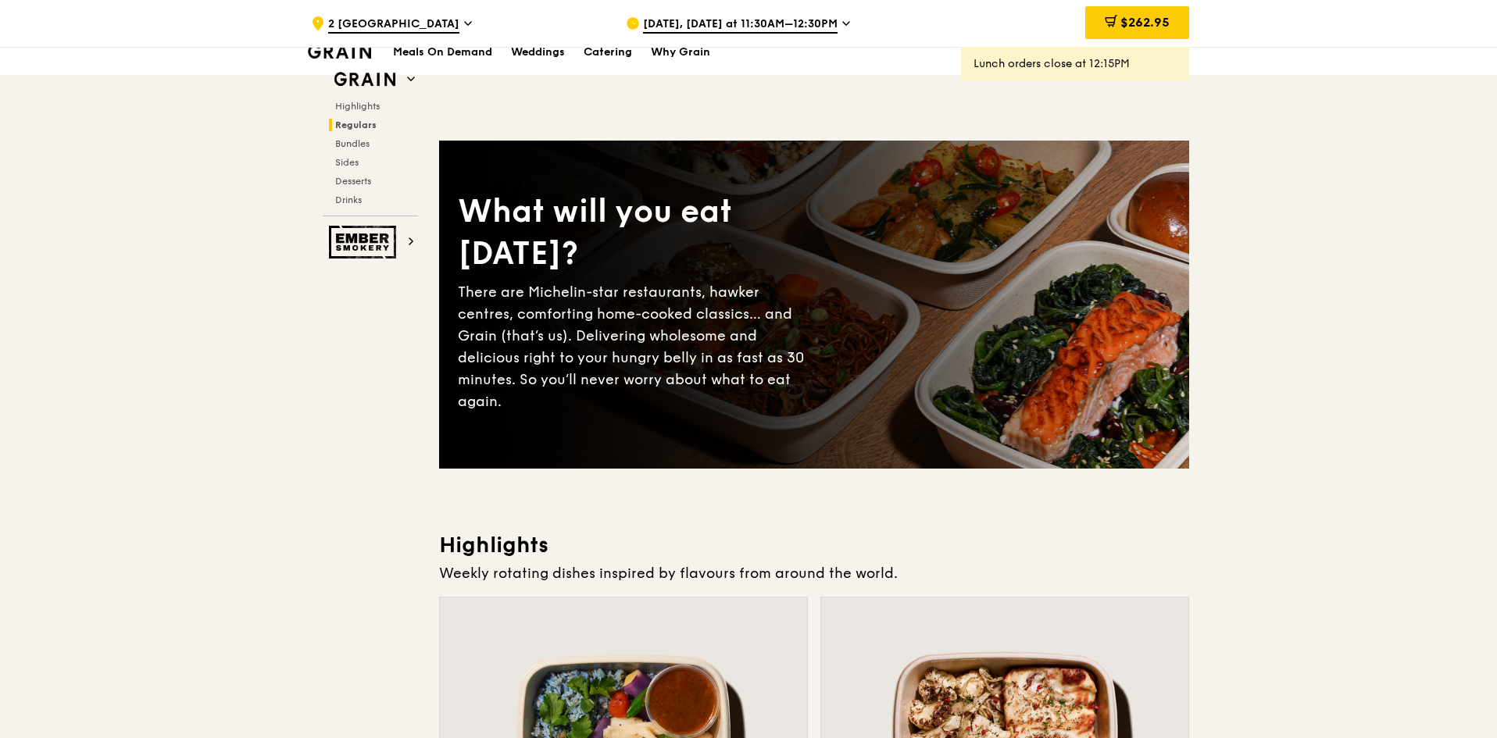
drag, startPoint x: 1298, startPoint y: 574, endPoint x: 1399, endPoint y: -68, distance: 650.3
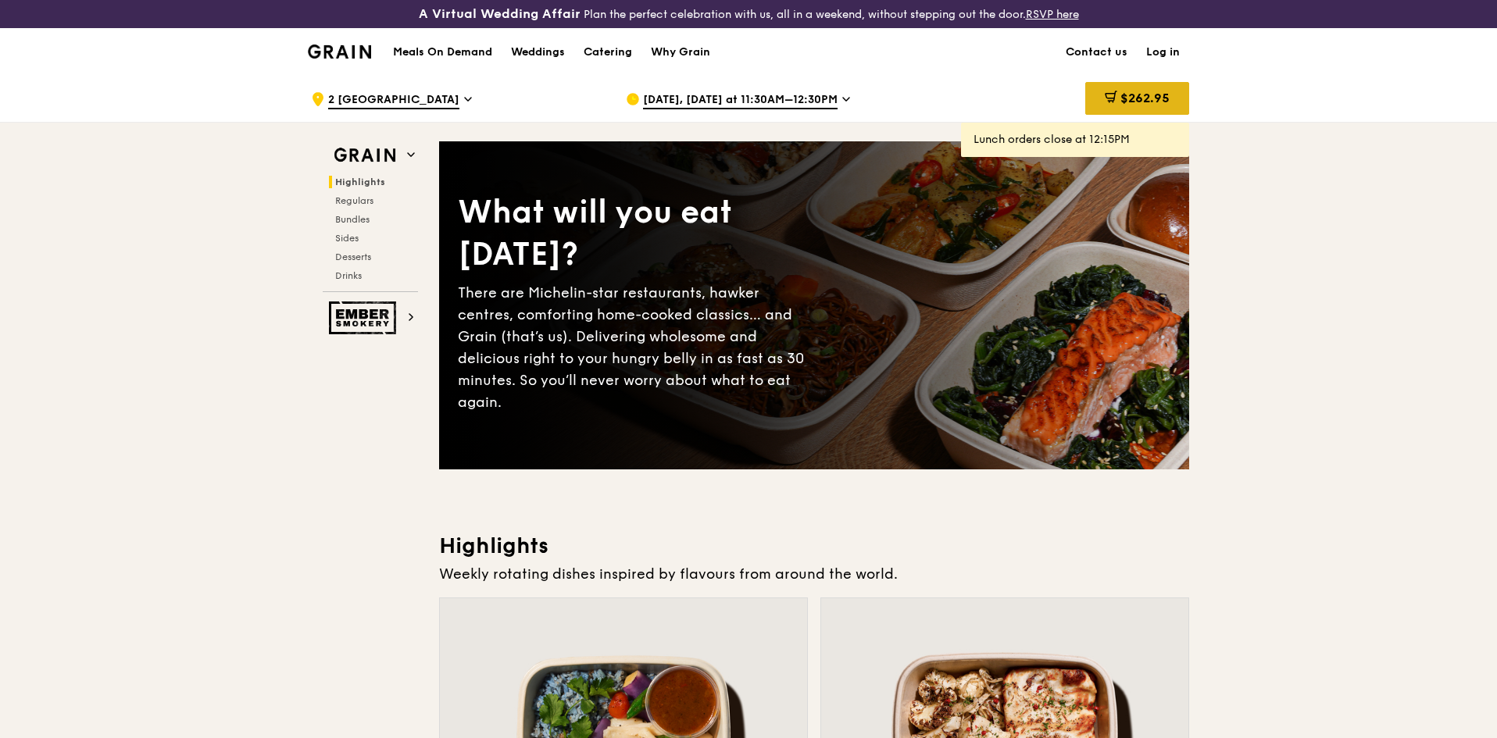
click at [1017, 98] on span "$262.95" at bounding box center [1145, 98] width 49 height 15
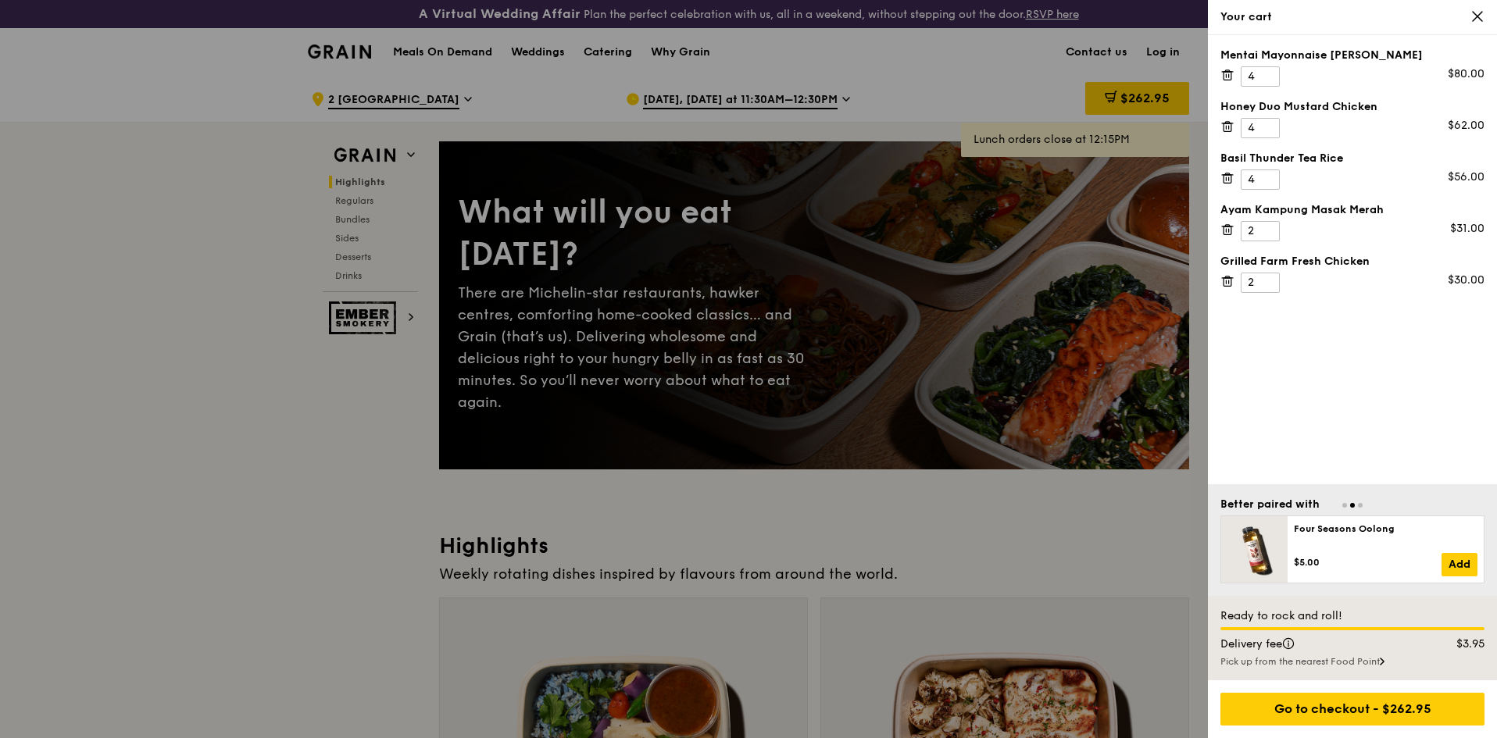
click at [1017, 535] on div at bounding box center [748, 369] width 1497 height 738
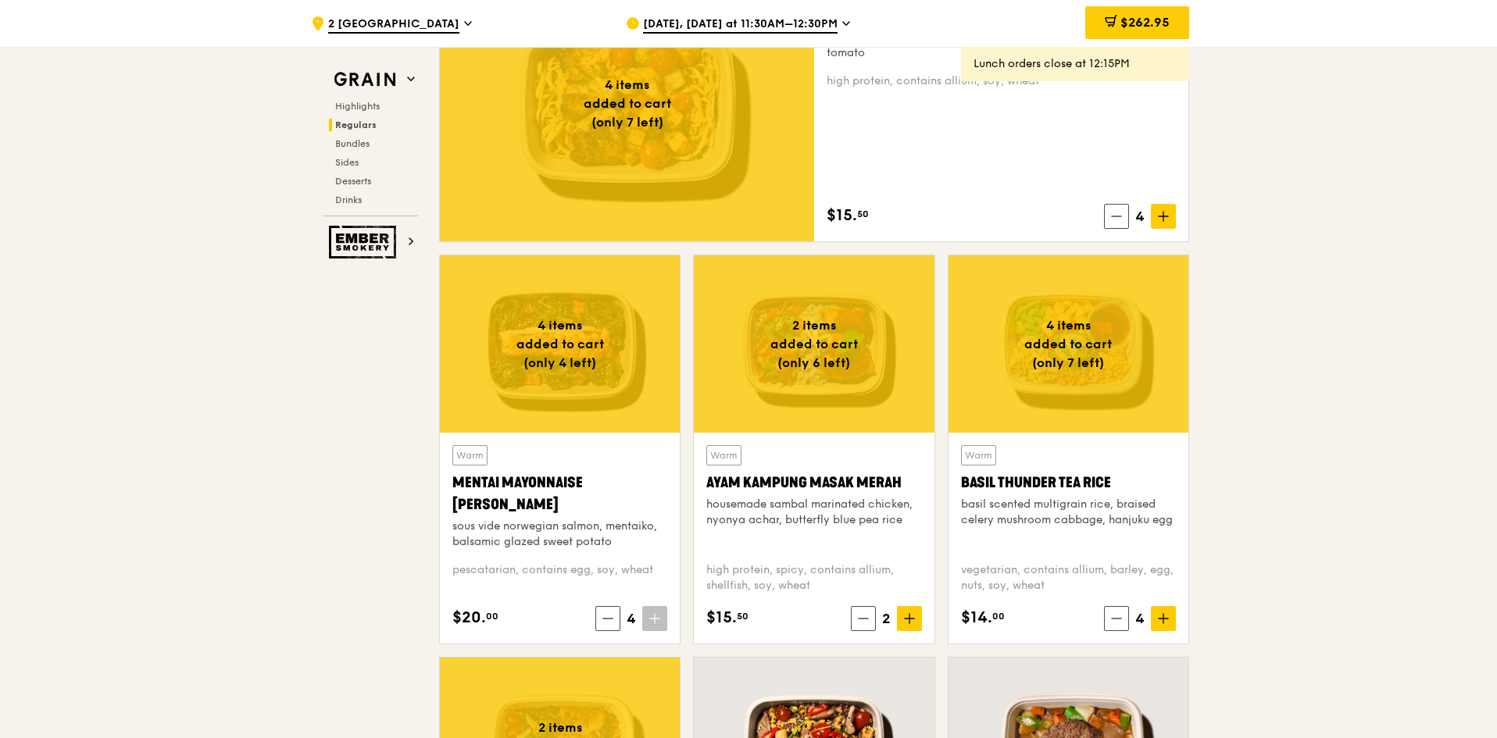
scroll to position [1250, 0]
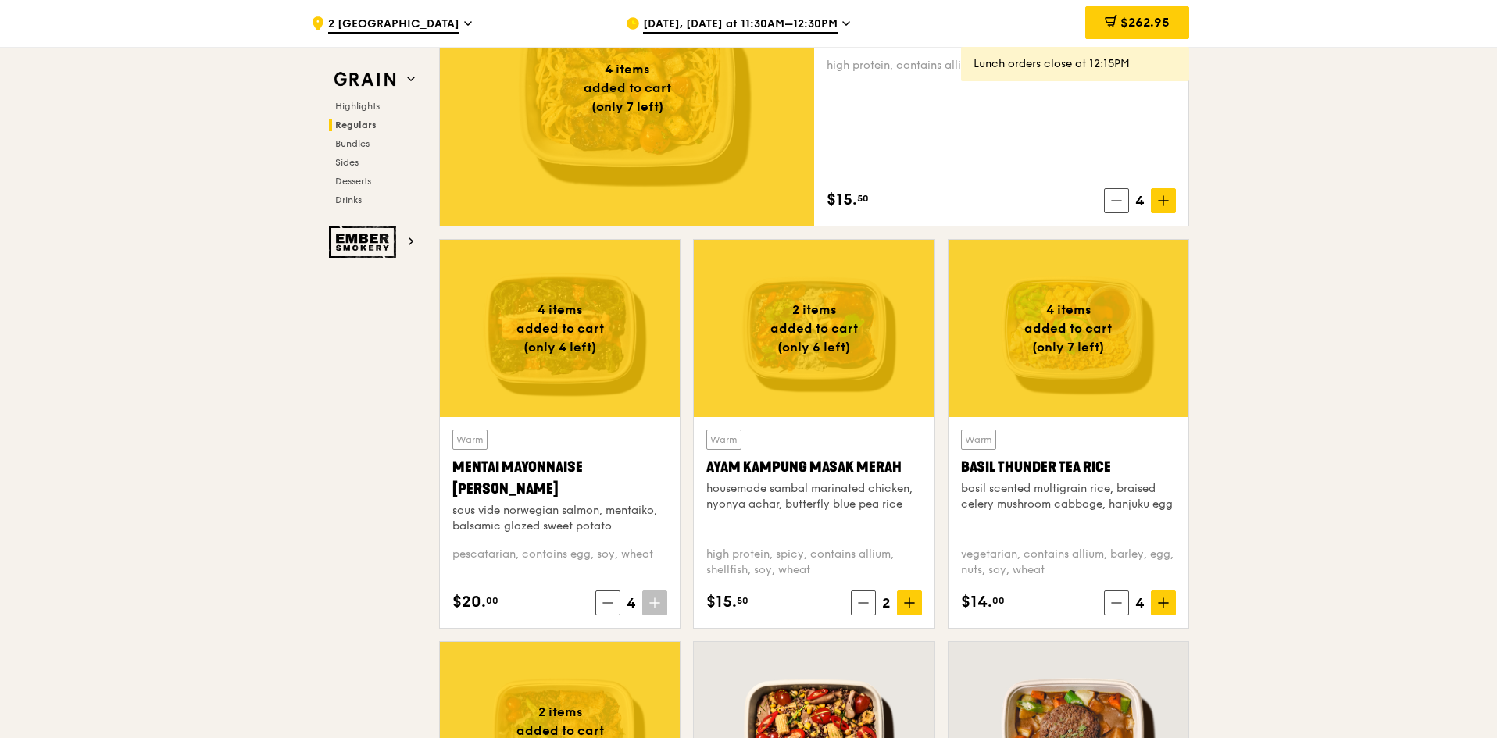
click at [805, 362] on div at bounding box center [814, 328] width 240 height 177
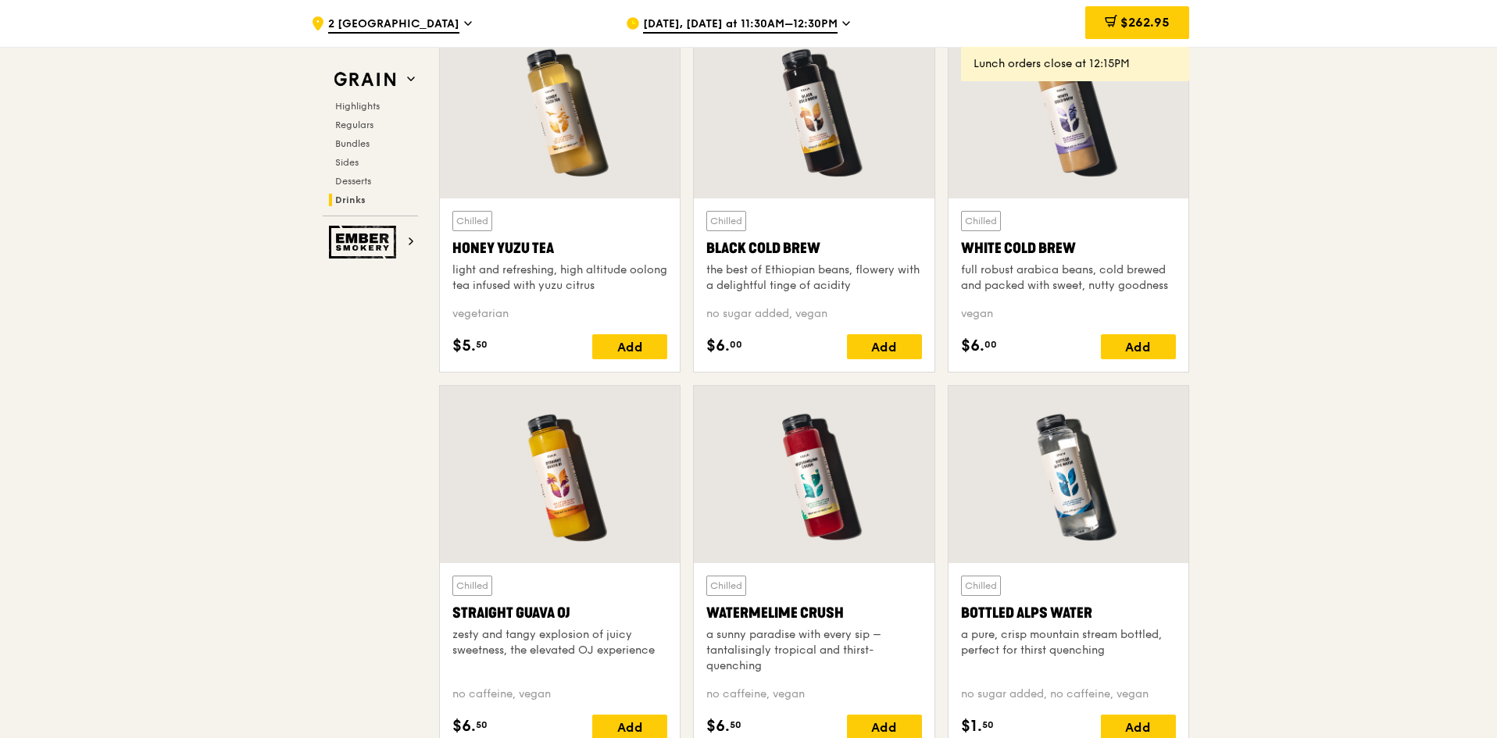
scroll to position [6475, 0]
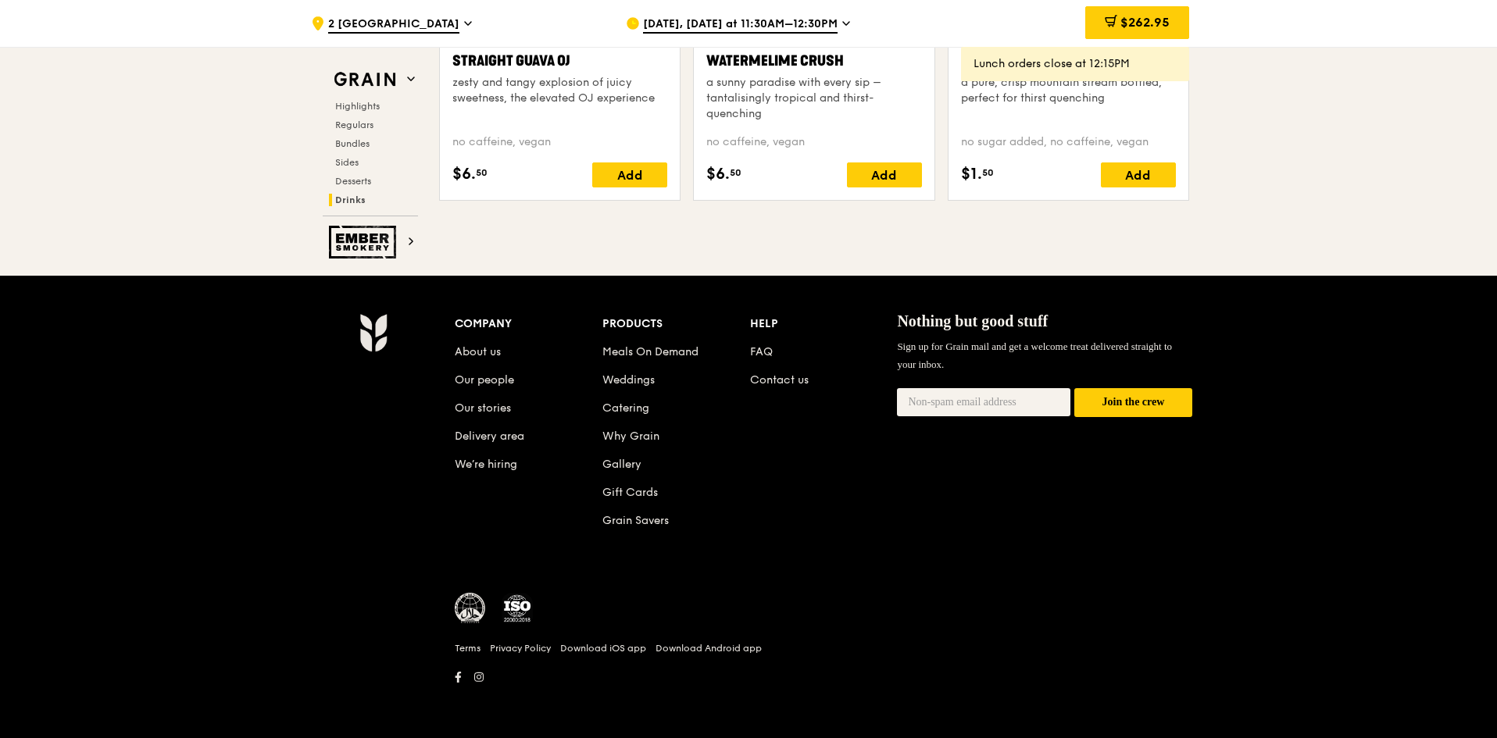
click at [466, 591] on img at bounding box center [470, 608] width 31 height 31
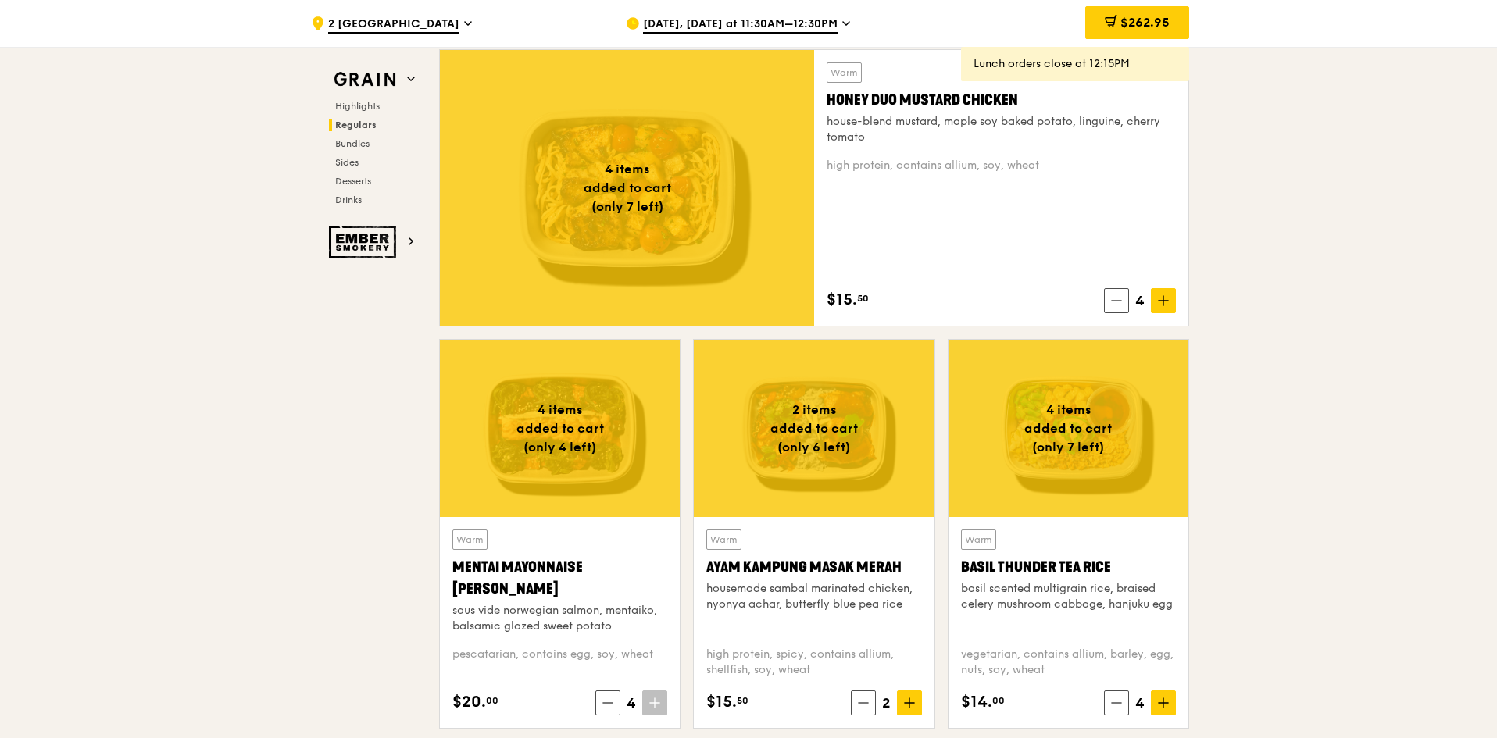
scroll to position [537, 0]
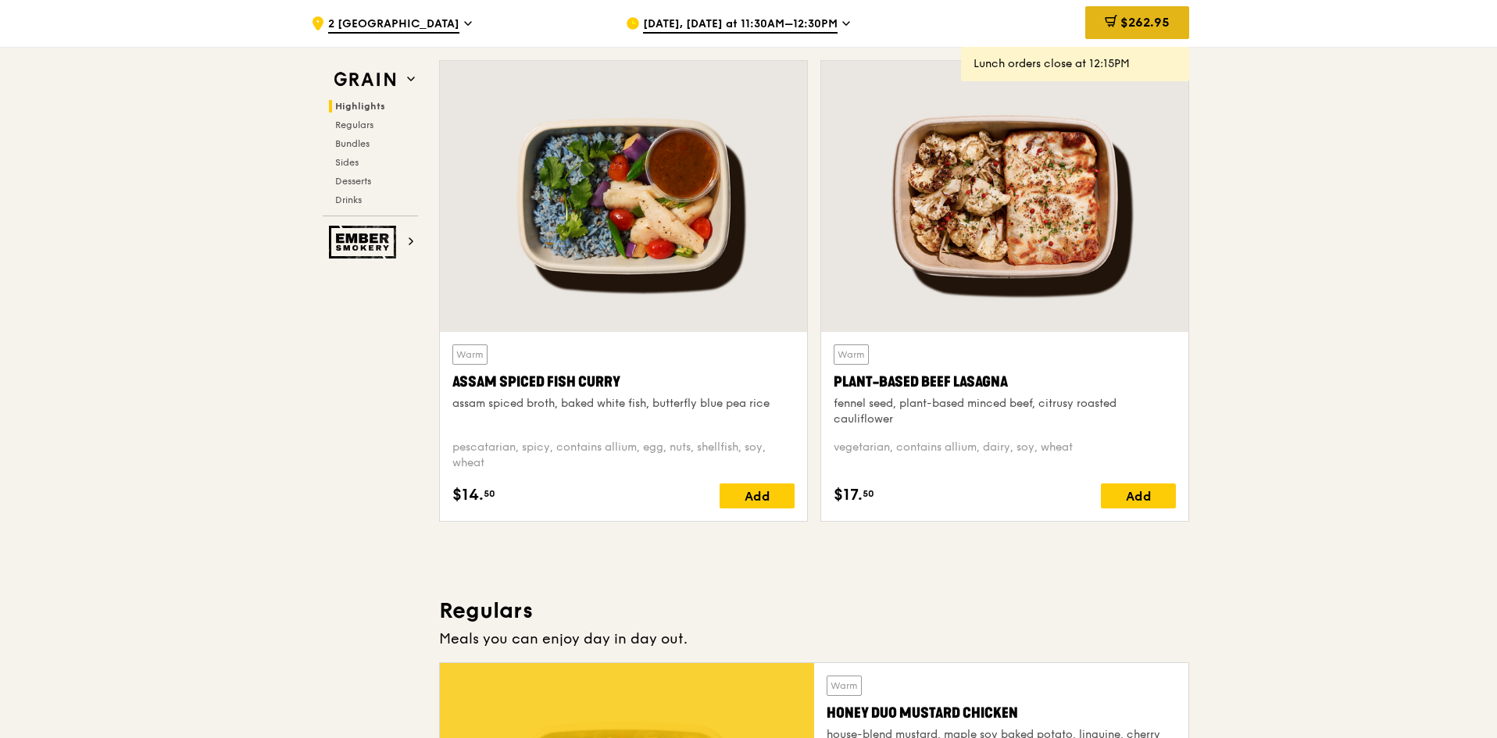
click at [1017, 24] on span "$262.95" at bounding box center [1145, 22] width 49 height 15
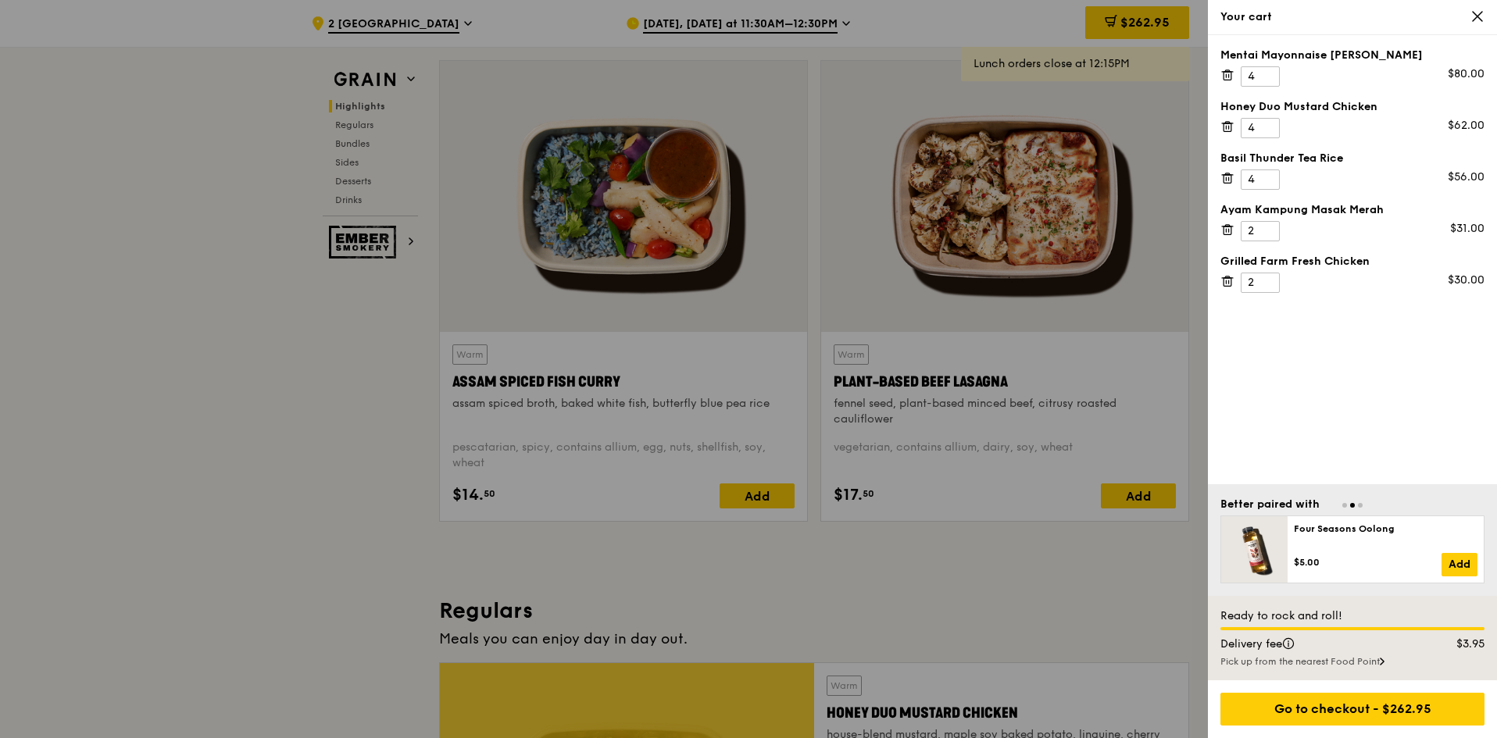
click at [909, 591] on div at bounding box center [748, 369] width 1497 height 738
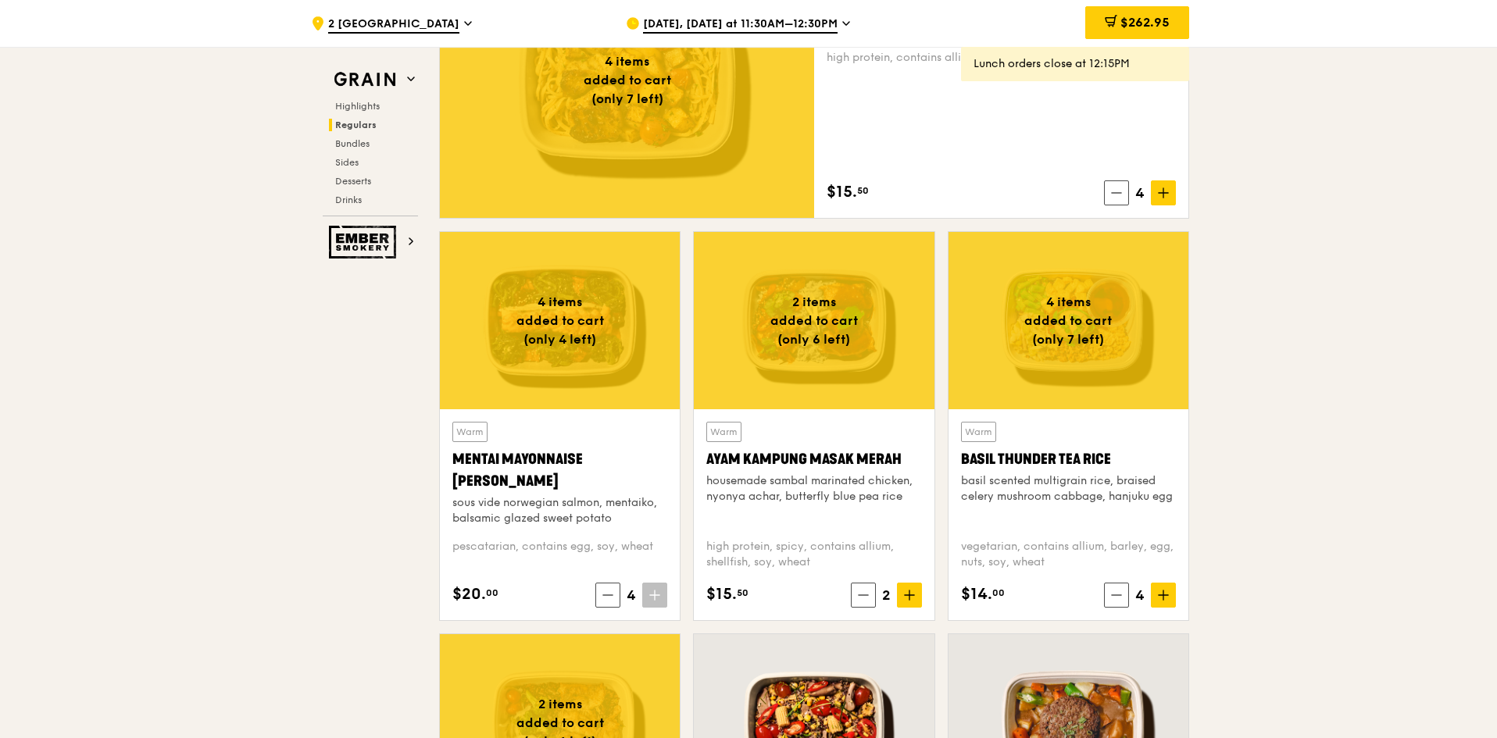
scroll to position [1318, 0]
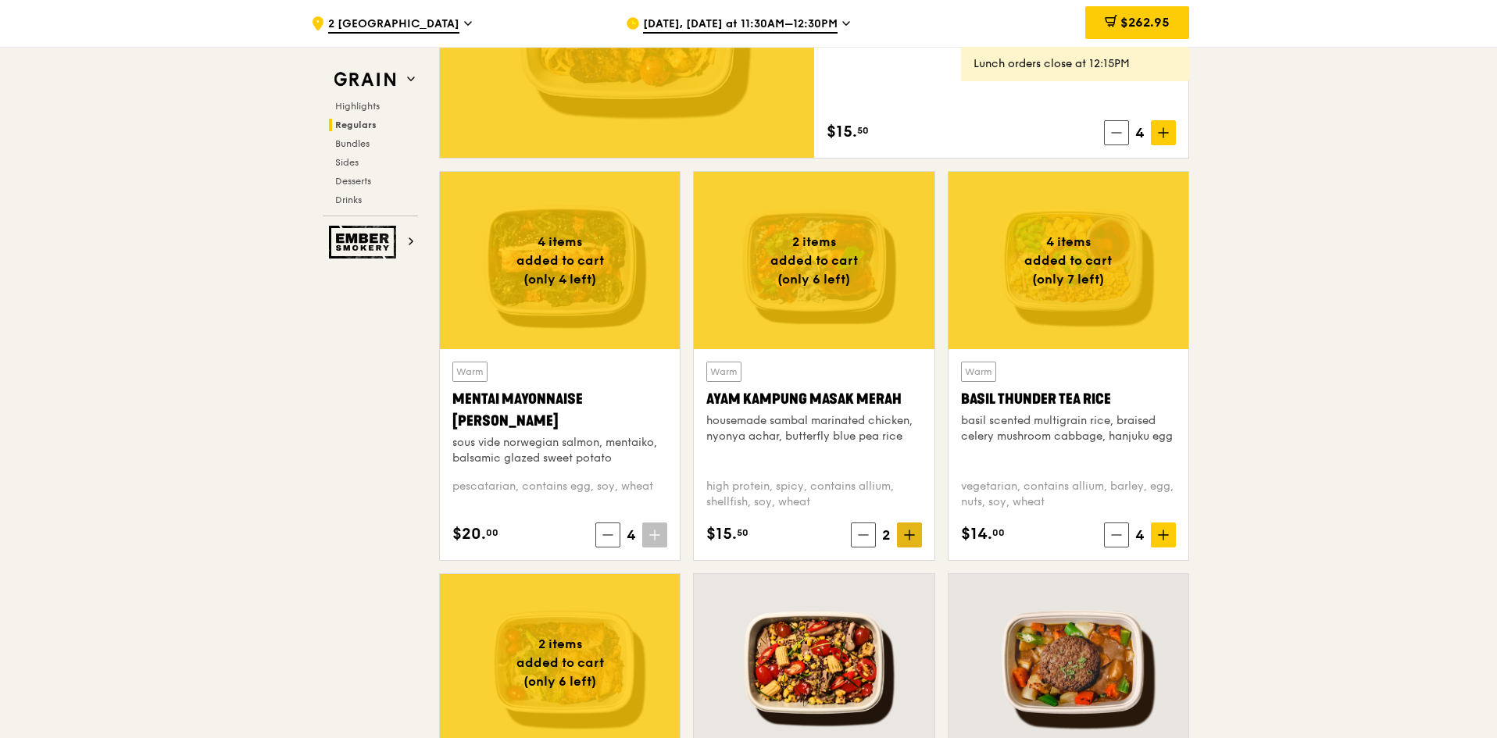
click at [907, 531] on icon at bounding box center [909, 535] width 11 height 11
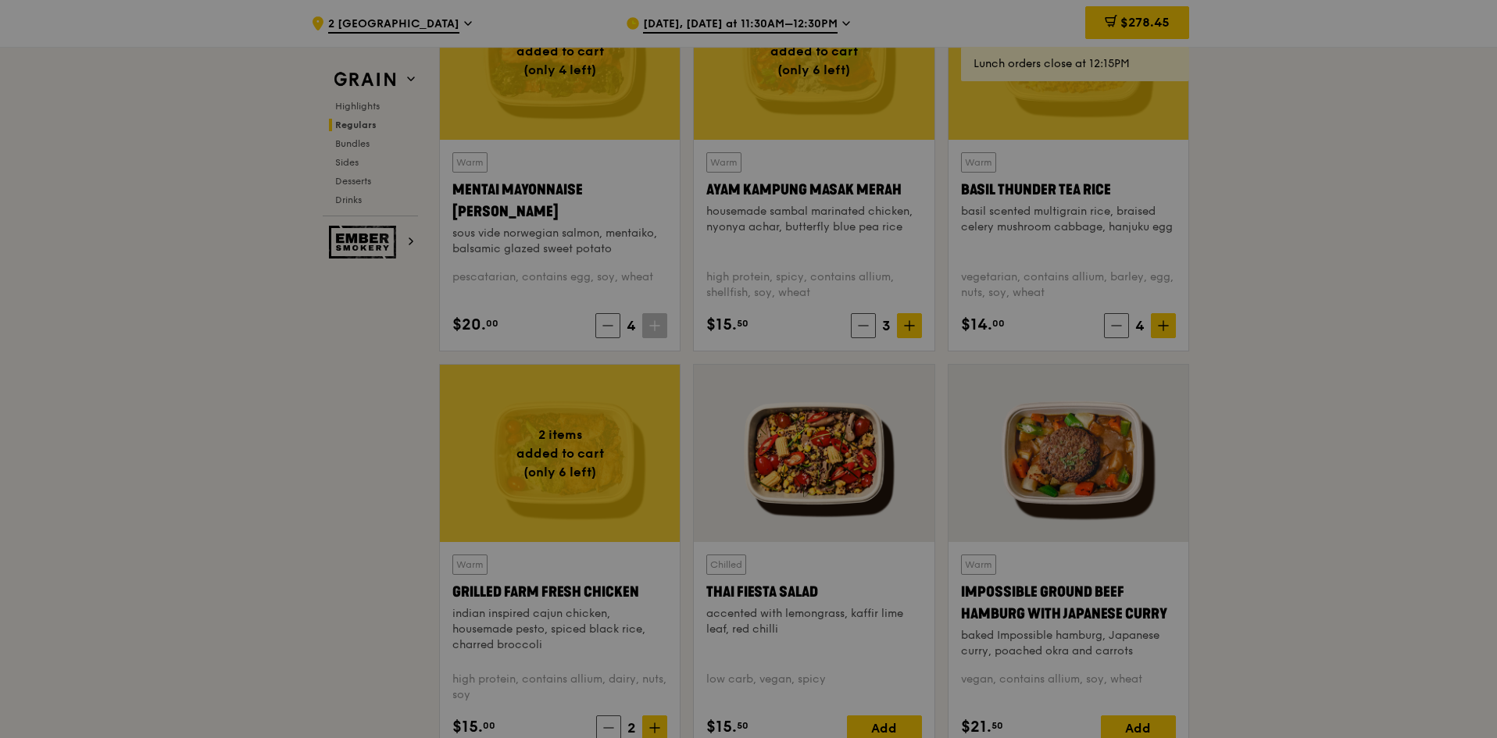
scroll to position [1553, 0]
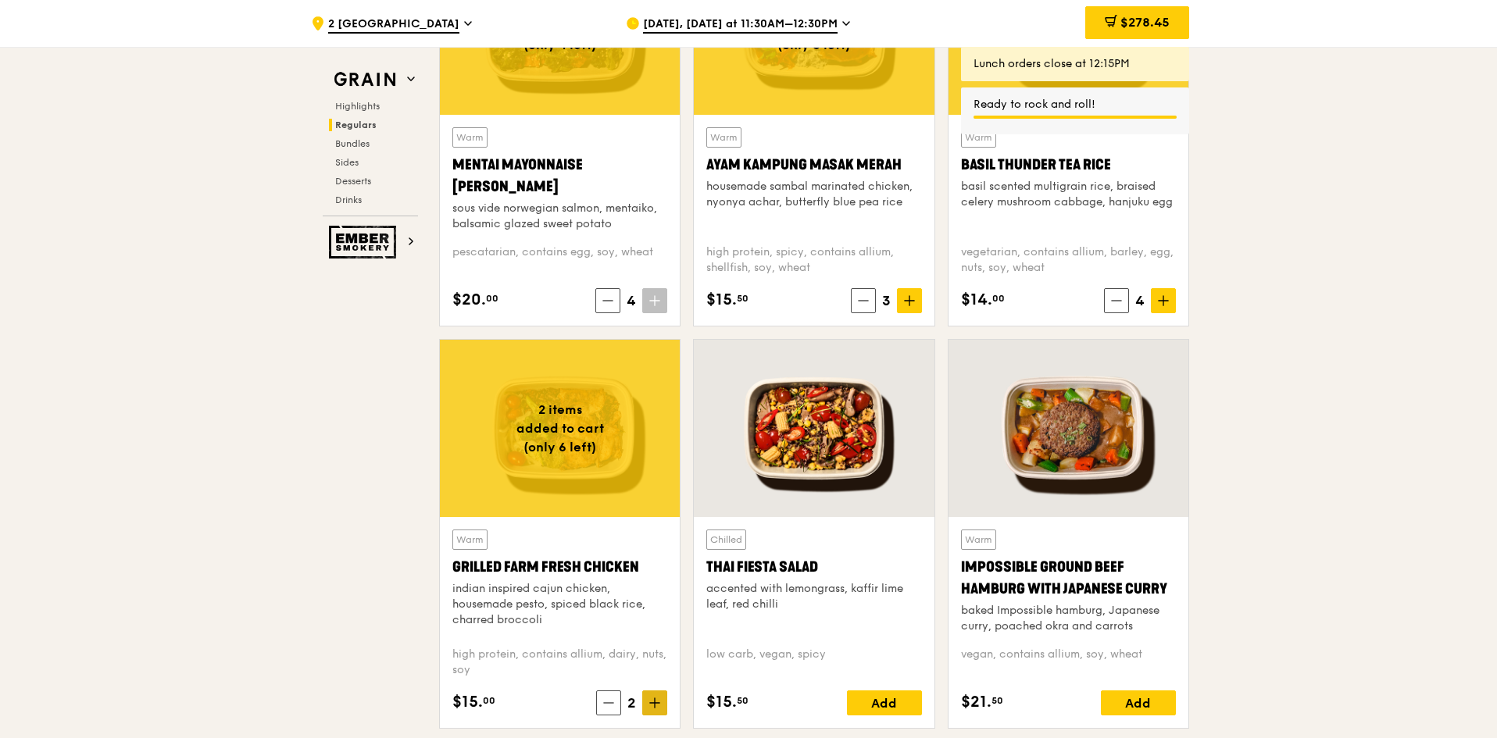
click at [653, 591] on icon at bounding box center [654, 703] width 11 height 11
click at [1017, 20] on span "$293.45" at bounding box center [1145, 22] width 50 height 15
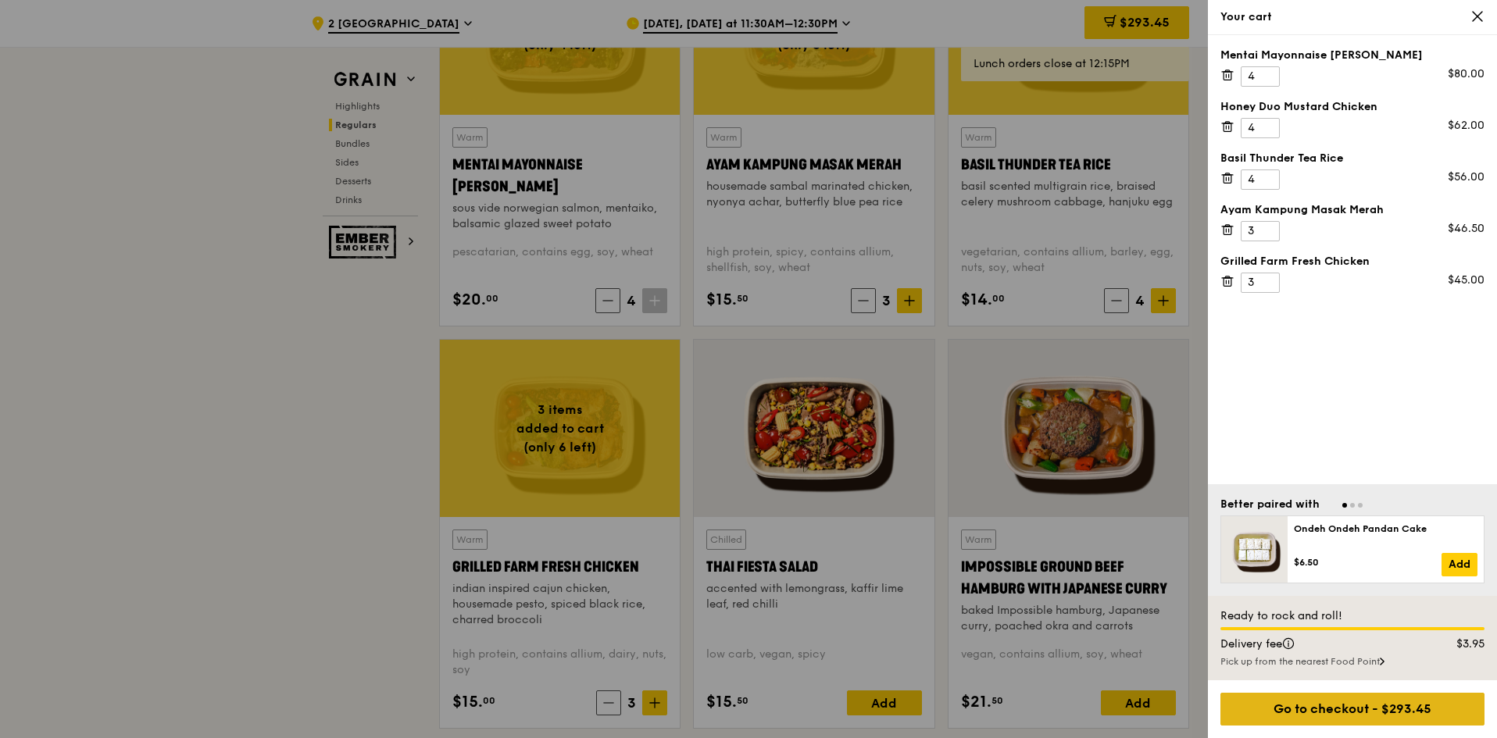
click at [1017, 591] on div "Go to checkout - $293.45" at bounding box center [1353, 709] width 264 height 33
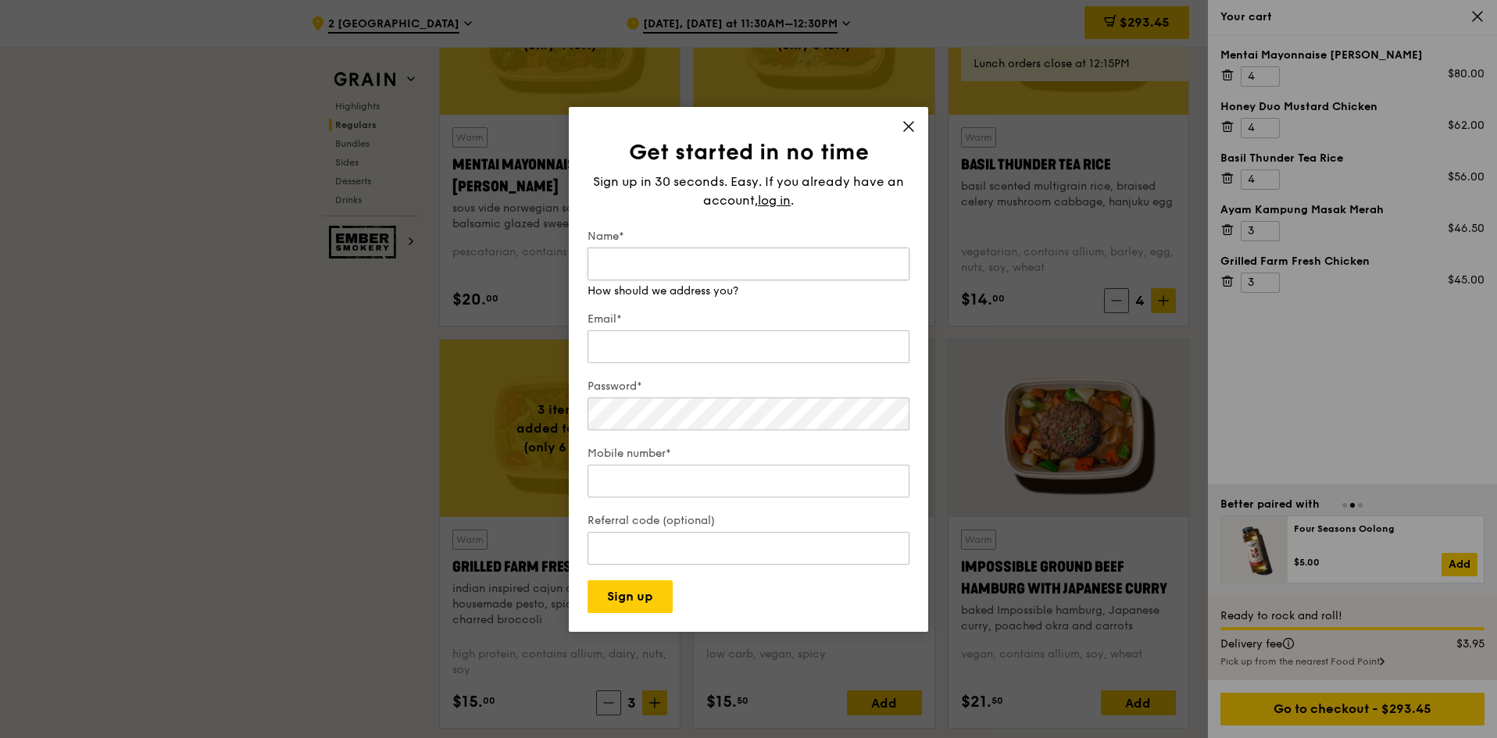
click at [630, 268] on input "Name*" at bounding box center [749, 264] width 322 height 33
type input "Marie Davtian"
type input "maried.france@hotmail.fr"
click at [628, 418] on div "Password*" at bounding box center [749, 406] width 322 height 55
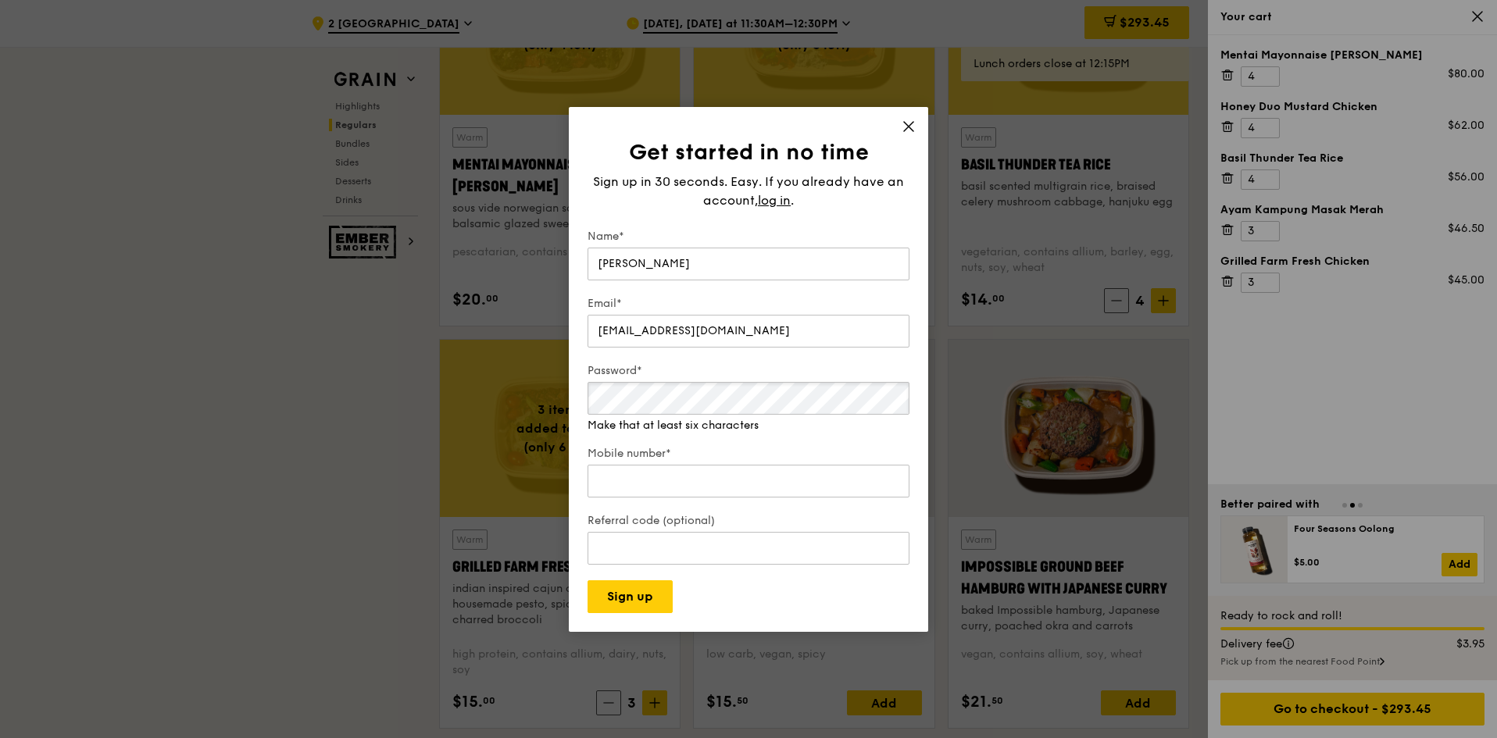
click at [410, 396] on div "Get started in no time Sign up in 30 seconds. Easy. If you already have an acco…" at bounding box center [748, 369] width 1497 height 738
click at [638, 481] on input "Mobile number*" at bounding box center [749, 481] width 322 height 33
type input "86201843"
click at [668, 559] on div "Referral code (optional)" at bounding box center [749, 540] width 322 height 55
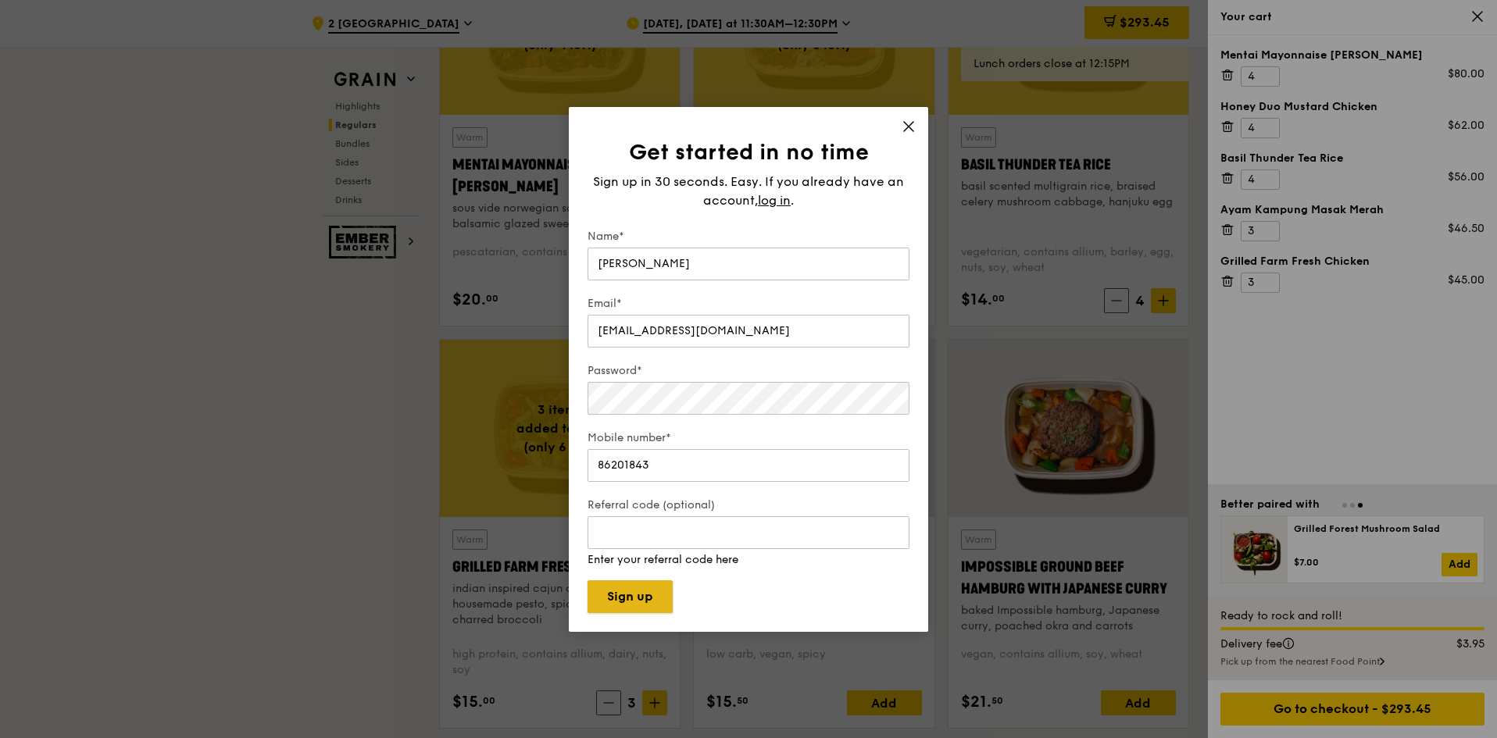
click at [639, 588] on button "Sign up" at bounding box center [630, 597] width 85 height 33
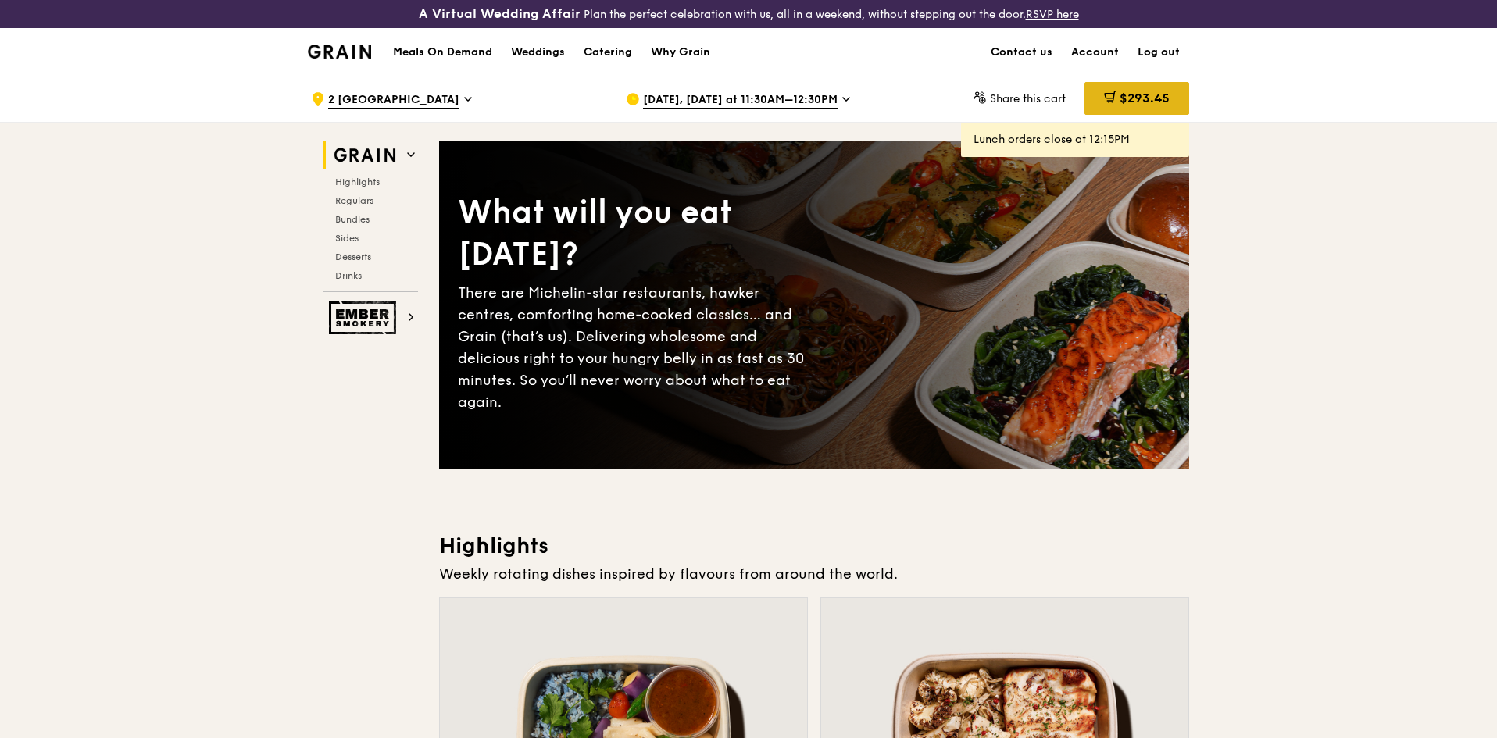
click at [1155, 91] on span "$293.45" at bounding box center [1145, 98] width 50 height 15
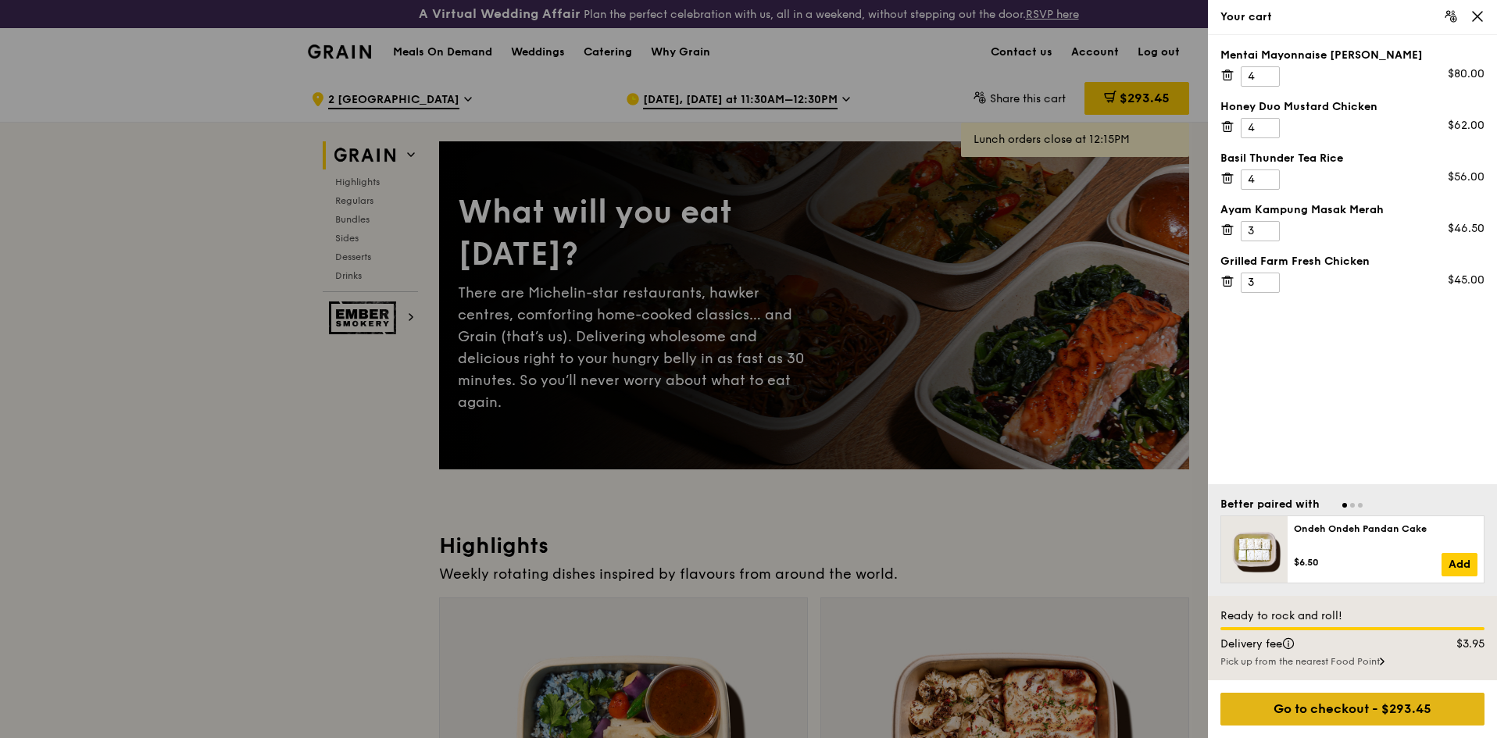
click at [1331, 709] on div "Go to checkout - $293.45" at bounding box center [1353, 709] width 264 height 33
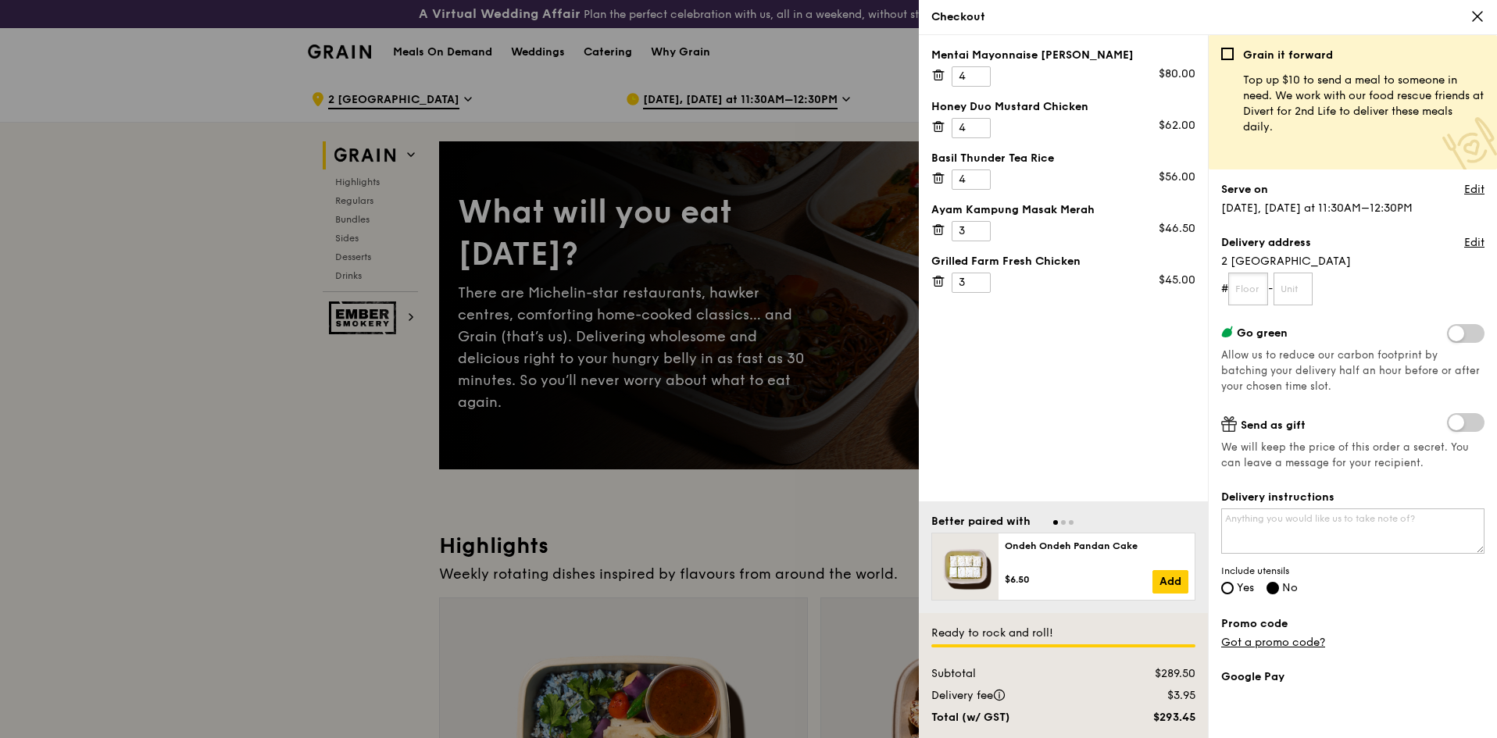
click at [1256, 288] on input "text" at bounding box center [1248, 289] width 40 height 33
type input "9"
type input "08"
click at [1469, 248] on link "Edit" at bounding box center [1474, 243] width 20 height 16
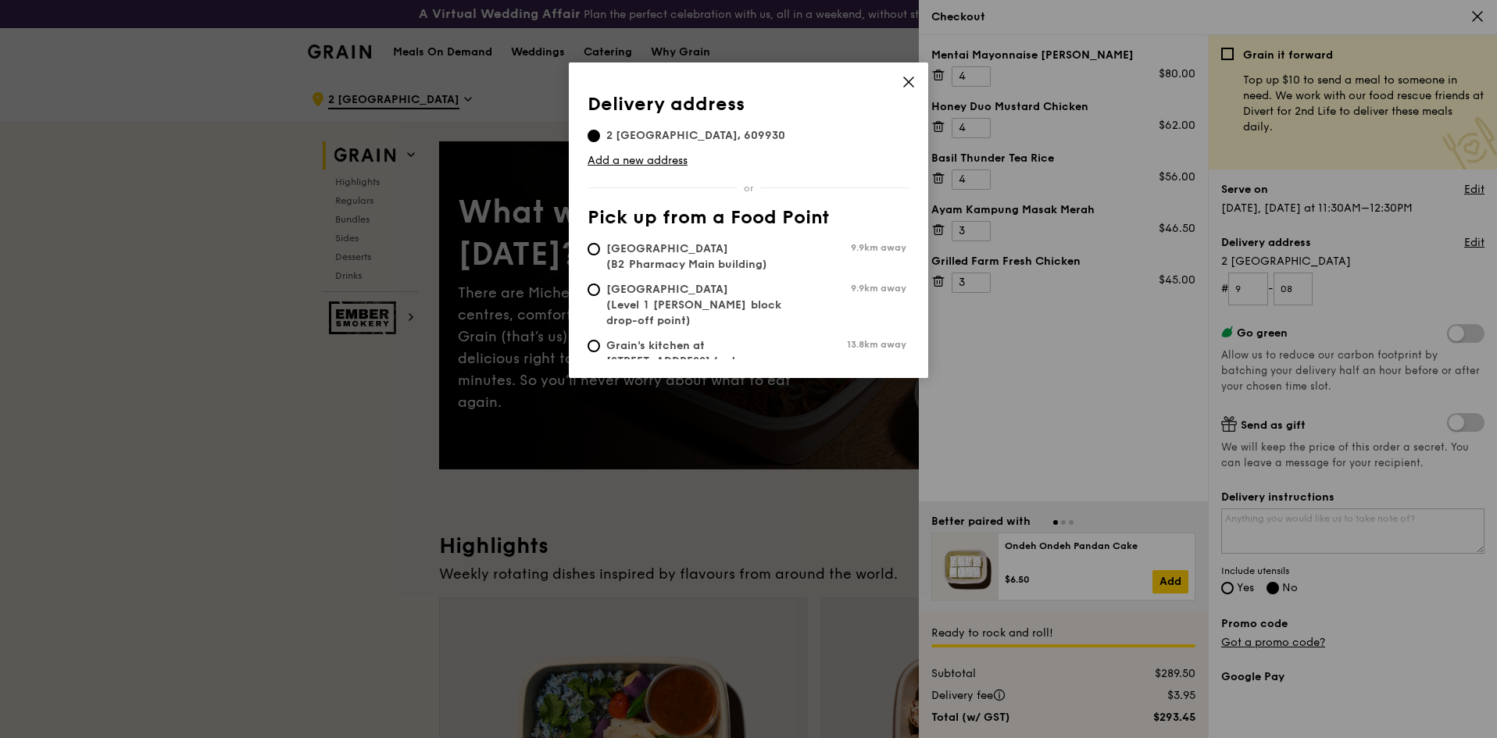
click at [910, 78] on icon at bounding box center [909, 82] width 14 height 14
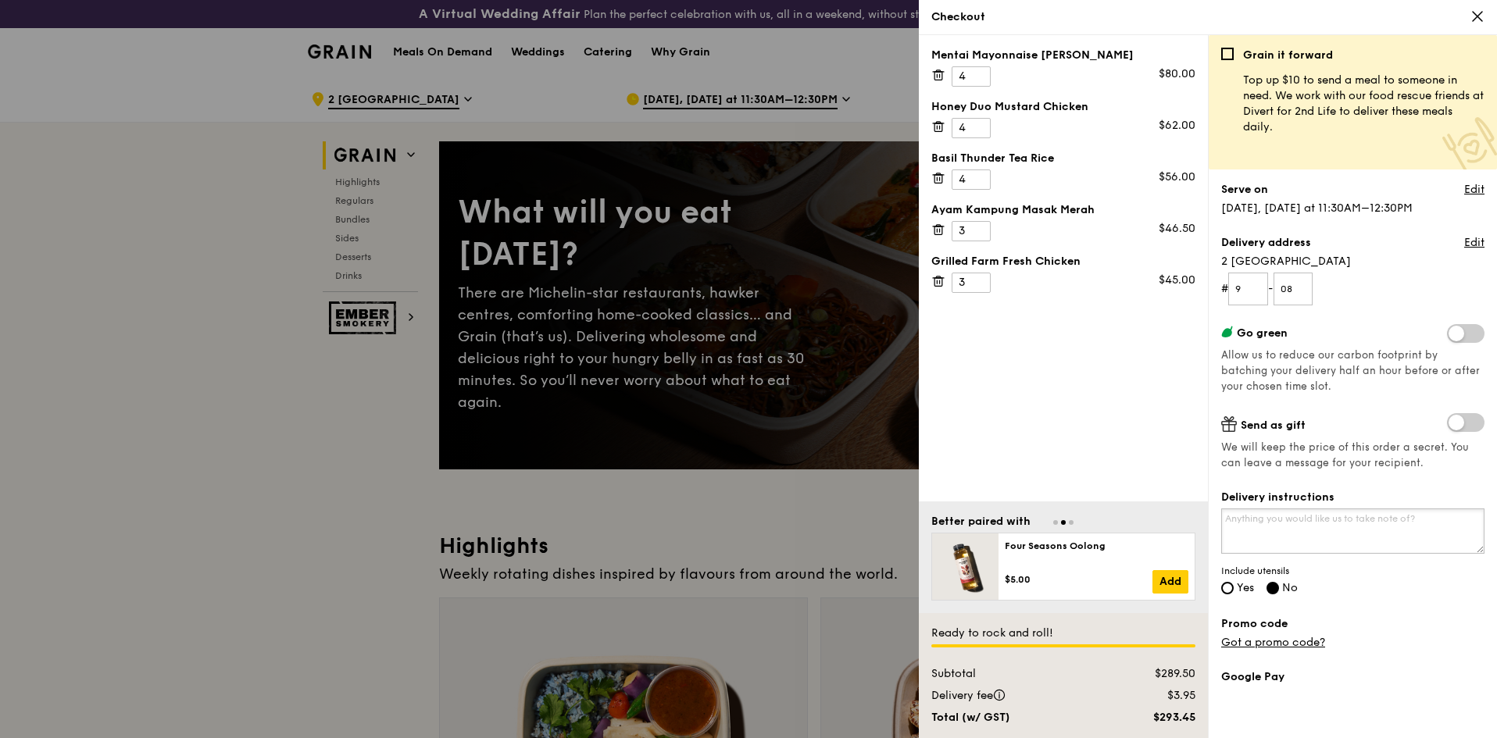
click at [1348, 531] on textarea "Delivery instructions" at bounding box center [1352, 531] width 263 height 45
click at [1348, 524] on textarea "Tower 1 Floor 9 - Companyu Robertet" at bounding box center [1352, 531] width 263 height 45
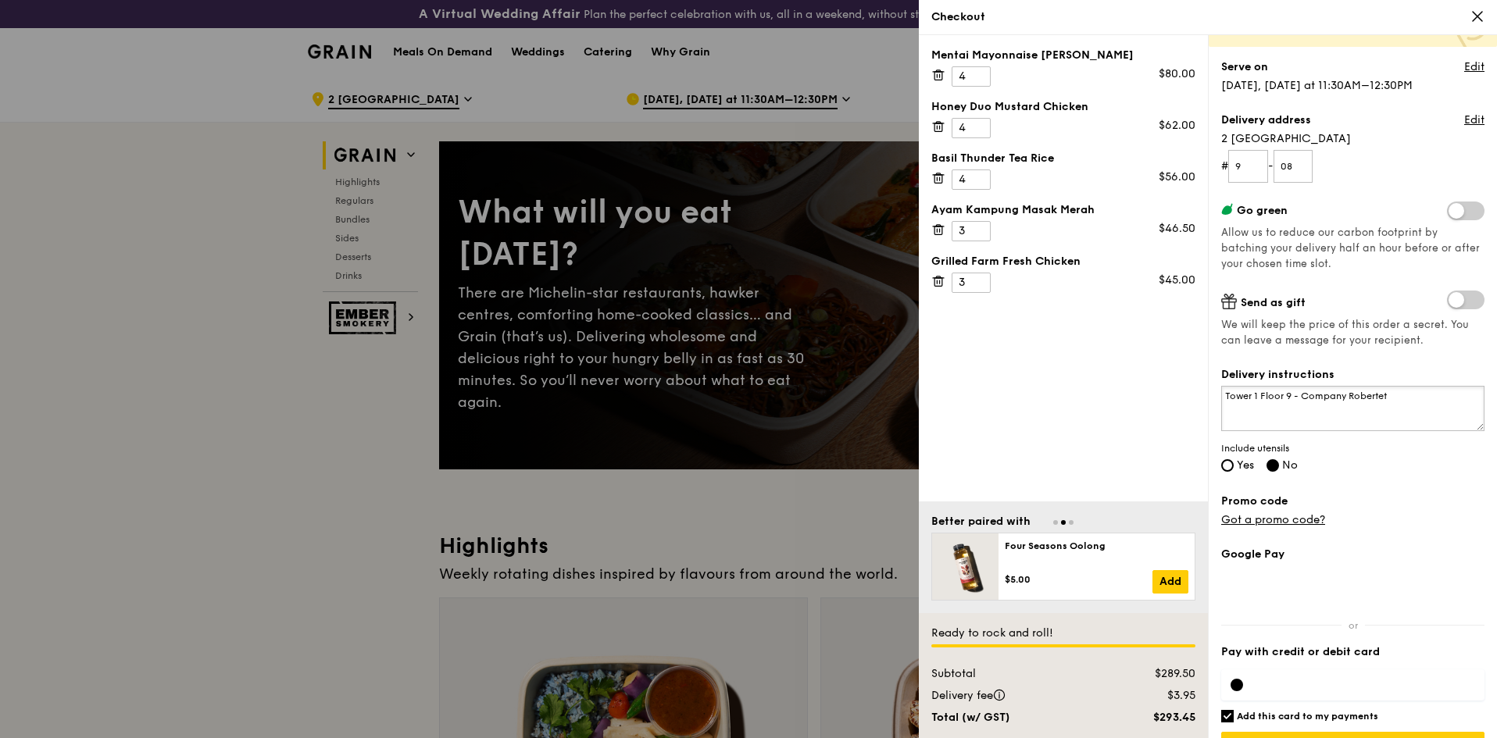
scroll to position [162, 0]
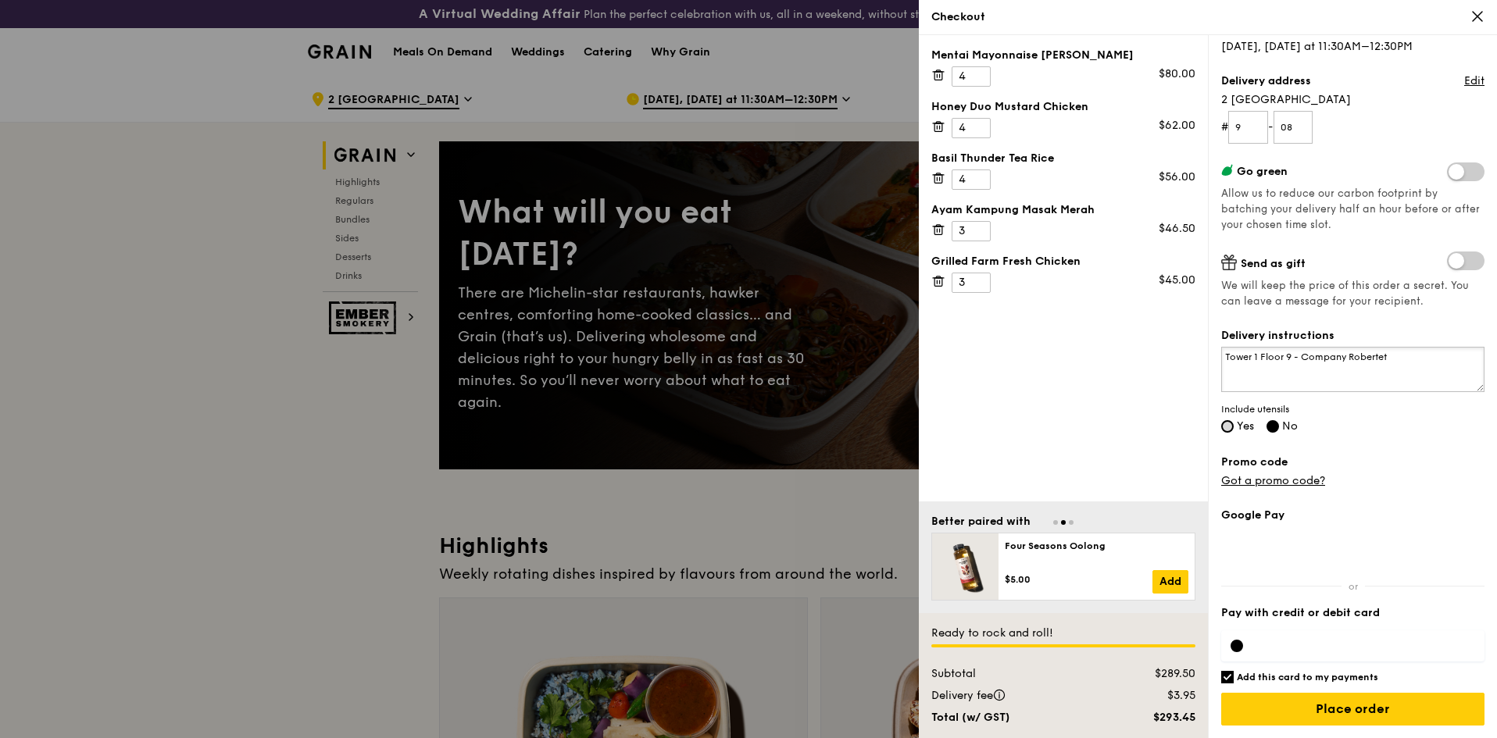
type textarea "Tower 1 Floor 9 - Company Robertet"
click at [1222, 424] on input "Yes" at bounding box center [1227, 426] width 13 height 13
radio input "true"
radio input "false"
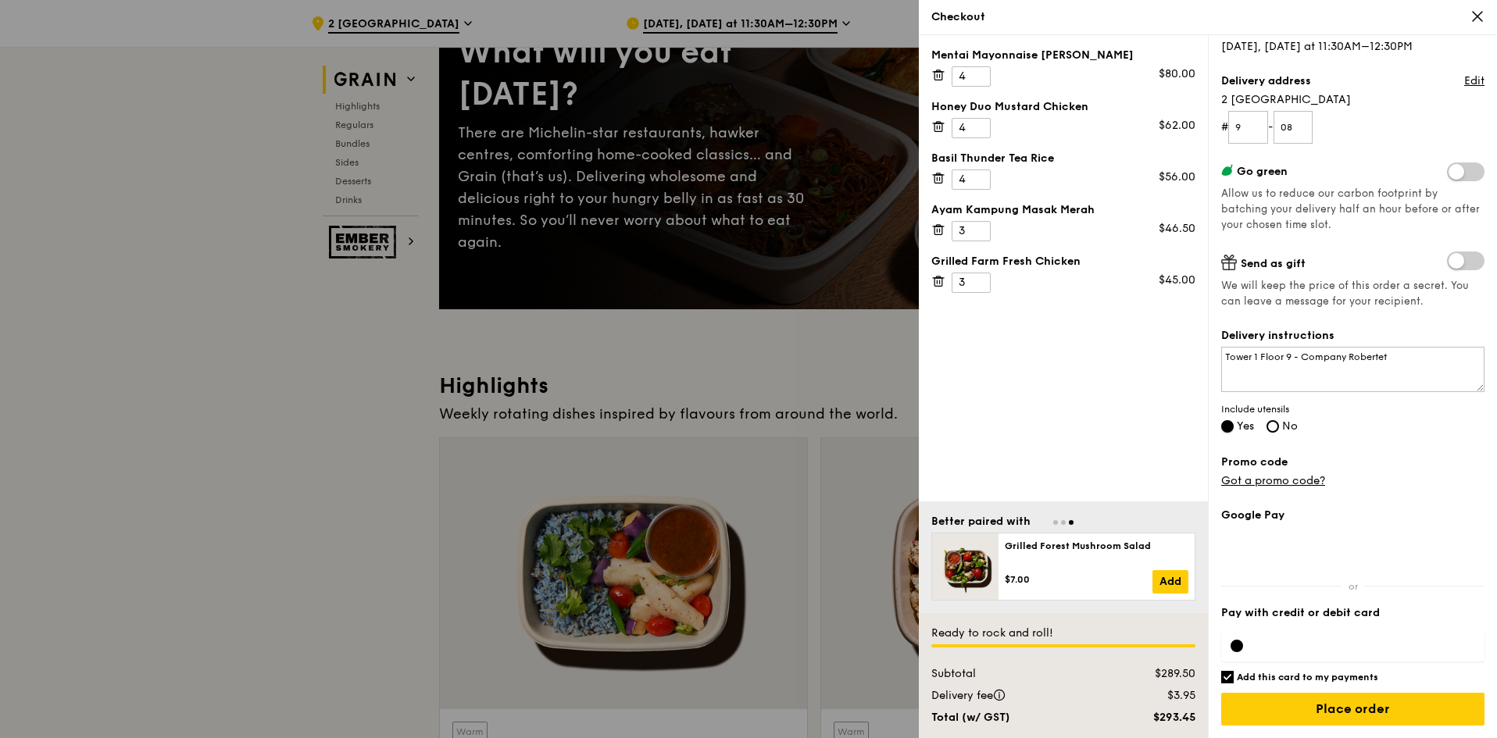
scroll to position [313, 0]
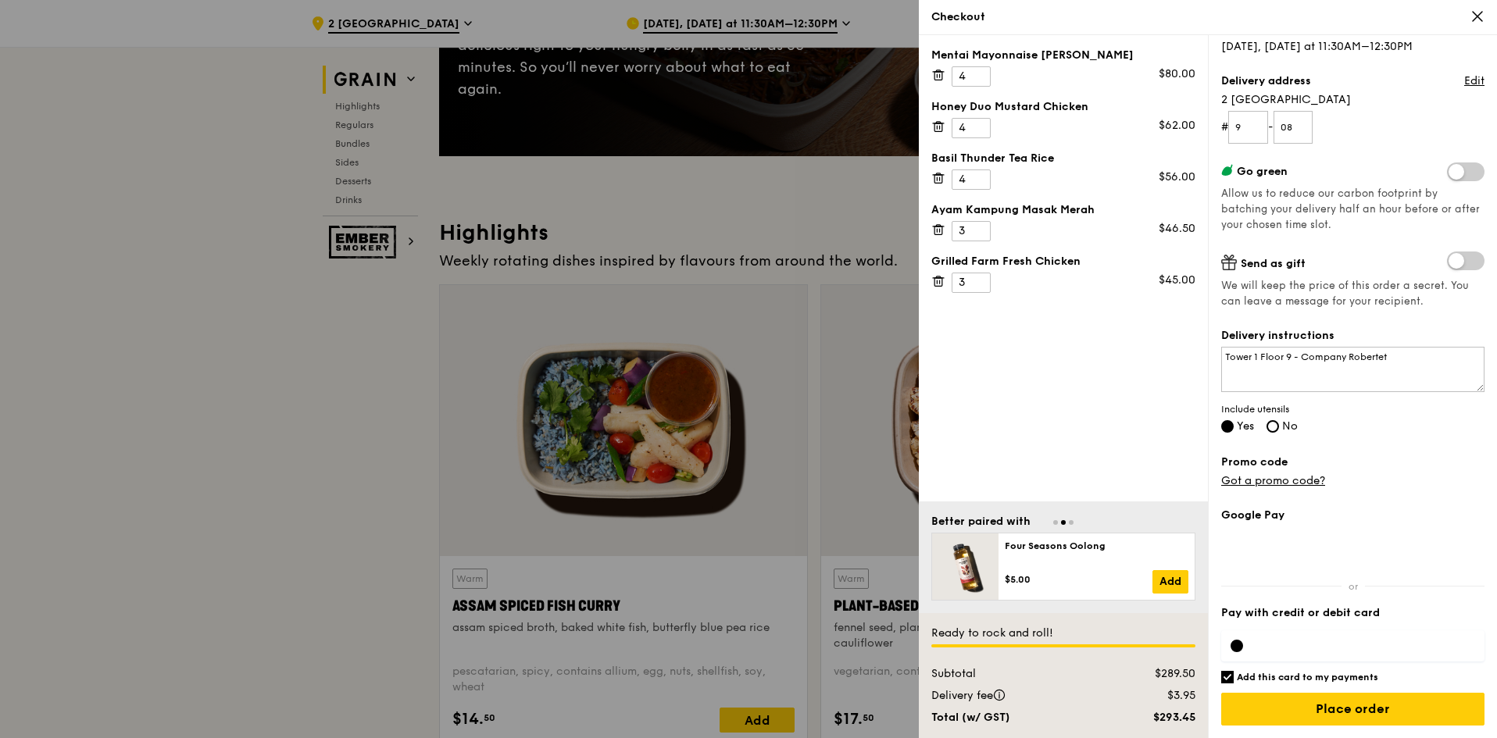
click at [1074, 233] on div "Ayam Kampung Masak Merah 3 $46.50" at bounding box center [1063, 221] width 264 height 39
click at [980, 279] on input "4" at bounding box center [971, 283] width 39 height 20
click at [977, 288] on input "3" at bounding box center [971, 283] width 39 height 20
type input "4"
click at [978, 277] on input "4" at bounding box center [971, 283] width 39 height 20
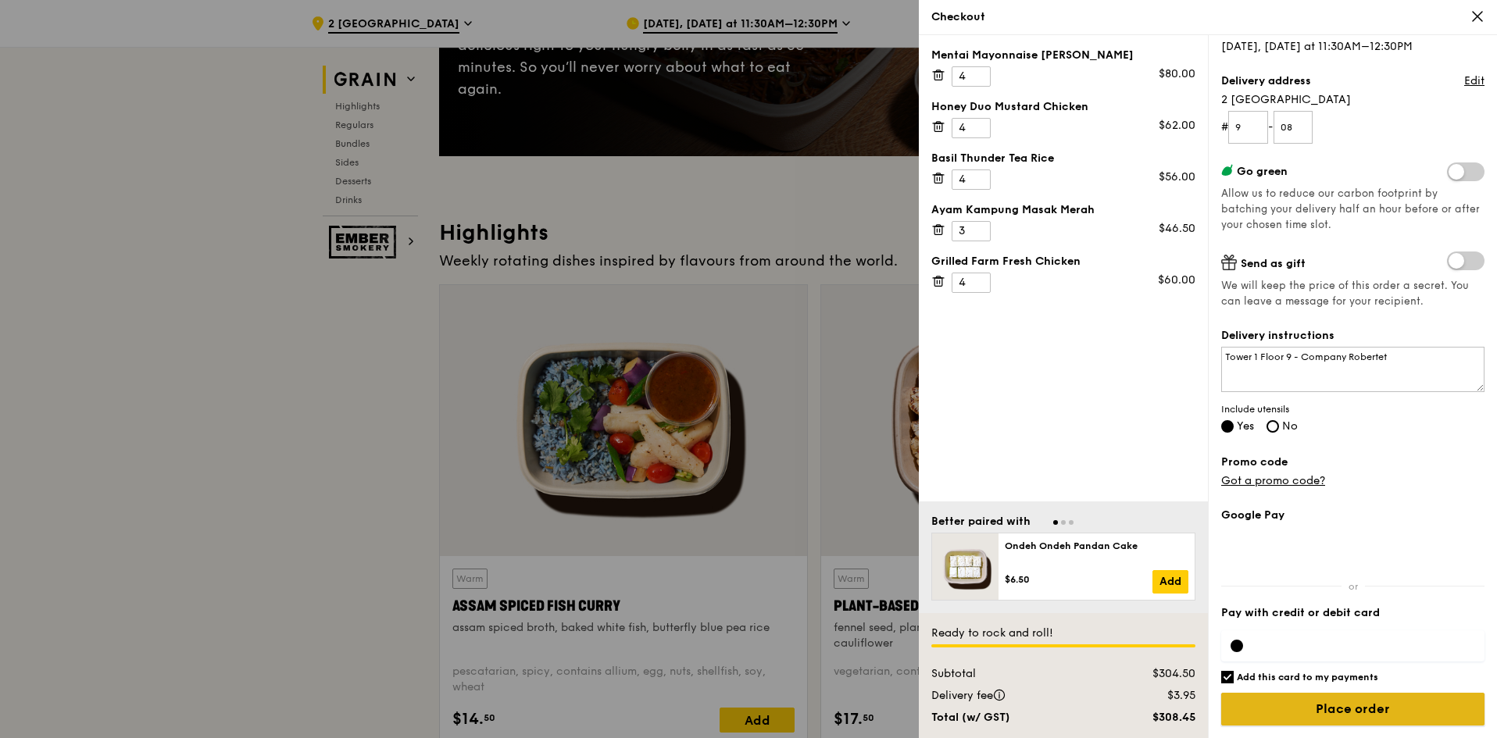
click at [1364, 699] on input "Place order" at bounding box center [1352, 709] width 263 height 33
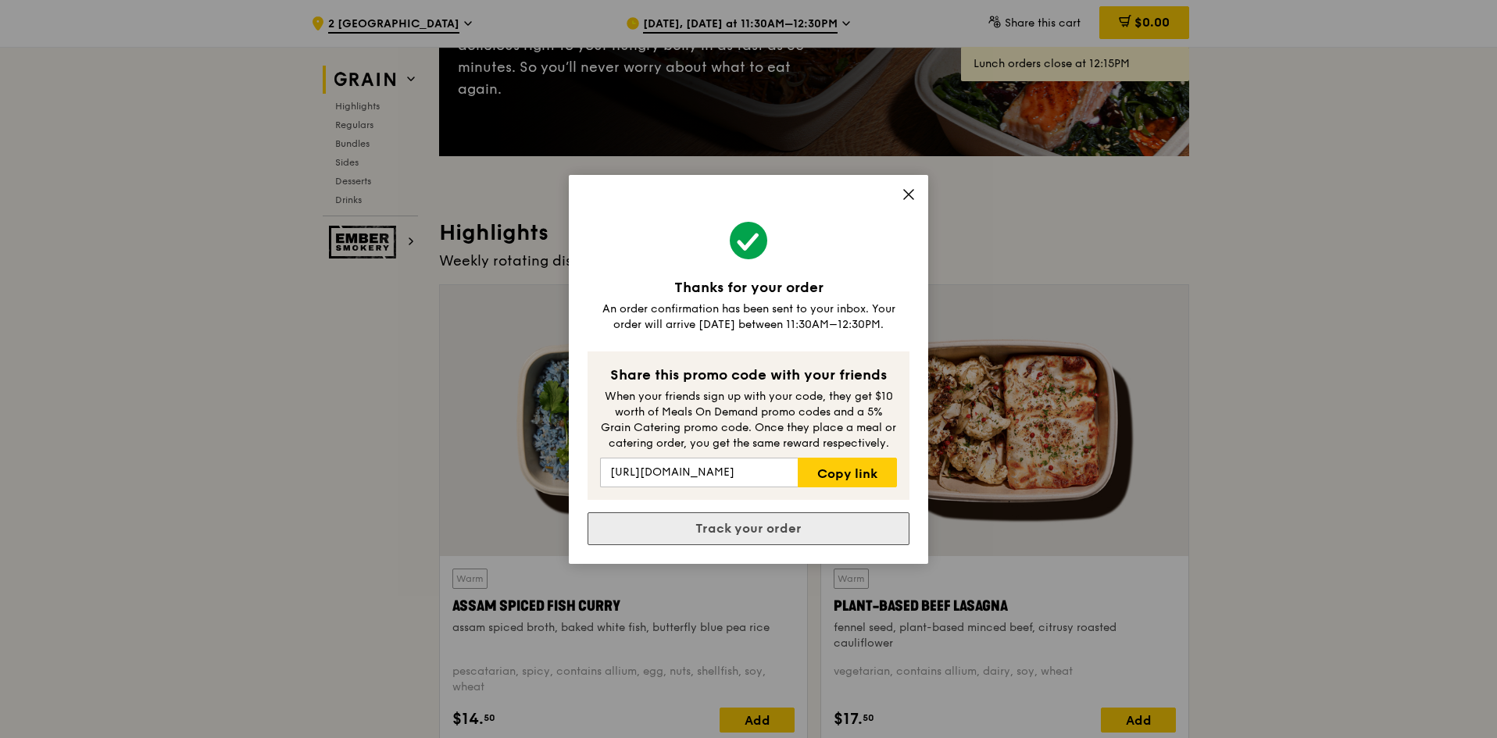
click at [786, 521] on link "Track your order" at bounding box center [749, 529] width 322 height 33
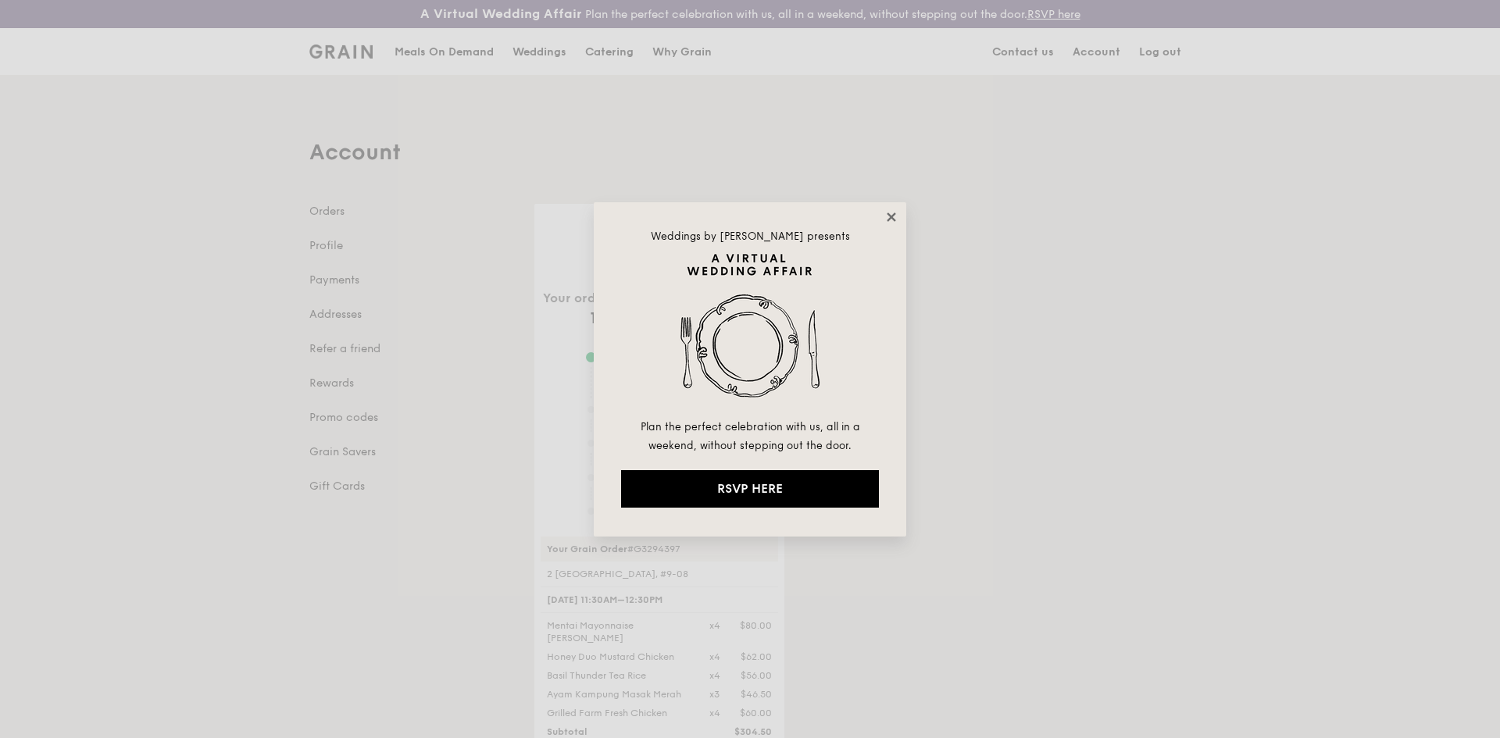
click at [892, 215] on icon at bounding box center [892, 217] width 14 height 14
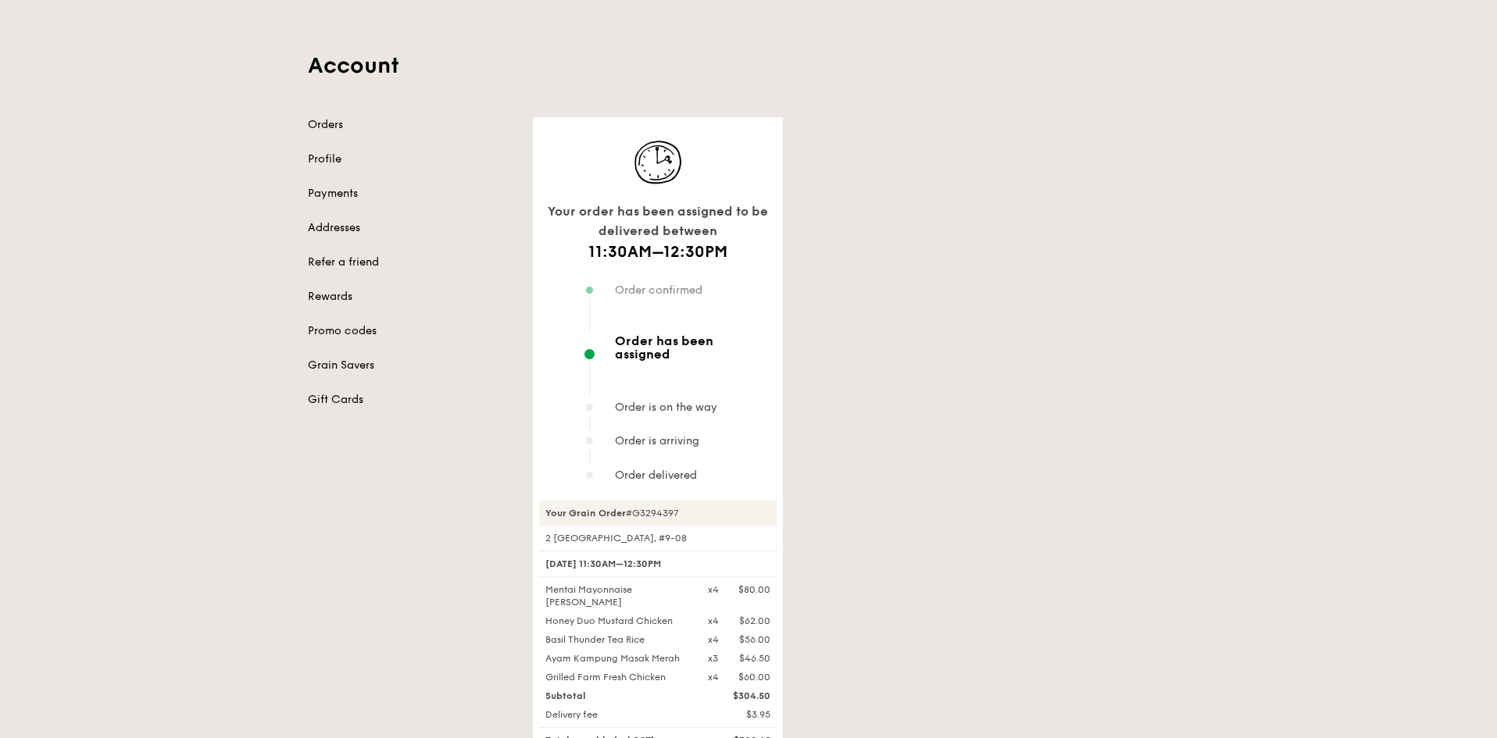
scroll to position [156, 0]
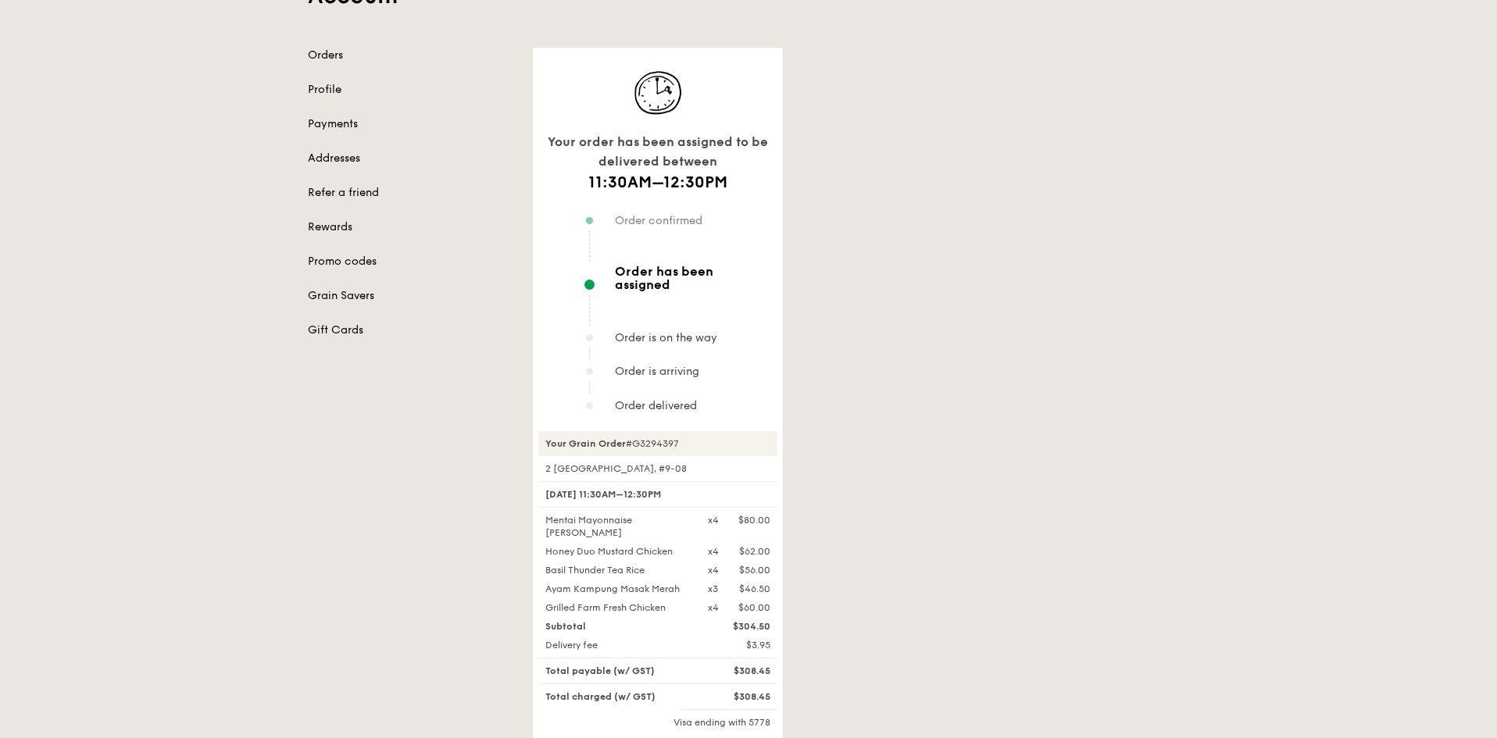
click at [701, 268] on span "Order has been assigned" at bounding box center [692, 278] width 155 height 27
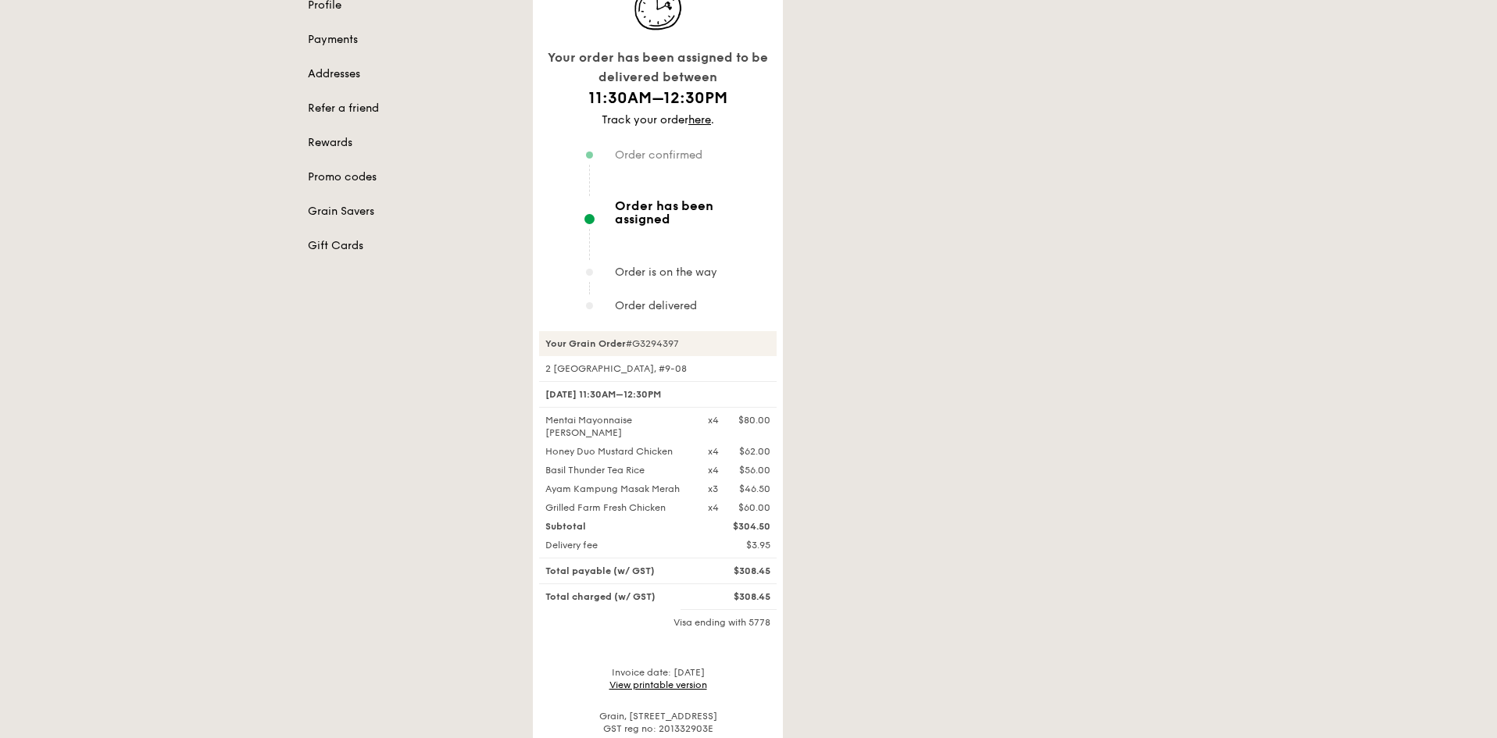
scroll to position [234, 0]
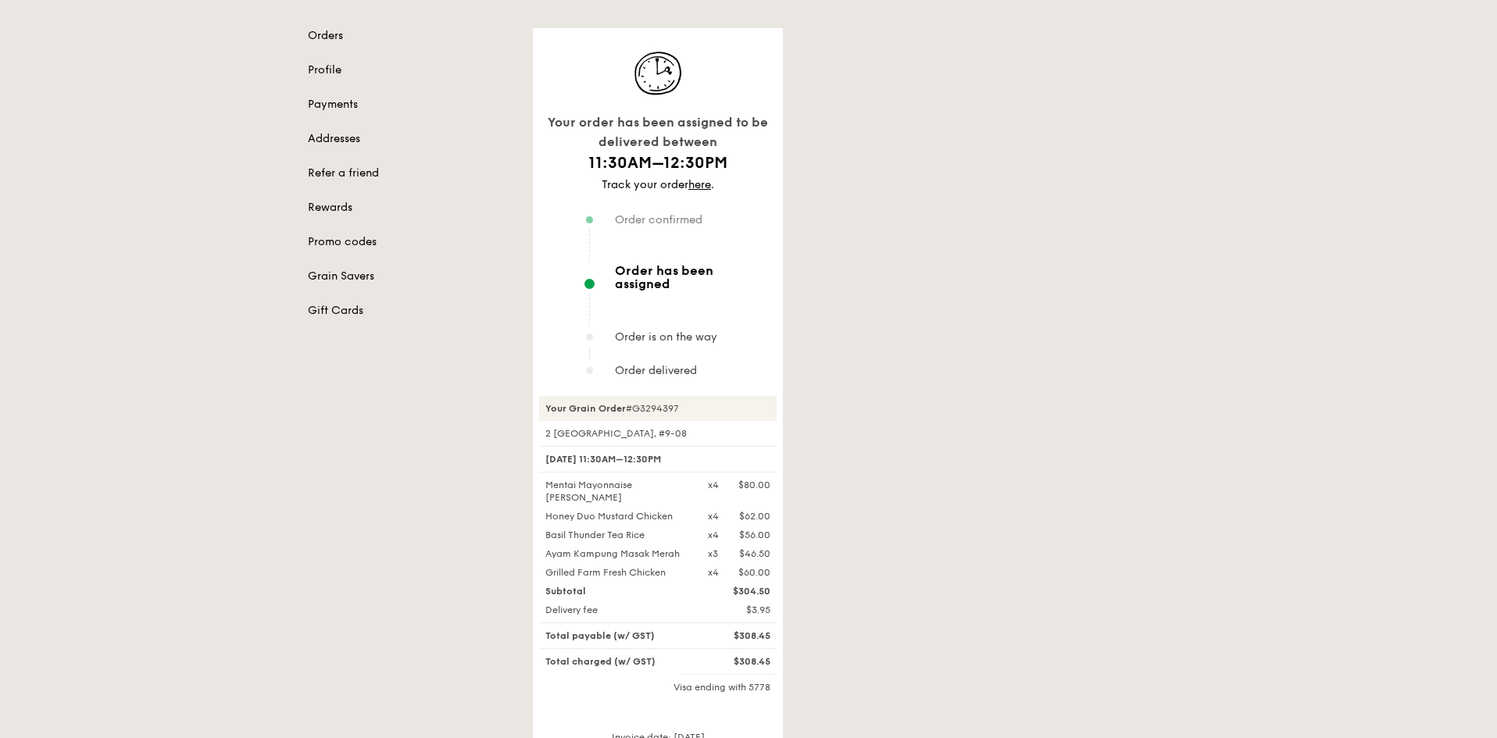
scroll to position [313, 0]
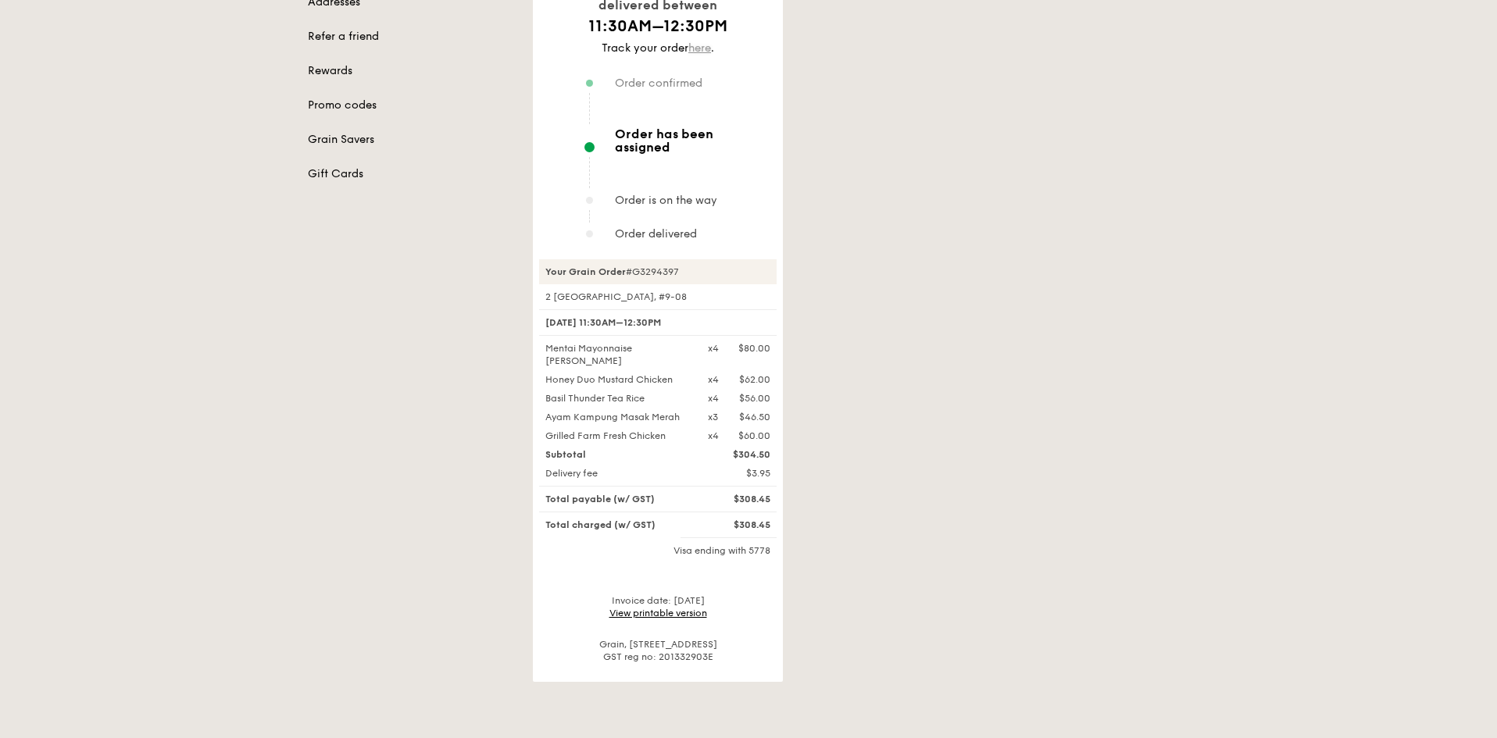
click at [704, 47] on link "here" at bounding box center [699, 47] width 23 height 13
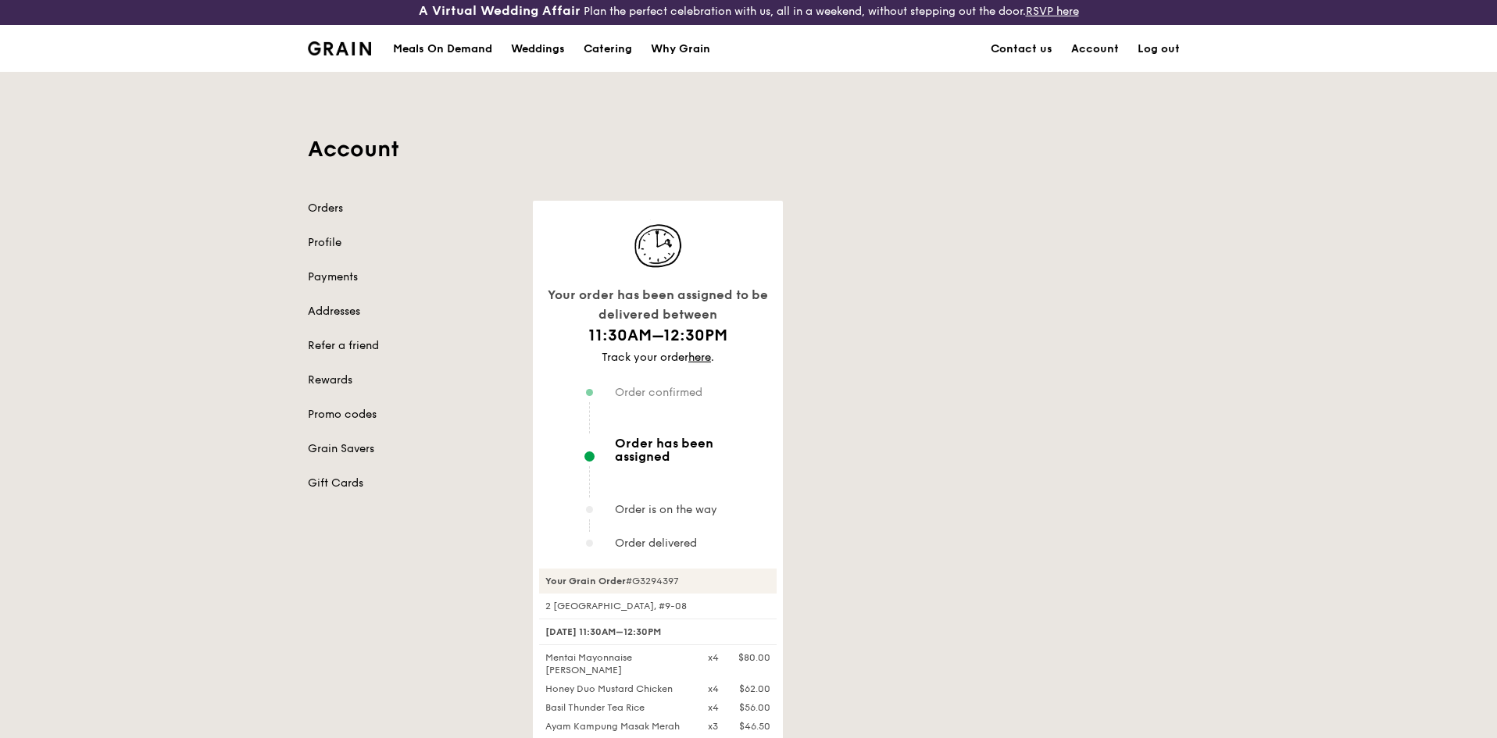
scroll to position [391, 0]
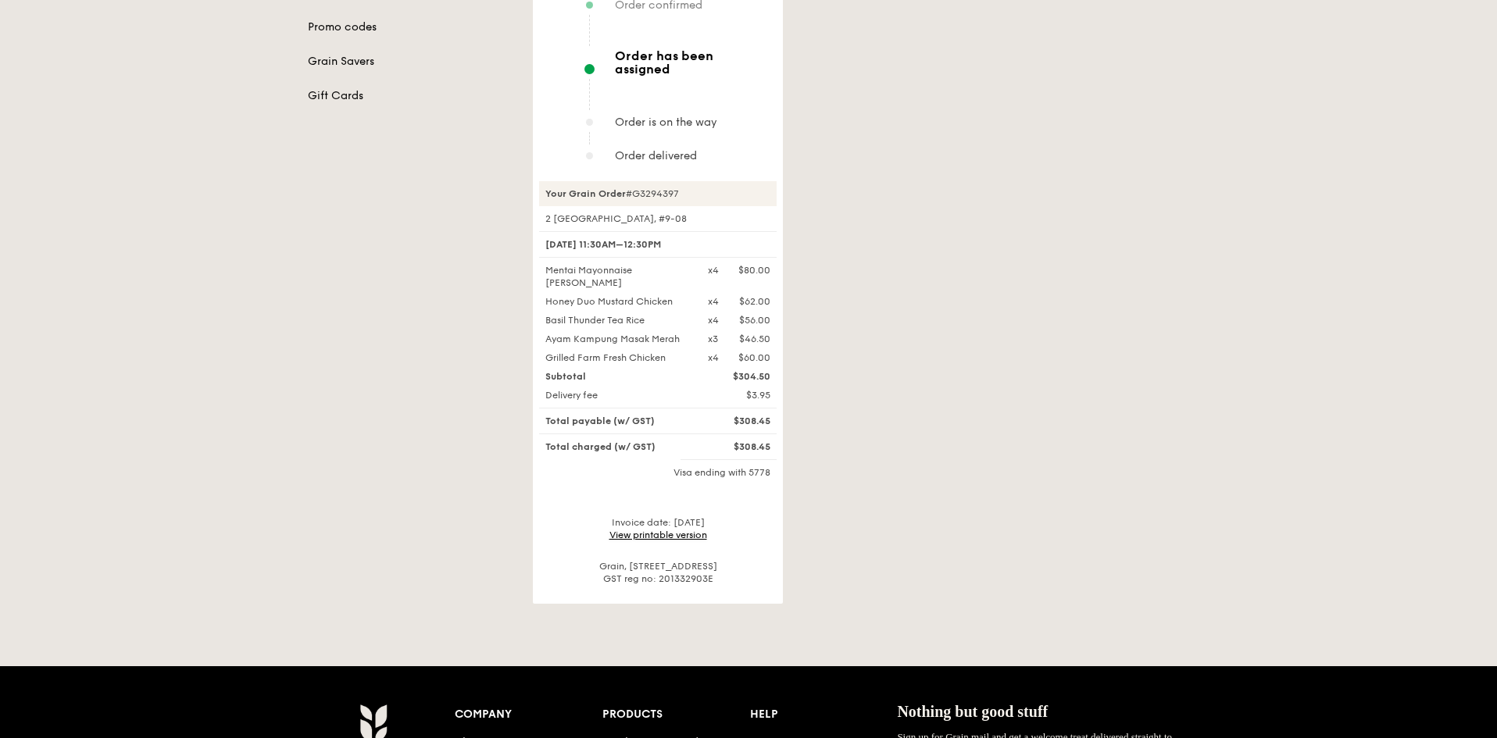
click at [686, 530] on link "View printable version" at bounding box center [658, 535] width 98 height 11
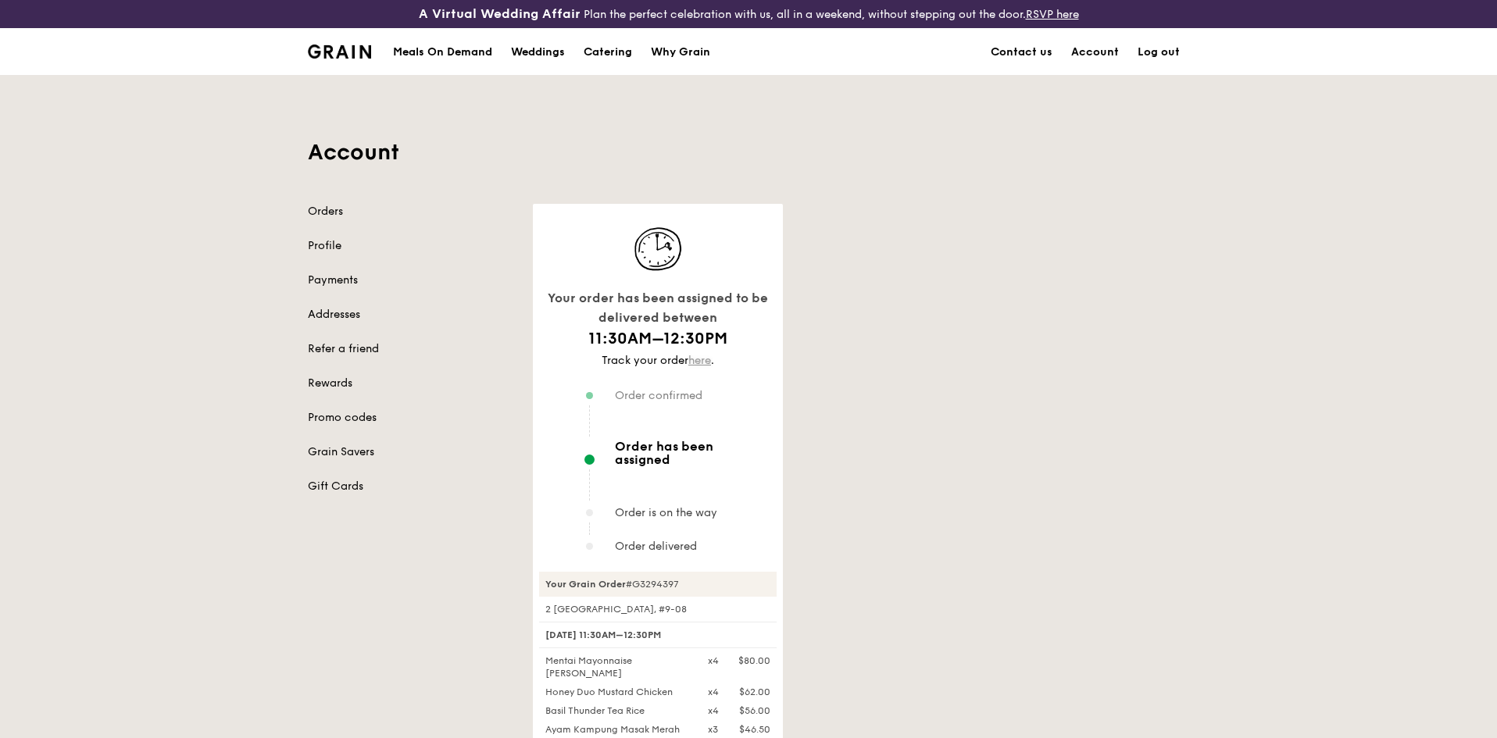
click at [704, 357] on link "here" at bounding box center [699, 360] width 23 height 13
click at [699, 360] on link "here" at bounding box center [699, 360] width 23 height 13
